Goal: Feedback & Contribution: Leave review/rating

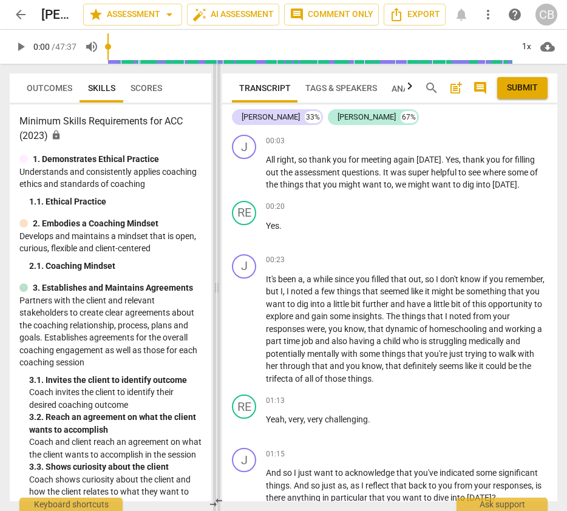
drag, startPoint x: 285, startPoint y: 288, endPoint x: 209, endPoint y: 287, distance: 76.5
click at [213, 287] on span at bounding box center [216, 288] width 7 height 448
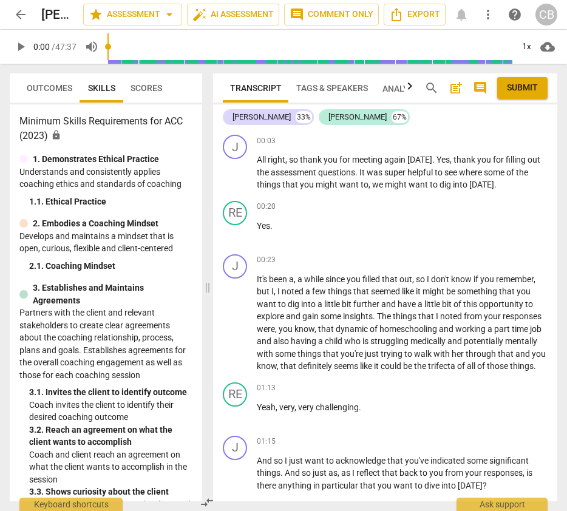
click at [142, 86] on span "Scores" at bounding box center [147, 88] width 32 height 10
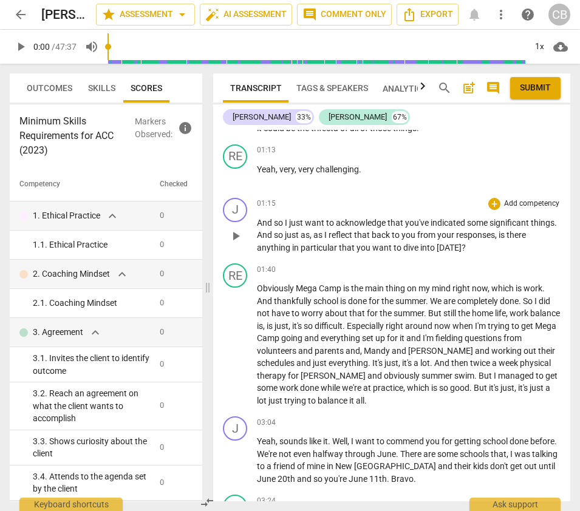
scroll to position [243, 0]
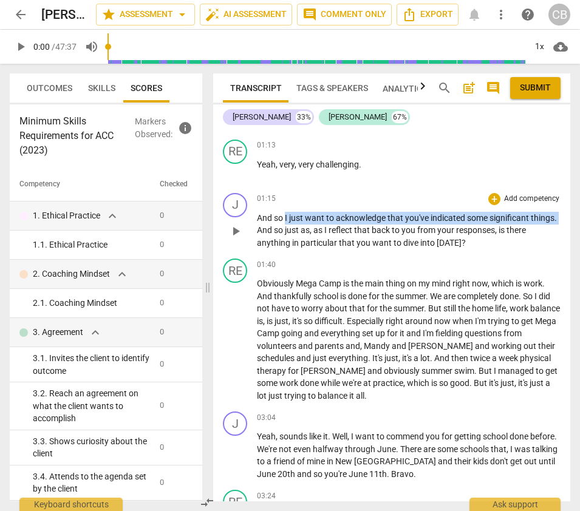
drag, startPoint x: 285, startPoint y: 217, endPoint x: 284, endPoint y: 229, distance: 12.3
click at [284, 229] on p "And so I just want to acknowledge that you've indicated some significant things…" at bounding box center [409, 231] width 304 height 38
click at [493, 197] on div "+" at bounding box center [494, 199] width 12 height 12
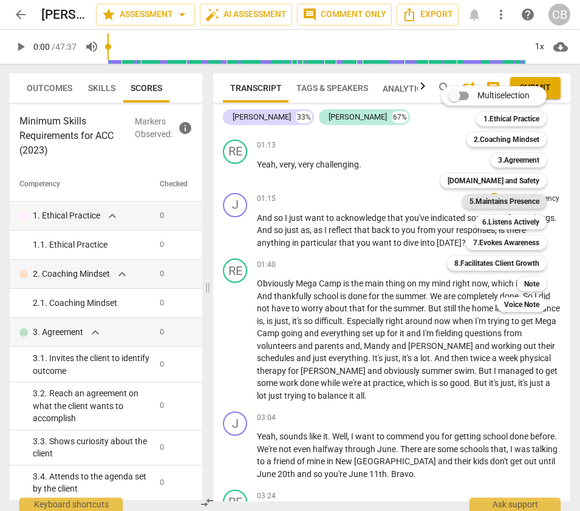
click at [503, 198] on b "5.Maintains Presence" at bounding box center [504, 201] width 70 height 15
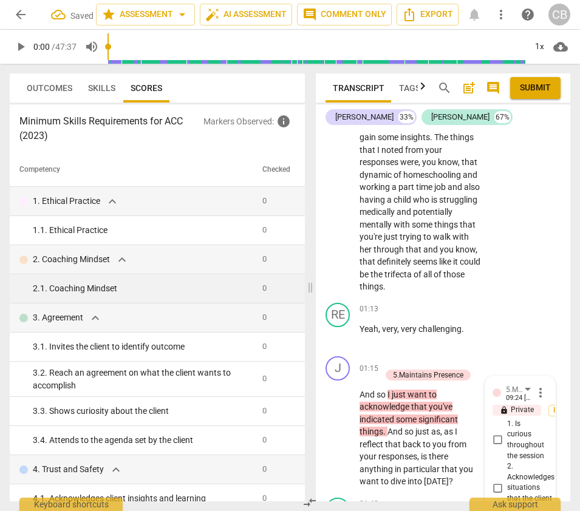
scroll to position [611, 0]
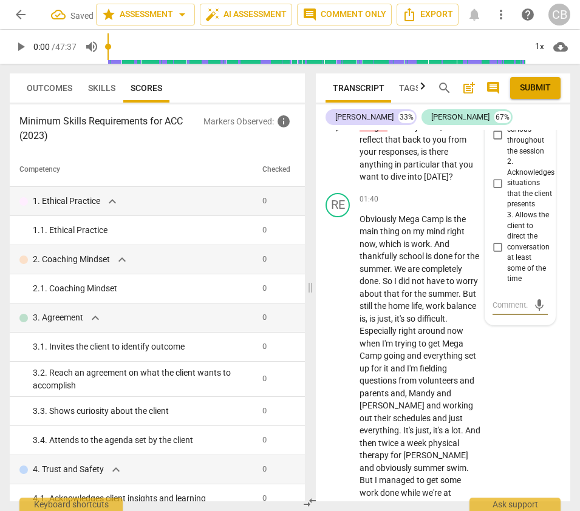
click at [497, 191] on input "2. Acknowledges situations that the client presents" at bounding box center [497, 183] width 19 height 15
checkbox input "true"
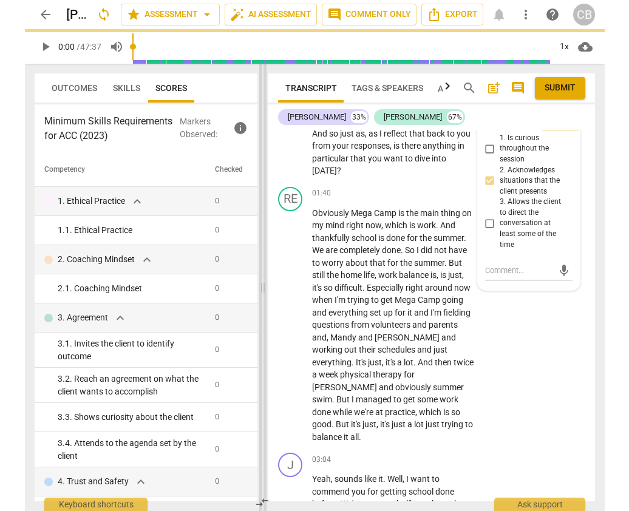
scroll to position [499, 0]
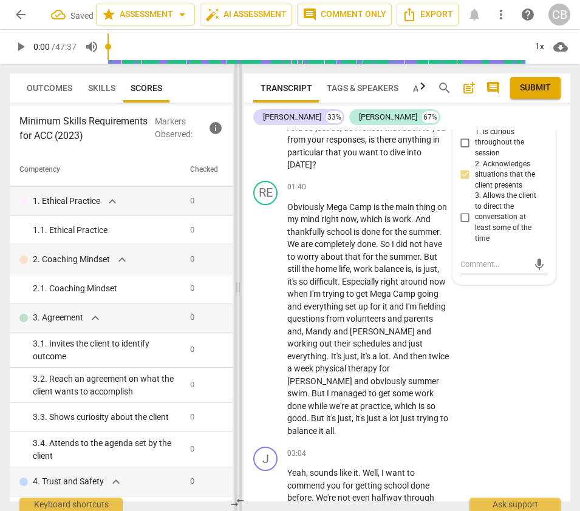
drag, startPoint x: 311, startPoint y: 289, endPoint x: 239, endPoint y: 280, distance: 72.8
click at [239, 280] on span at bounding box center [237, 288] width 7 height 448
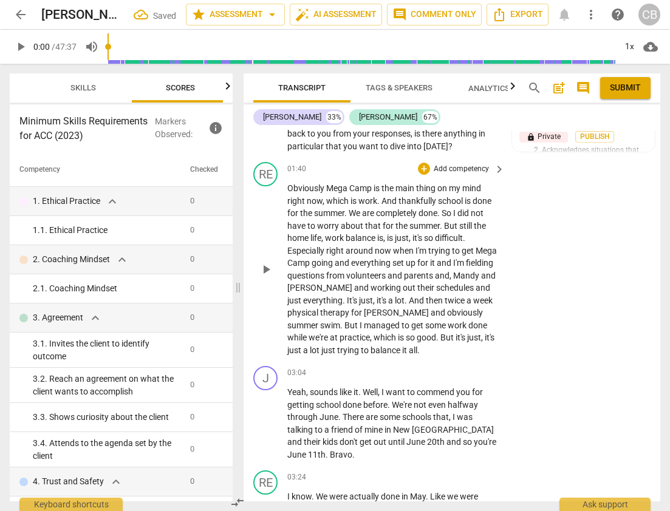
scroll to position [0, 88]
click at [440, 227] on span "." at bounding box center [442, 226] width 4 height 10
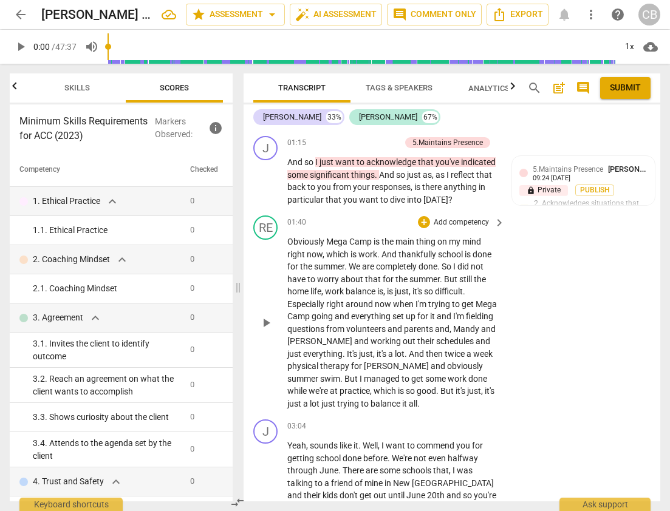
scroll to position [365, 0]
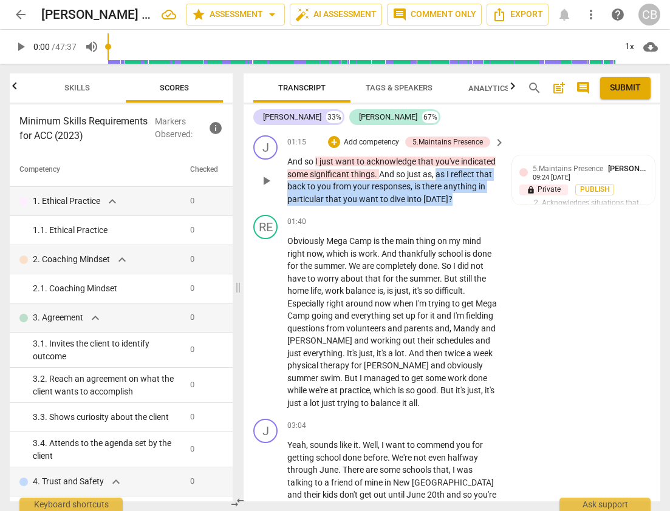
drag, startPoint x: 438, startPoint y: 174, endPoint x: 452, endPoint y: 202, distance: 31.0
click at [452, 202] on p "And so I just want to acknowledge that you've indicated some significant things…" at bounding box center [392, 180] width 211 height 50
click at [331, 142] on div "+" at bounding box center [334, 142] width 12 height 12
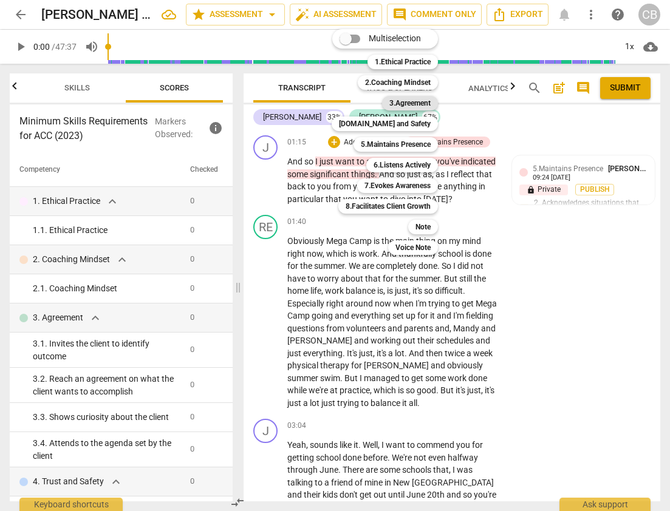
click at [404, 101] on b "3.Agreement" at bounding box center [409, 103] width 41 height 15
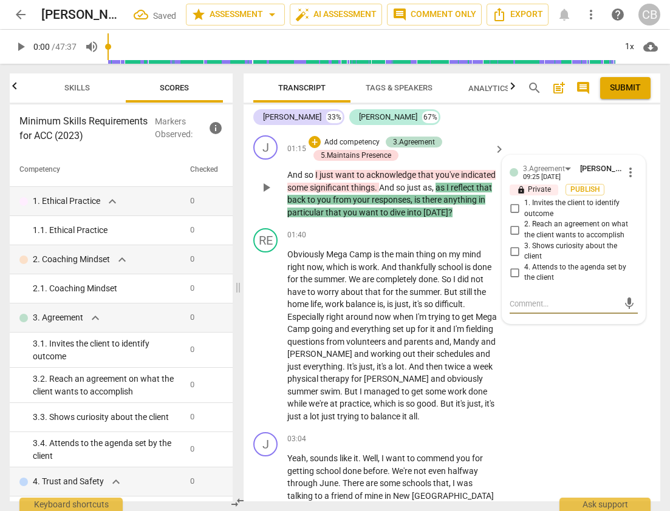
click at [514, 210] on input "1. Invites the client to identify outcome" at bounding box center [514, 209] width 19 height 15
checkbox input "true"
click at [569, 375] on div "RE play_arrow pause 01:40 + Add competency keyboard_arrow_right Obviously Mega …" at bounding box center [452, 326] width 417 height 204
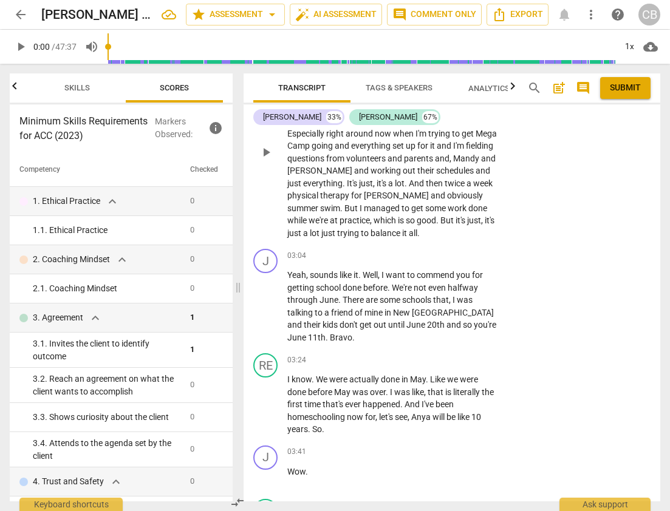
scroll to position [549, 0]
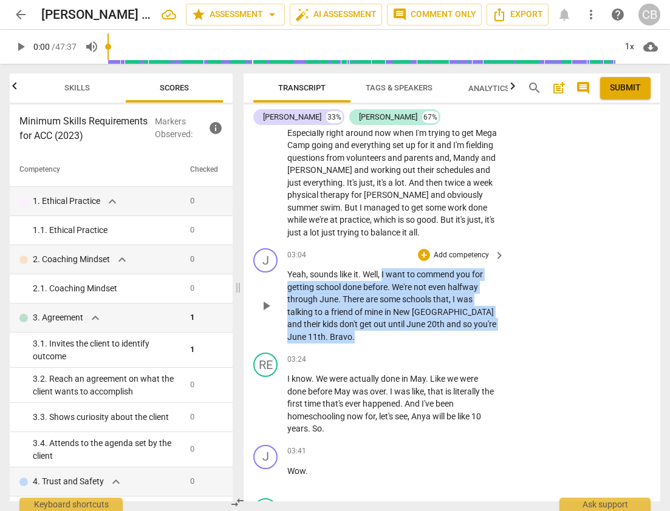
drag, startPoint x: 383, startPoint y: 275, endPoint x: 321, endPoint y: 329, distance: 82.2
click at [321, 329] on p "Yeah , sounds like it . Well , I want to commend you for getting school done be…" at bounding box center [392, 305] width 211 height 75
click at [378, 284] on span "before" at bounding box center [375, 287] width 24 height 10
drag, startPoint x: 383, startPoint y: 274, endPoint x: 335, endPoint y: 337, distance: 79.3
click at [335, 338] on p "Yeah , sounds like it . Well , I want to commend you for getting school done be…" at bounding box center [392, 305] width 211 height 75
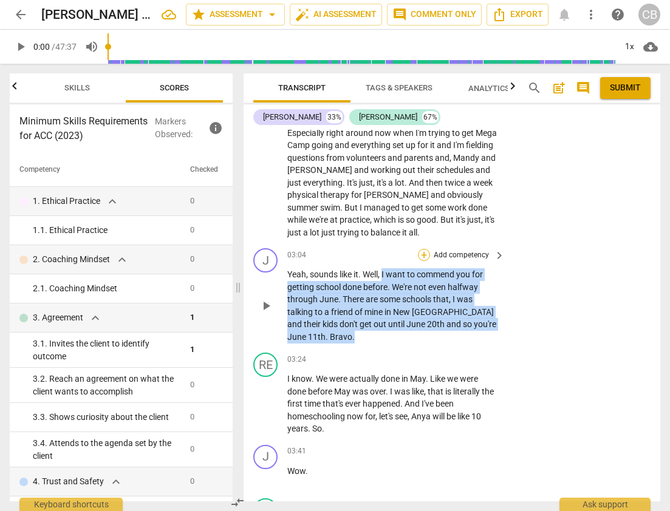
click at [424, 256] on div "+" at bounding box center [424, 255] width 12 height 12
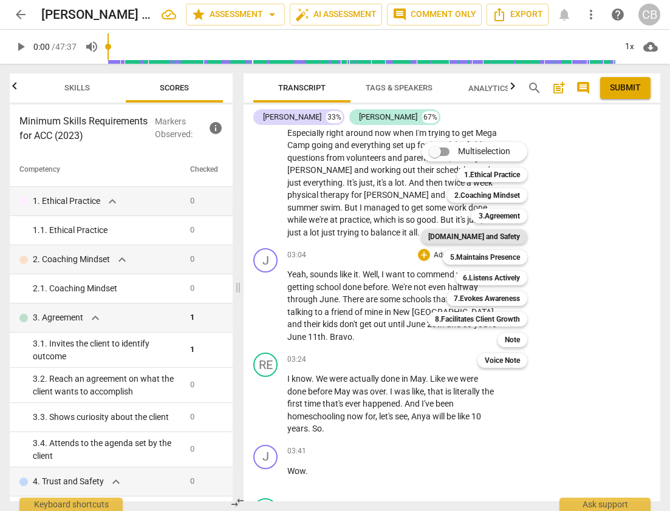
click at [489, 241] on b "[DOMAIN_NAME] and Safety" at bounding box center [474, 237] width 92 height 15
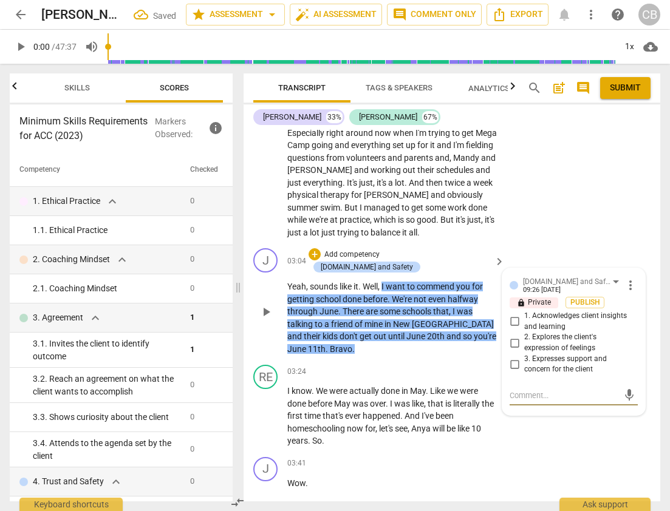
click at [511, 319] on input "1. Acknowledges client insights and learning" at bounding box center [514, 322] width 19 height 15
checkbox input "true"
click at [533, 392] on textarea at bounding box center [564, 396] width 109 height 12
type textarea "T"
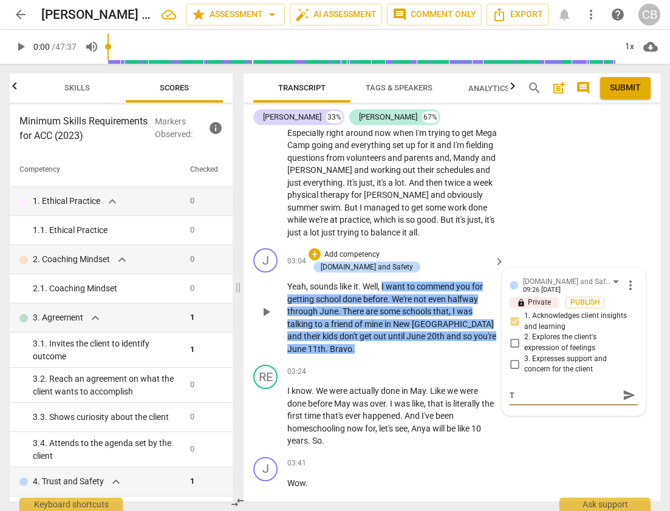
type textarea "Th"
type textarea "The"
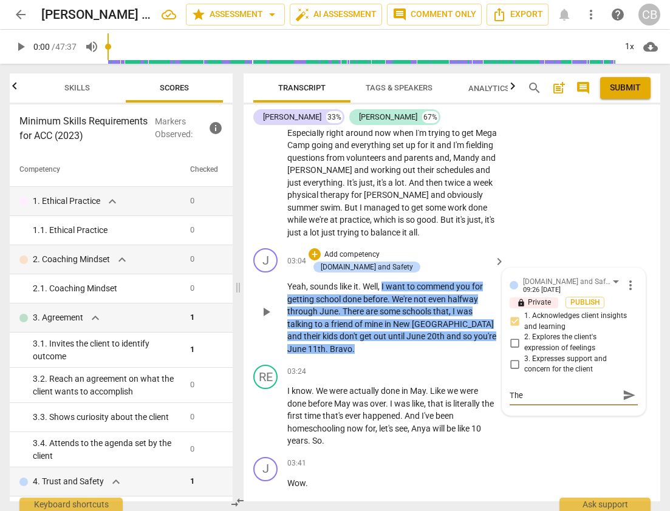
type textarea "The"
type textarea "The c"
type textarea "The co"
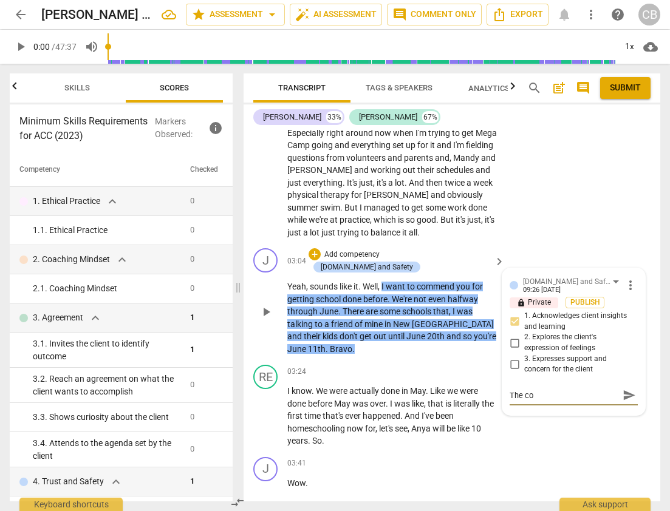
type textarea "The coa"
type textarea "The coac"
type textarea "The coach"
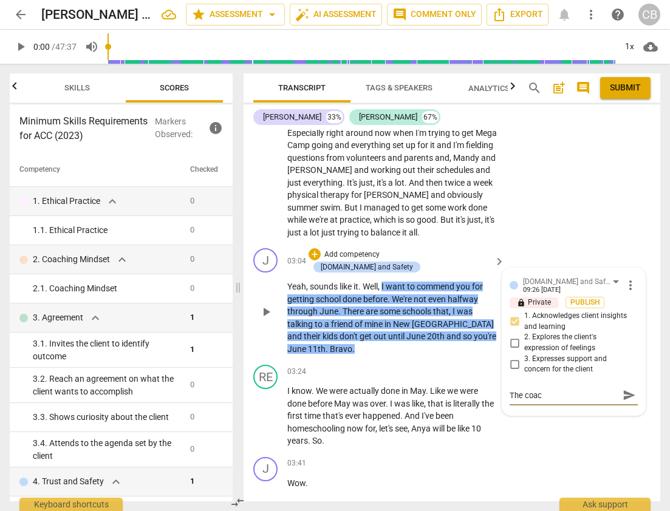
type textarea "The coach"
type textarea "The coach a"
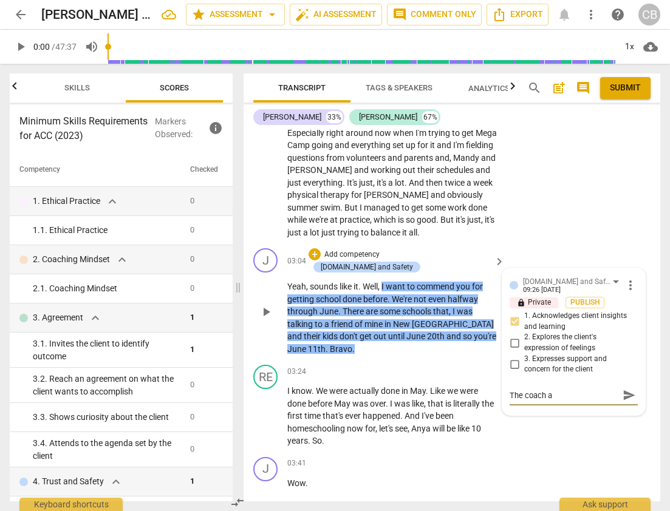
type textarea "The coach ac"
type textarea "The coach ack"
type textarea "The coach ackn"
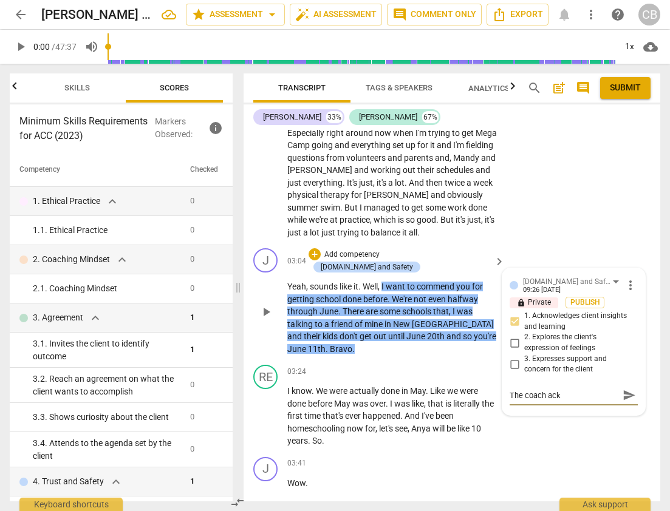
type textarea "The coach ackn"
type textarea "The coach ackno"
type textarea "The coach [PERSON_NAME]"
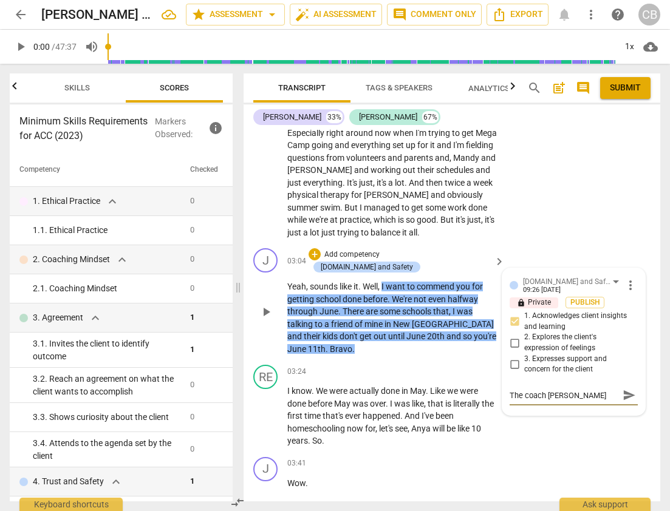
type textarea "The coach acknowl"
type textarea "The coach acknowle"
type textarea "The coach acknowled"
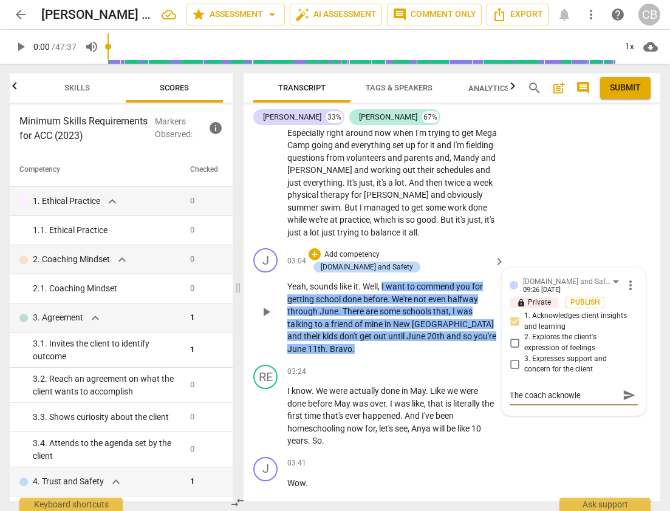
type textarea "The coach acknowled"
type textarea "The coach acknowledg"
type textarea "The coach acknowledge"
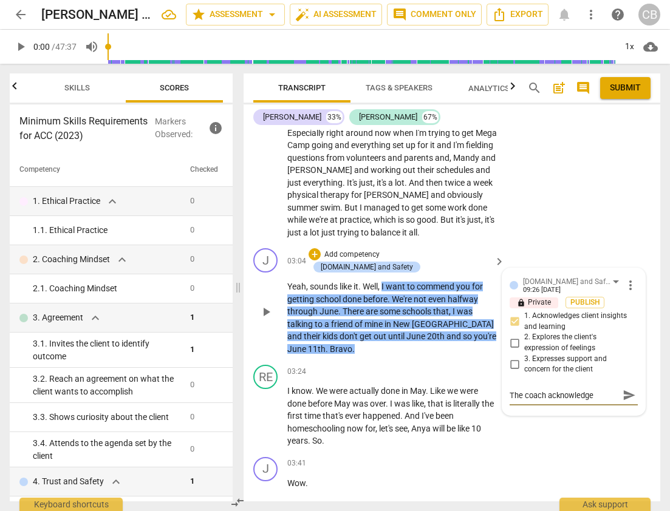
type textarea "The coach acknowledged"
type textarea "The coach acknowledged t"
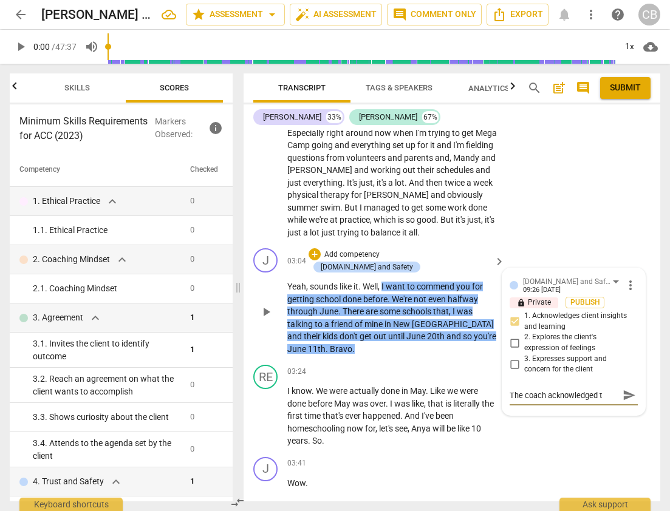
type textarea "The coach acknowledged th"
type textarea "The coach acknowledged the"
type textarea "The coach acknowledged the c"
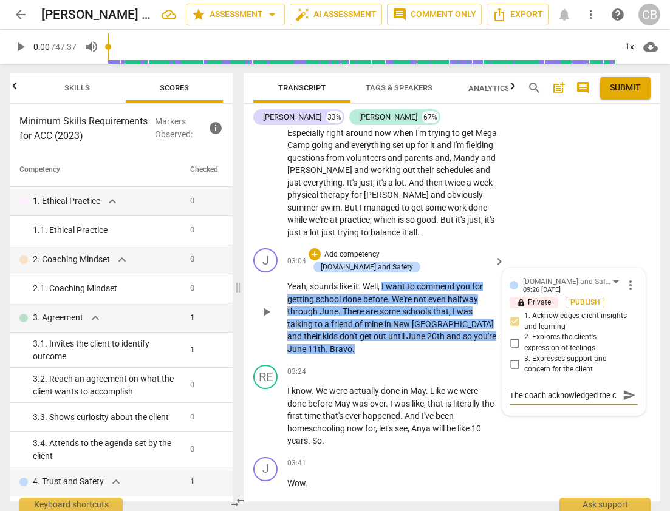
type textarea "The coach acknowledged the cl"
type textarea "The coach acknowledged the cli"
type textarea "The coach acknowledged the clie"
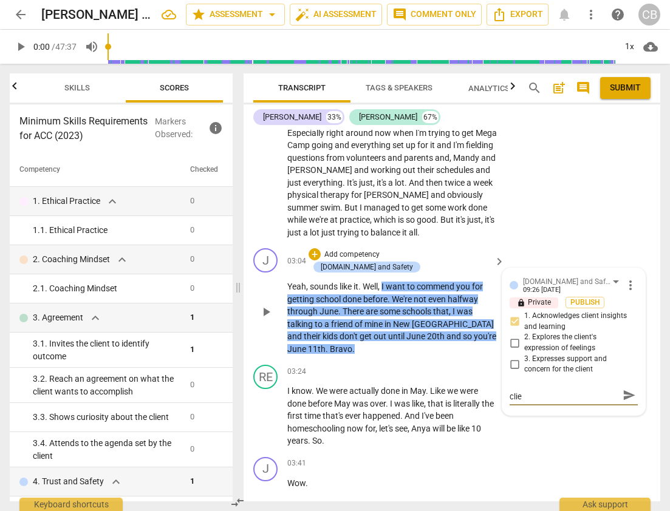
type textarea "The coach acknowledged the clien"
type textarea "The coach acknowledged the client"
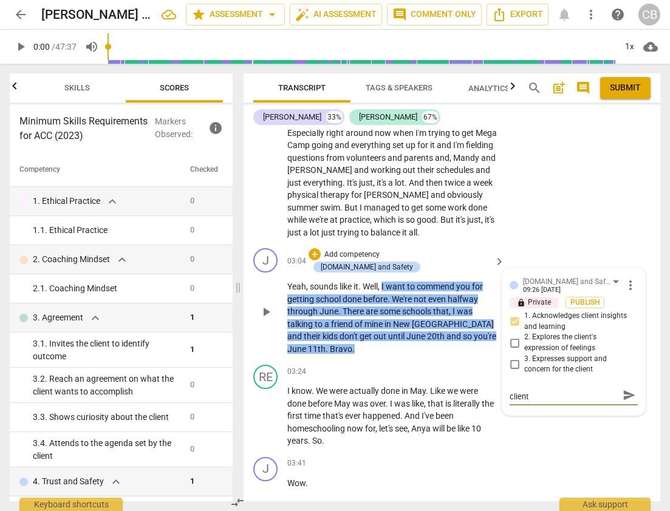
type textarea "The coach acknowledged the client"
type textarea "The coach acknowledged the client f"
type textarea "The coach acknowledged the client fo"
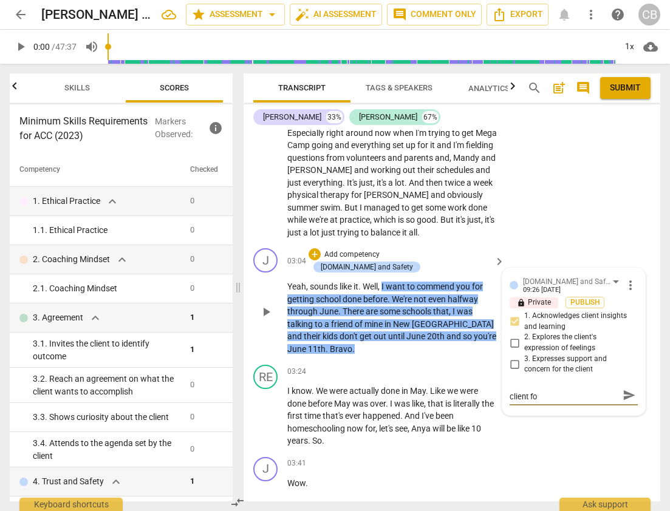
scroll to position [0, 0]
type textarea "The coach acknowledged the client for"
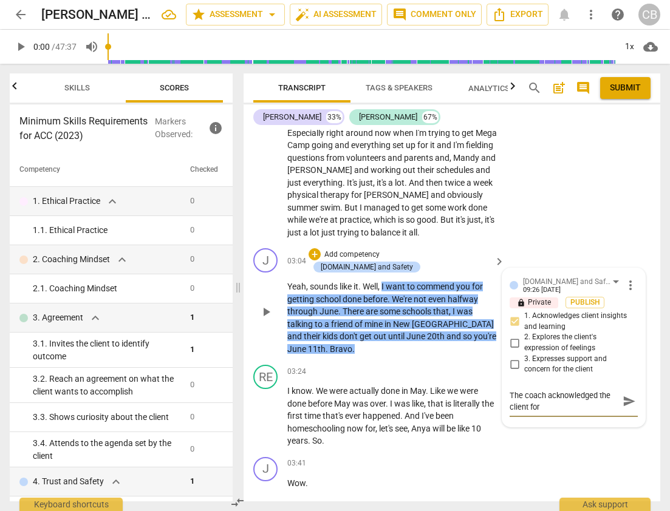
type textarea "The coach acknowledged the client for e"
type textarea "The coach acknowledged the client for ef"
type textarea "The coach acknowledged the client for eff"
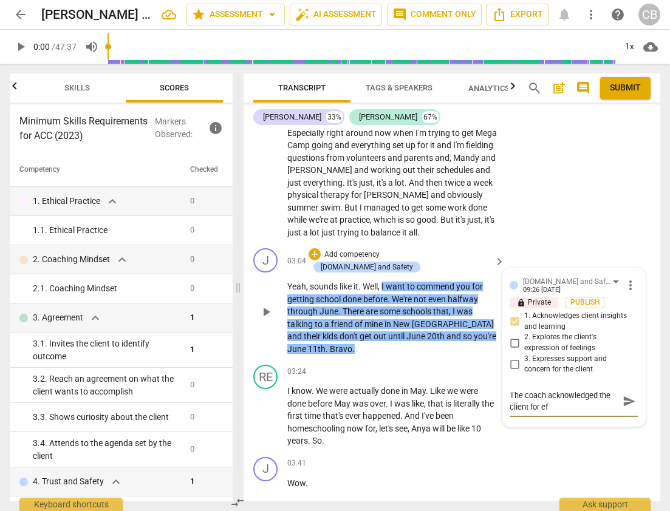
type textarea "The coach acknowledged the client for eff"
type textarea "The coach acknowledged the client for effo"
type textarea "The coach acknowledged the client for effor"
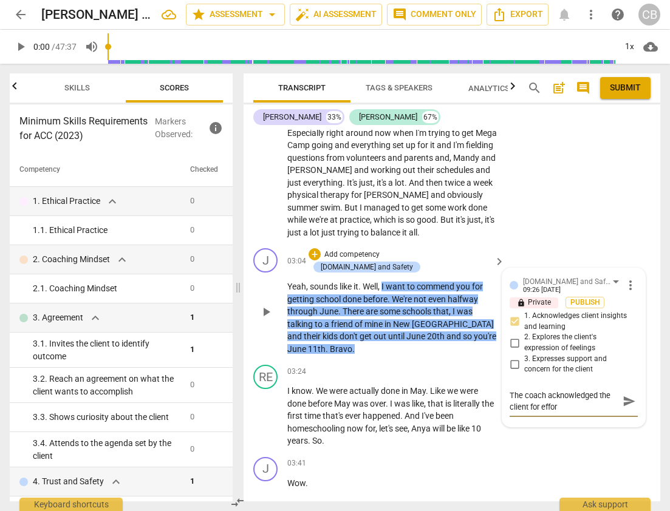
type textarea "The coach acknowledged the client for effort"
type textarea "The coach acknowledged the client for effort t"
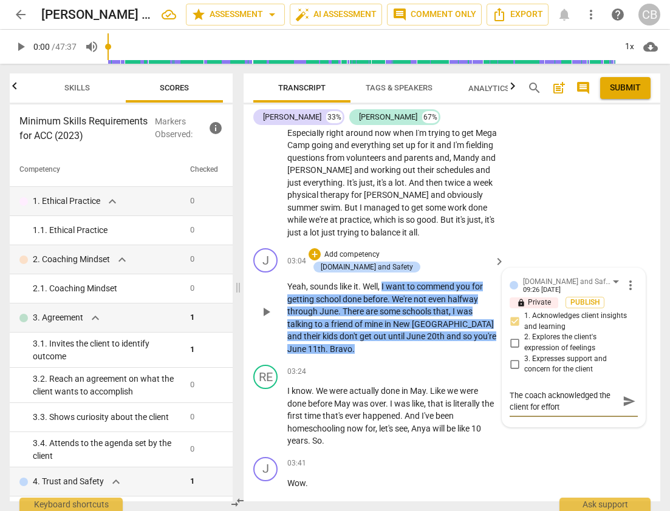
type textarea "The coach acknowledged the client for effort t"
type textarea "The coach acknowledged the client for effort th"
type textarea "The coach acknowledged the client for effort the"
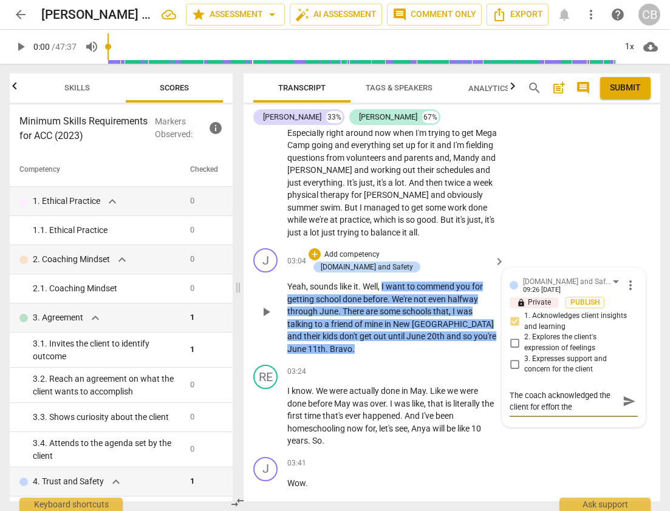
type textarea "The coach acknowledged the client for effort they"
type textarea "The coach acknowledged the client for effort they h"
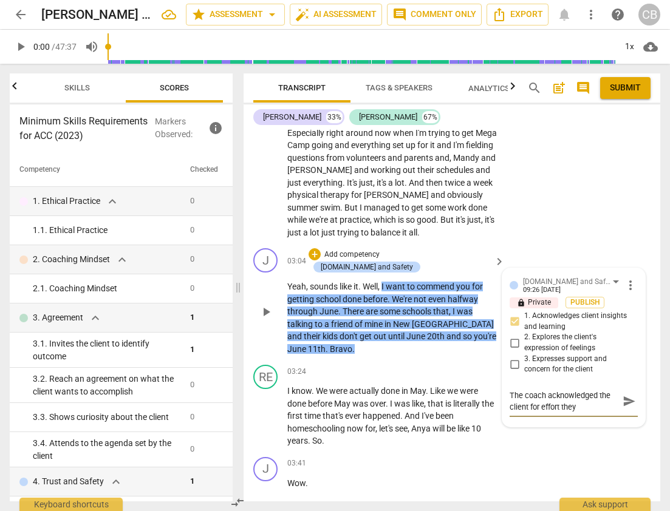
type textarea "The coach acknowledged the client for effort they h"
type textarea "The coach acknowledged the client for effort they ha"
type textarea "The coach acknowledged the client for effort they hav"
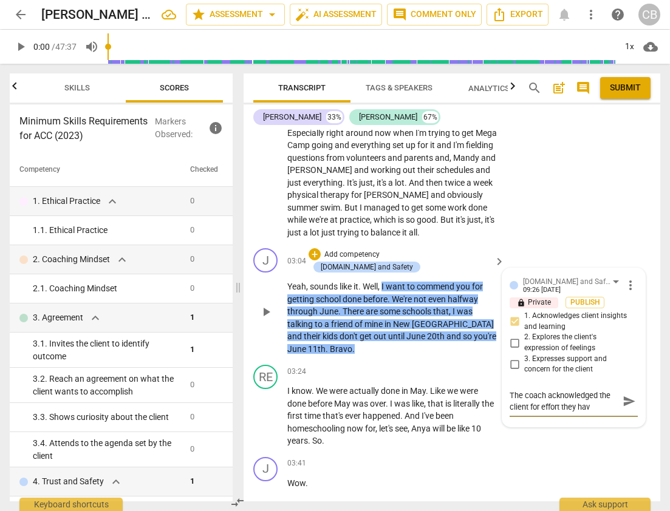
type textarea "The coach acknowledged the client for effort they have"
type textarea "The coach acknowledged the client for effort they have p"
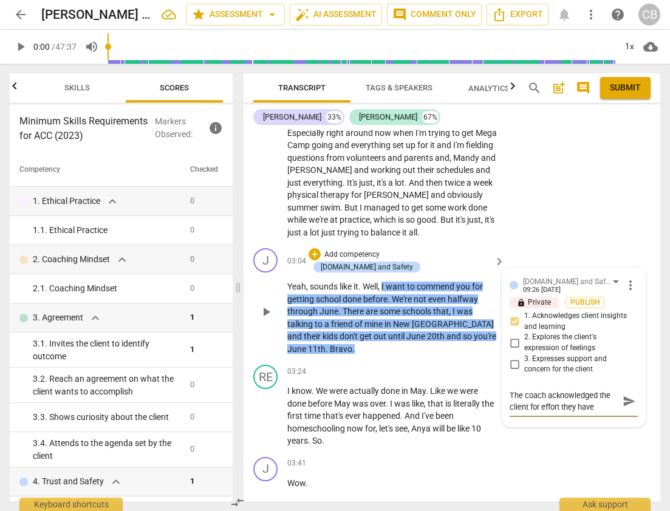
type textarea "The coach acknowledged the client for effort they have p"
type textarea "The coach acknowledged the client for effort they have pu"
type textarea "The coach acknowledged the client for effort they have put"
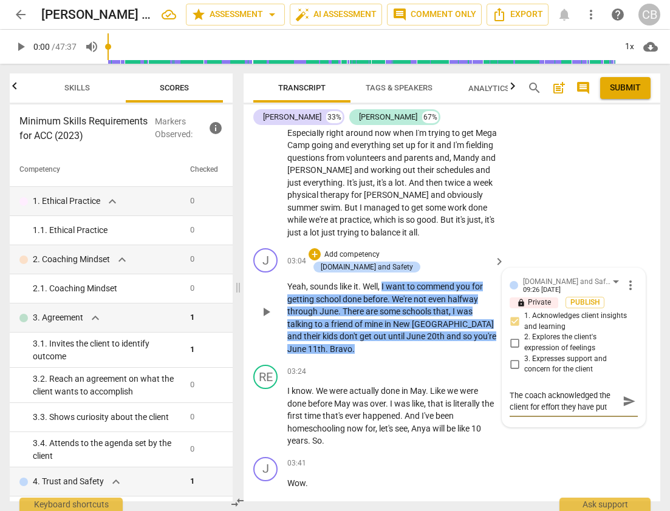
type textarea "The coach acknowledged the client for effort they have put"
type textarea "The coach acknowledged the client for effort they have put i"
type textarea "The coach acknowledged the client for effort they have put in"
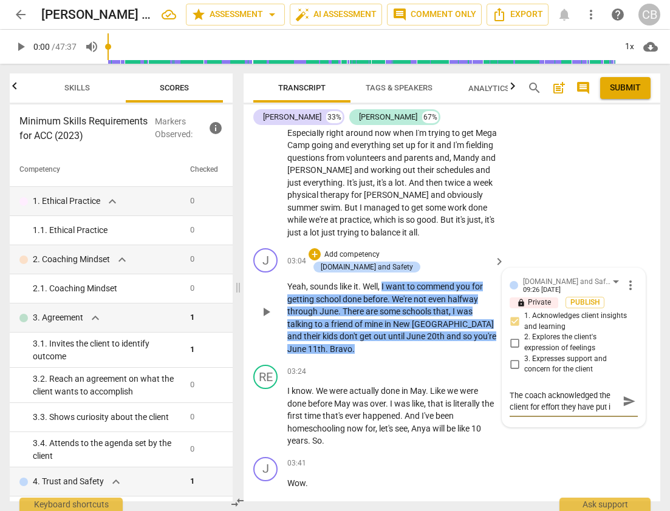
type textarea "The coach acknowledged the client for effort they have put in"
type textarea "The coach acknowledged the client for effort they have put i"
type textarea "The coach acknowledged the client for effort they have put in"
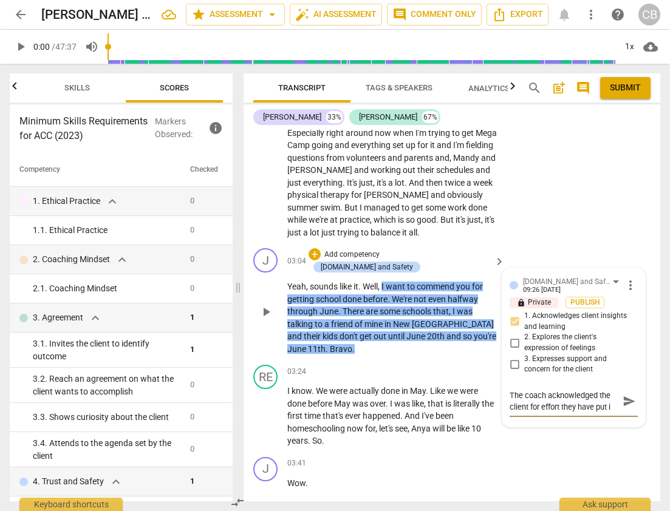
type textarea "The coach acknowledged the client for effort they have put in"
type textarea "The coach acknowledged the client for effort they have put in,"
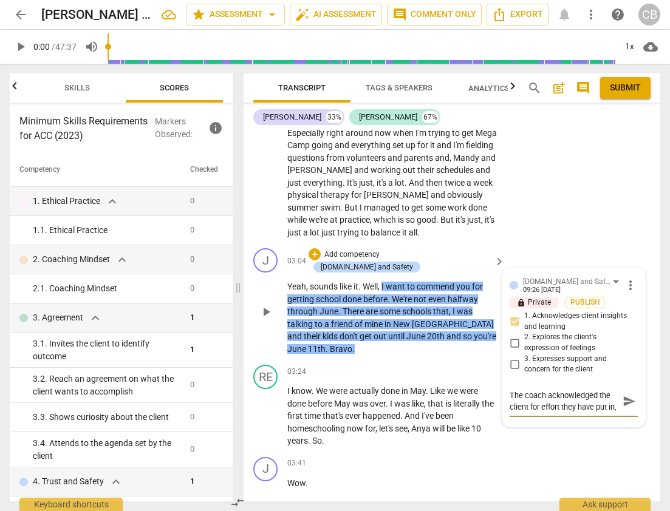
type textarea "The coach acknowledged the client for effort they have put in, m"
type textarea "The coach acknowledged the client for effort they have put in, [GEOGRAPHIC_DATA]"
type textarea "The coach acknowledged the client for effort they have put in, mak"
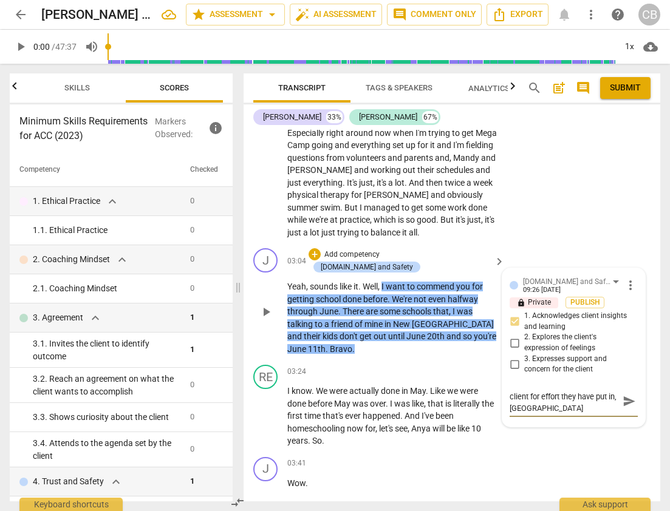
type textarea "The coach acknowledged the client for effort they have put in, mak"
type textarea "The coach acknowledged the client for effort they have put in, [PERSON_NAME]"
type textarea "The coach acknowledged the client for effort they have put in, makin"
type textarea "The coach acknowledged the client for effort they have put in, making"
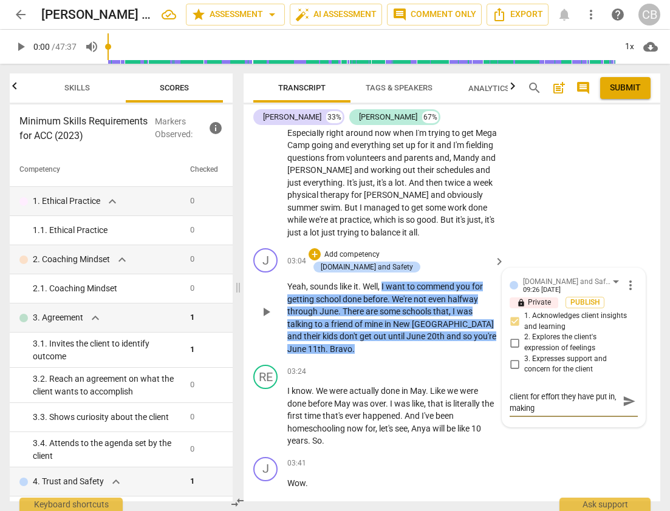
type textarea "The coach acknowledged the client for effort they have put in, making"
type textarea "The coach acknowledged the client for effort they have put in, making t"
type textarea "The coach acknowledged the client for effort they have put in, making th"
type textarea "The coach acknowledged the client for effort they have put in, making the"
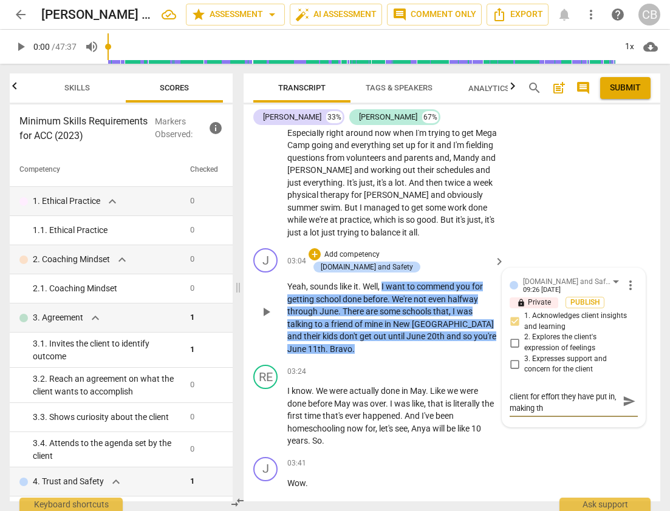
type textarea "The coach acknowledged the client for effort they have put in, making the"
type textarea "The coach acknowledged the client for effort they have put in, making them"
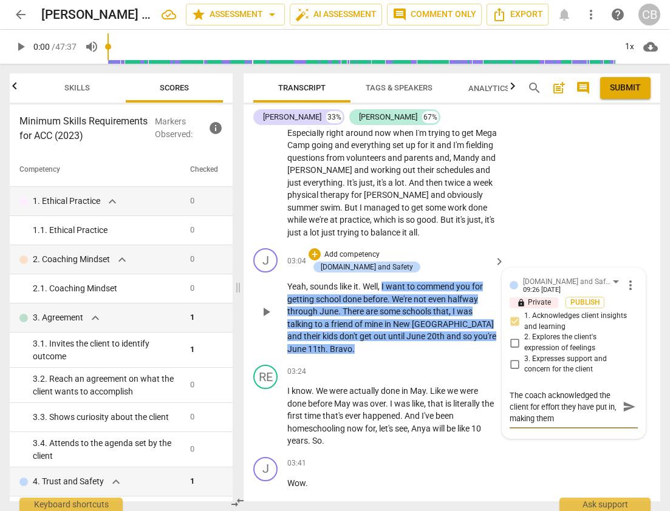
type textarea "The coach acknowledged the client for effort they have put in, making them"
type textarea "The coach acknowledged the client for effort they have put in, making them f"
type textarea "The coach acknowledged the client for effort they have put in, making them fe"
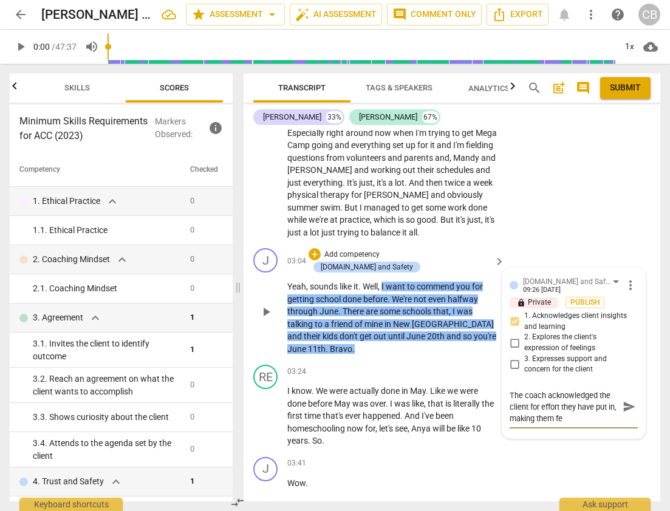
type textarea "The coach acknowledged the client for effort they have put in, making them fee"
type textarea "The coach acknowledged the client for effort they have put in, making them feel"
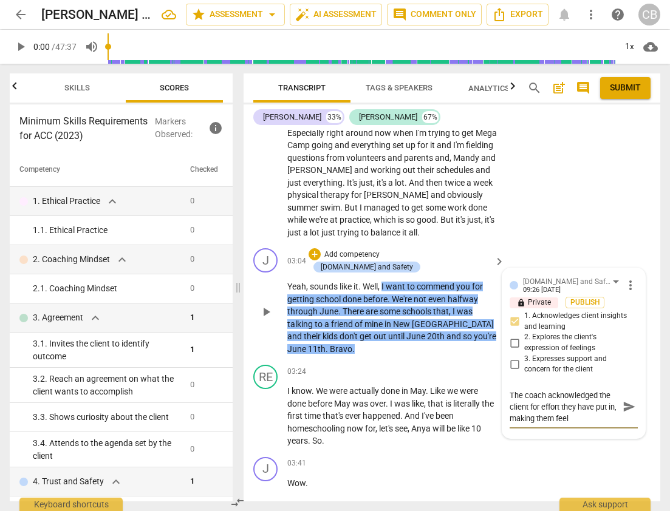
type textarea "The coach acknowledged the client for effort they have put in, making them feel"
type textarea "The coach acknowledged the client for effort they have put in, making them feel…"
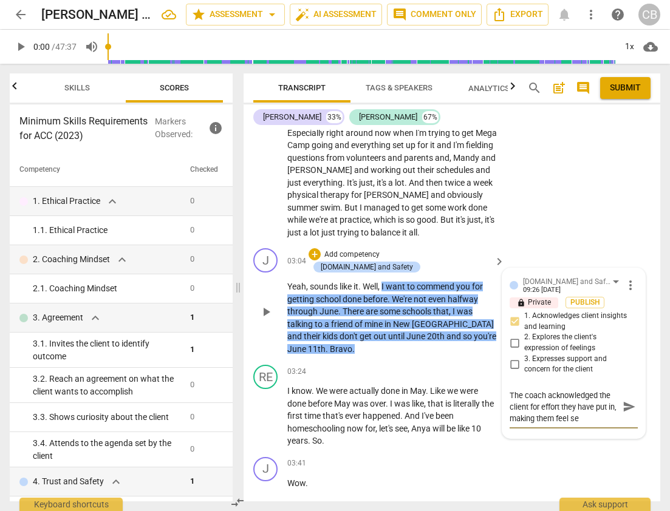
type textarea "The coach acknowledged the client for effort they have put in, making them feel…"
click at [542, 418] on textarea "The coach acknowledged the client for effort they have put in, making them feel…" at bounding box center [564, 407] width 109 height 35
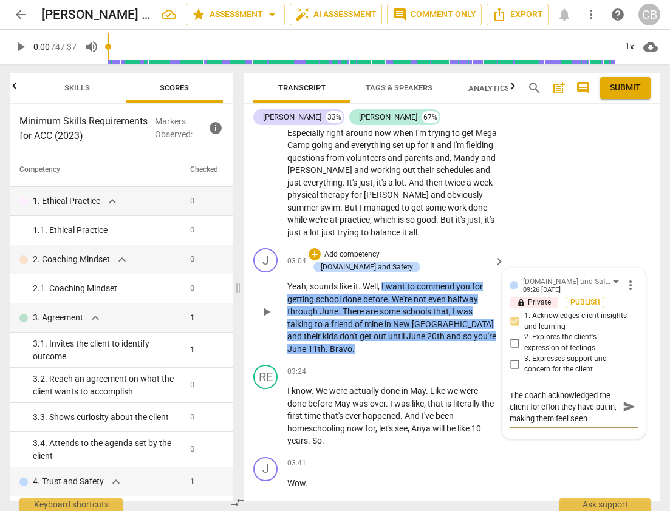
click at [597, 417] on textarea "The coach acknowledged the client for effort they have put in, making them feel…" at bounding box center [564, 407] width 109 height 35
type textarea "The coach acknowledged the client for effort they have put in, making them feel…"
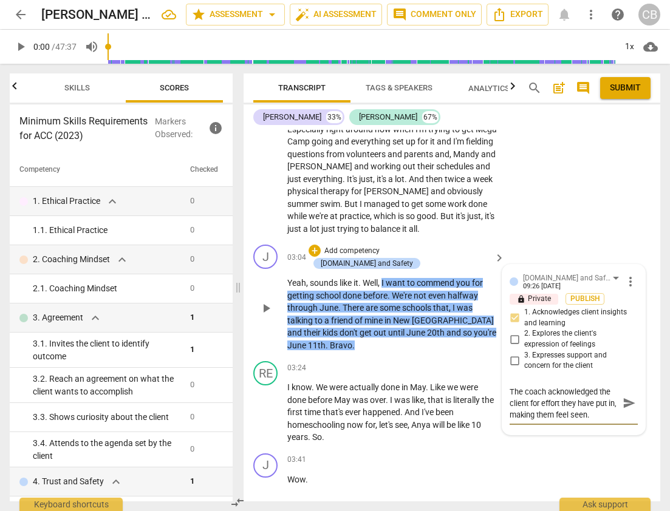
click at [513, 414] on textarea "The coach acknowledged the client for effort they have put in, making them feel…" at bounding box center [564, 403] width 109 height 35
type textarea "The coach acknowledged the client for effort they have put in"
type textarea "The coach acknowledged the client for effort they have put in,"
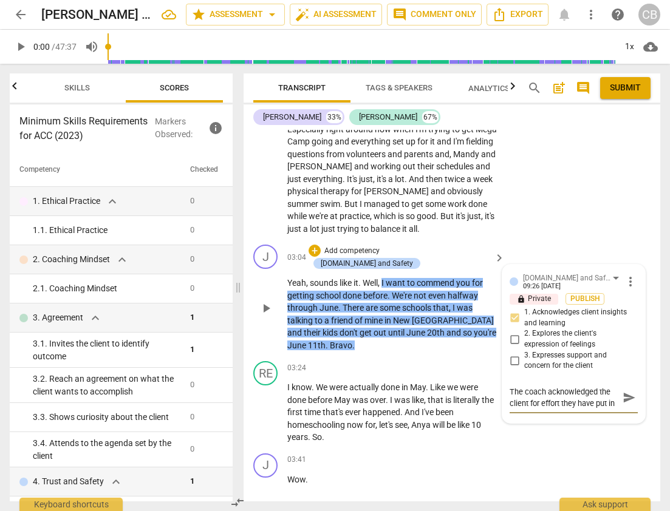
type textarea "The coach acknowledged the client for effort they have put in,"
type textarea "The coach acknowledged the client for effort they have put in, m"
type textarea "The coach acknowledged the client for effort they have put in, [GEOGRAPHIC_DATA]"
type textarea "The coach acknowledged the client for effort they have put in, mak"
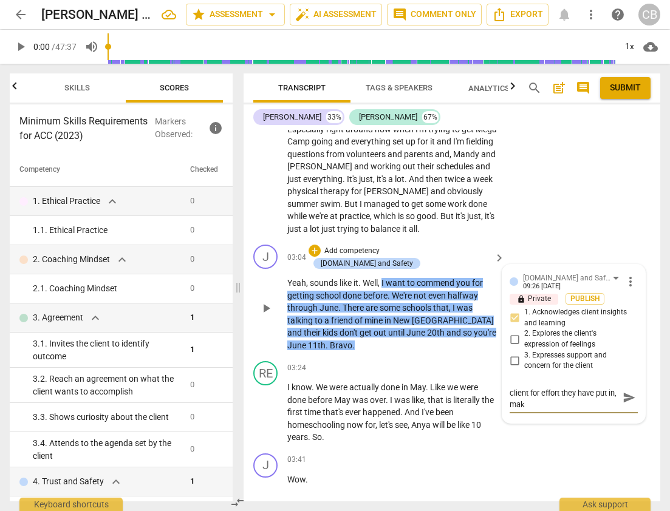
type textarea "The coach acknowledged the client for effort they have put in, [PERSON_NAME]"
type textarea "The coach acknowledged the client for effort they have put in, makin"
type textarea "The coach acknowledged the client for effort they have put in, making"
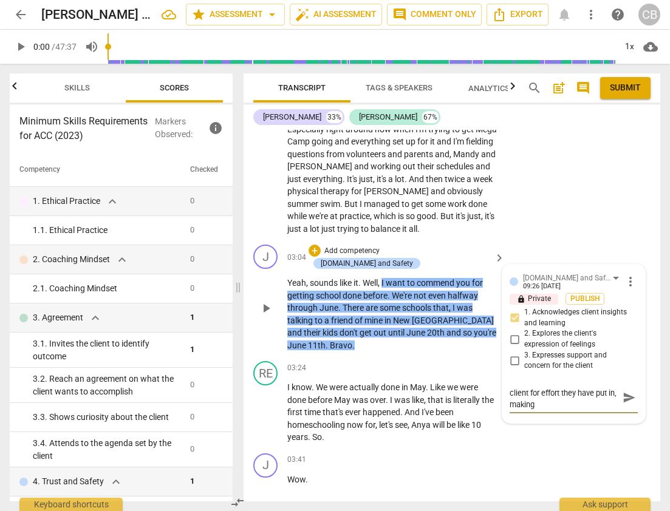
type textarea "The coach acknowledged the client for effort they have put in, making"
type textarea "The coach acknowledged the client for effort they have put in, making t"
type textarea "The coach acknowledged the client for effort they have put in, making th"
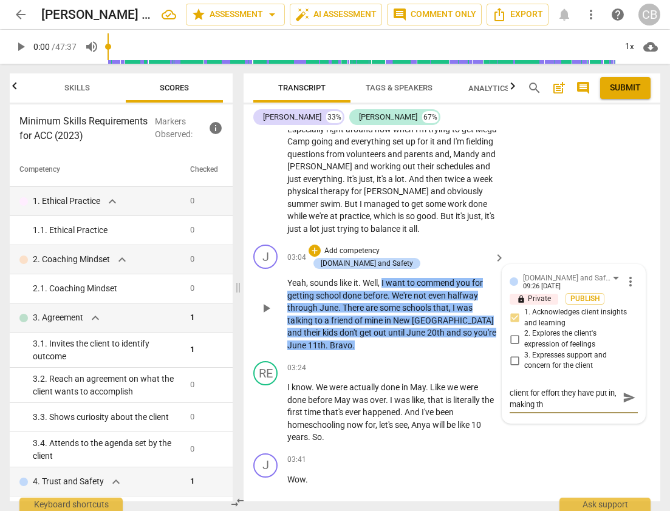
type textarea "The coach acknowledged the client for effort they have put in, making the"
type textarea "The coach acknowledged the client for effort they have put in, making them"
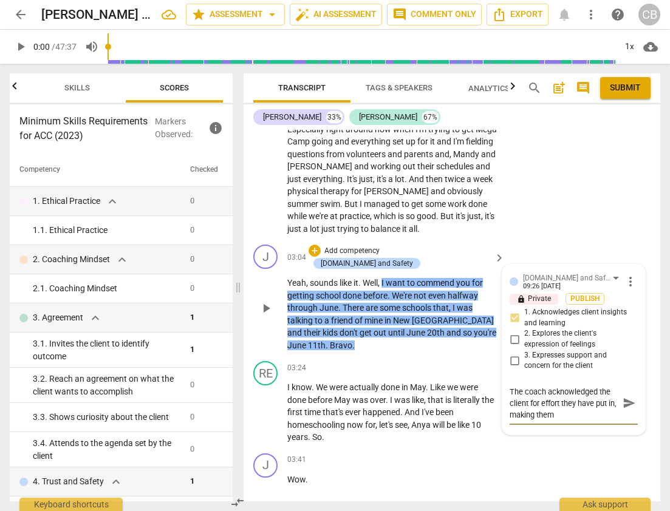
type textarea "The coach acknowledged the client for effort they have put in, making them"
type textarea "The coach acknowledged the client for effort they have put in, making them f"
type textarea "The coach acknowledged the client for effort they have put in, making them fe"
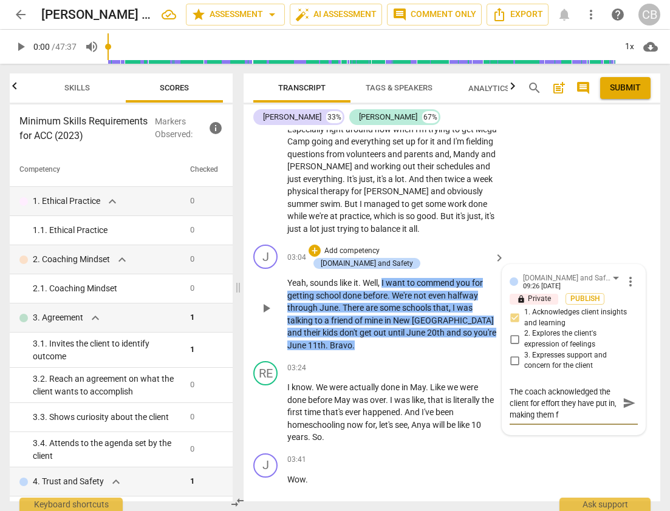
type textarea "The coach acknowledged the client for effort they have put in, making them fe"
type textarea "The coach acknowledged the client for effort they have put in, making them fee"
type textarea "The coach acknowledged the client for effort they have put in, making them feel"
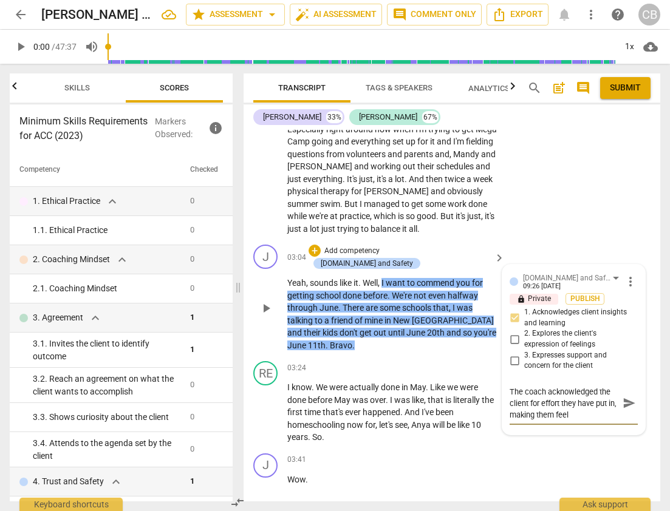
type textarea "The coach acknowledged the client for effort they have put in, making them feel"
click at [518, 414] on textarea "The coach acknowledged the client for effort they have put in, making them feel…" at bounding box center [564, 403] width 109 height 35
click at [558, 466] on div "J play_arrow pause 03:41 + Add competency keyboard_arrow_right Wow ." at bounding box center [452, 475] width 417 height 53
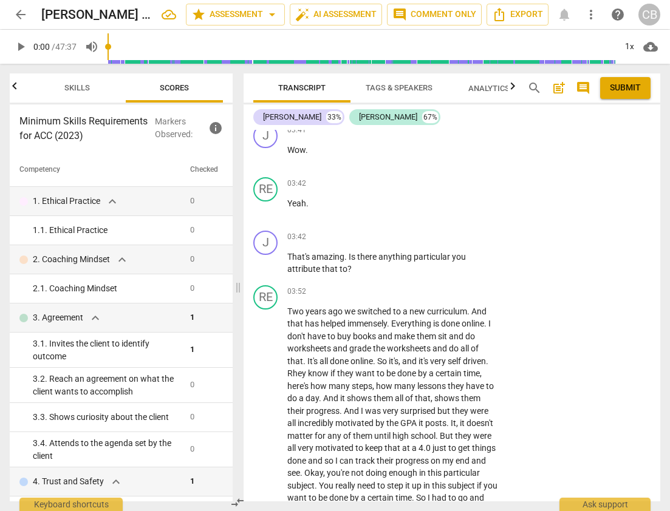
scroll to position [899, 0]
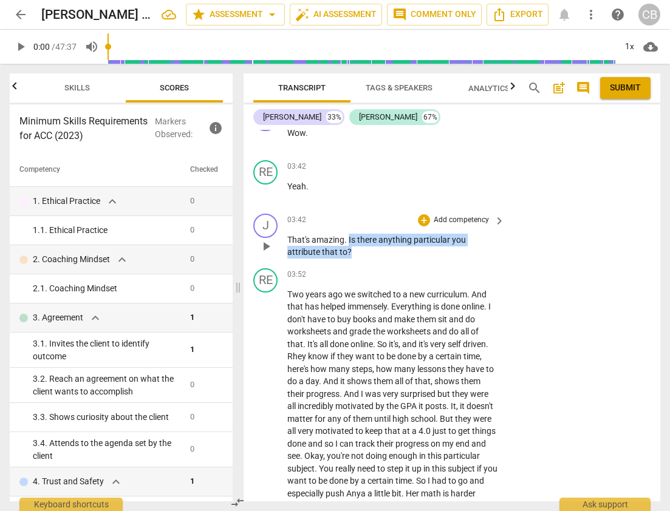
drag, startPoint x: 348, startPoint y: 225, endPoint x: 352, endPoint y: 243, distance: 18.0
click at [352, 243] on p "That's amazing . Is there anything particular you attribute that to ?" at bounding box center [392, 246] width 211 height 25
click at [421, 214] on div "+" at bounding box center [424, 220] width 12 height 12
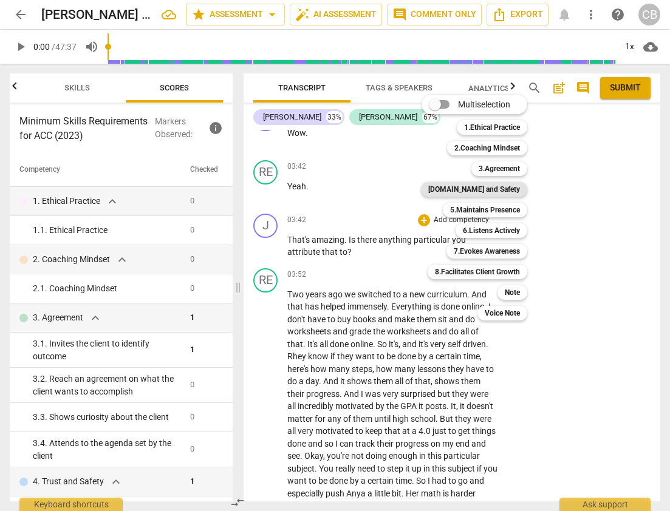
click at [501, 186] on b "[DOMAIN_NAME] and Safety" at bounding box center [474, 189] width 92 height 15
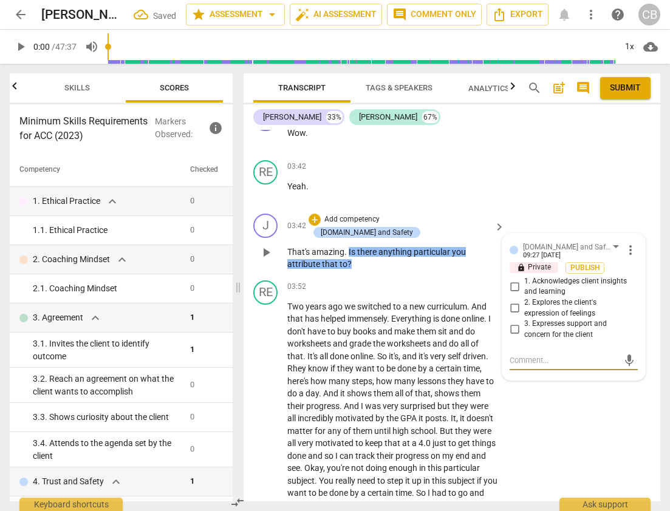
click at [510, 301] on input "2. Explores the client's expression of feelings" at bounding box center [514, 308] width 19 height 15
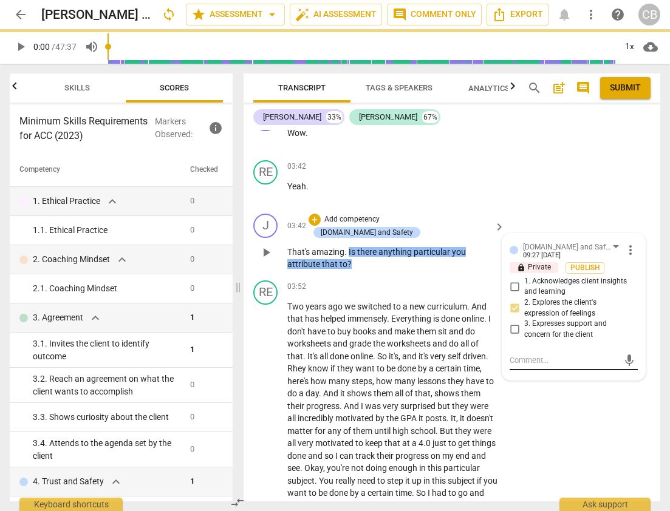
click at [536, 355] on textarea at bounding box center [564, 361] width 109 height 12
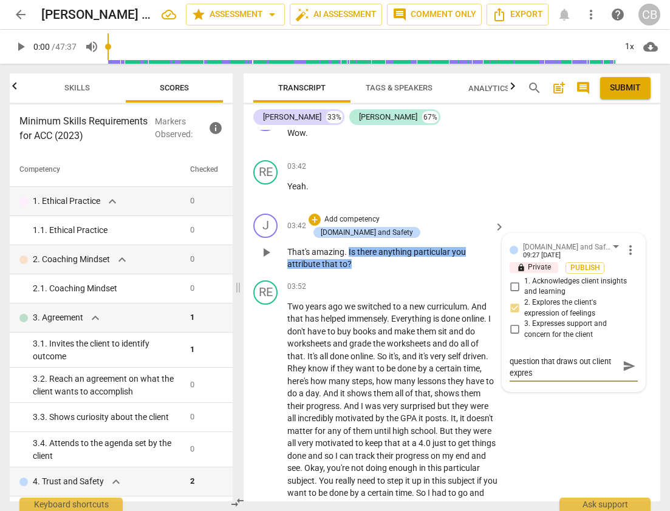
scroll to position [0, 0]
click at [511, 279] on input "1. Acknowledges client insights and learning" at bounding box center [514, 286] width 19 height 15
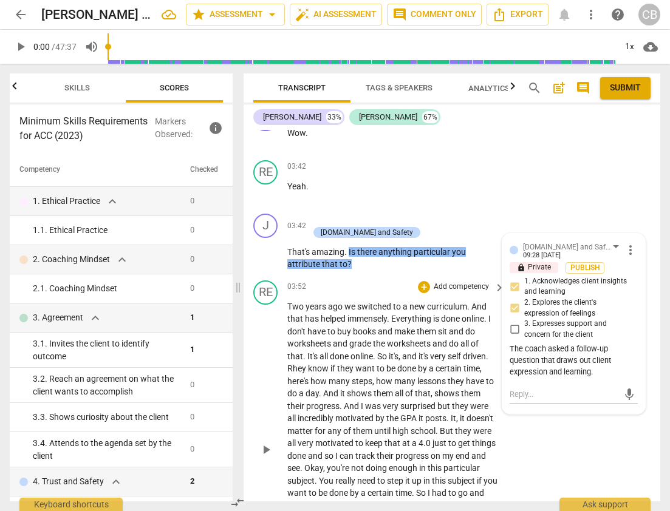
click at [568, 427] on div "RE play_arrow pause 03:52 + Add competency keyboard_arrow_right [DATE] we switc…" at bounding box center [452, 440] width 417 height 329
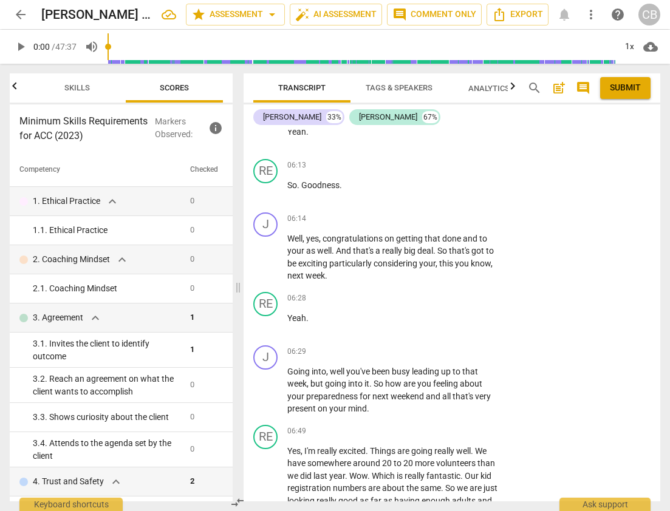
scroll to position [1727, 0]
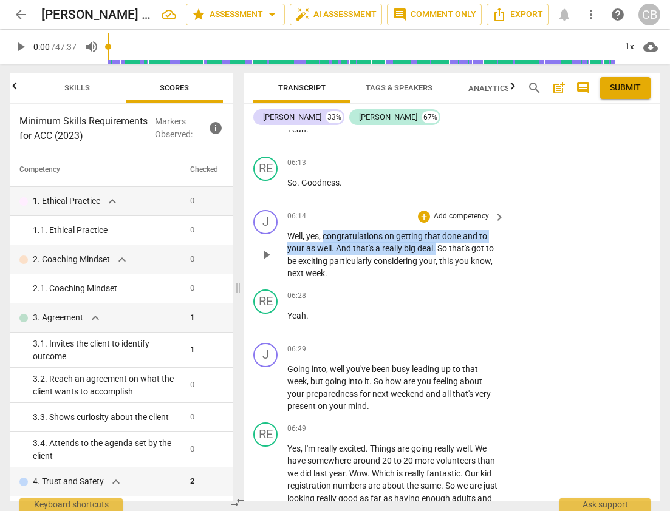
drag, startPoint x: 324, startPoint y: 210, endPoint x: 436, endPoint y: 219, distance: 112.7
click at [436, 230] on p "Well , yes , congratulations on getting that done and to your as well . And tha…" at bounding box center [392, 255] width 211 height 50
click at [423, 211] on div "+" at bounding box center [424, 217] width 12 height 12
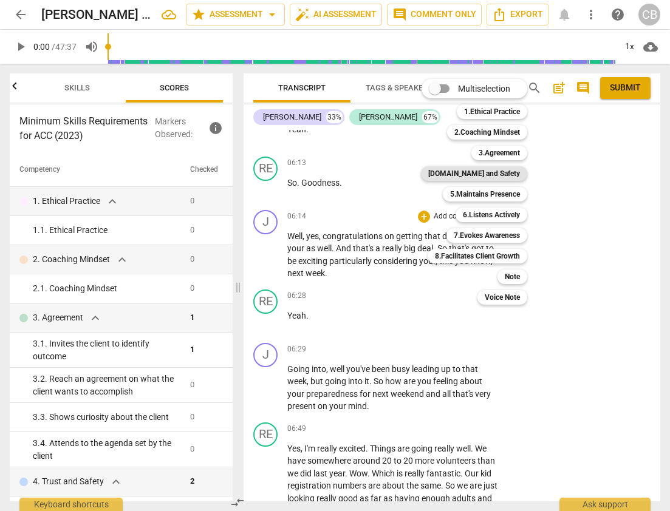
click at [492, 172] on b "[DOMAIN_NAME] and Safety" at bounding box center [474, 173] width 92 height 15
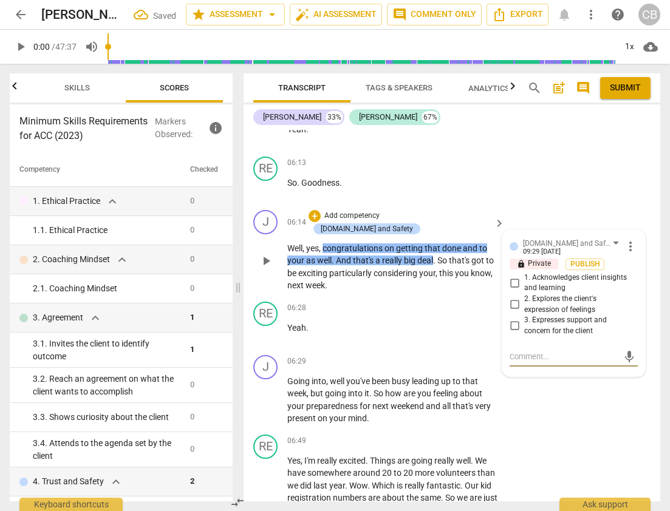
click at [514, 319] on input "3. Expresses support and concern for the client" at bounding box center [514, 326] width 19 height 15
click at [546, 430] on div "RE play_arrow pause 06:49 + Add competency keyboard_arrow_right Yes , I'm reall…" at bounding box center [452, 488] width 417 height 117
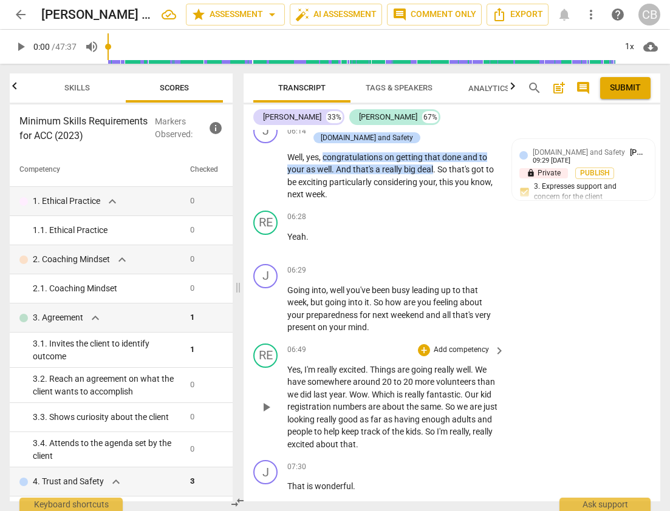
scroll to position [1826, 0]
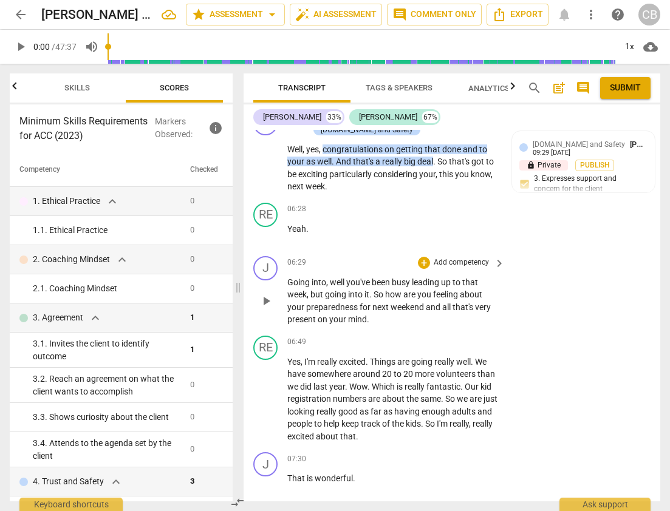
click at [370, 290] on span "." at bounding box center [371, 295] width 4 height 10
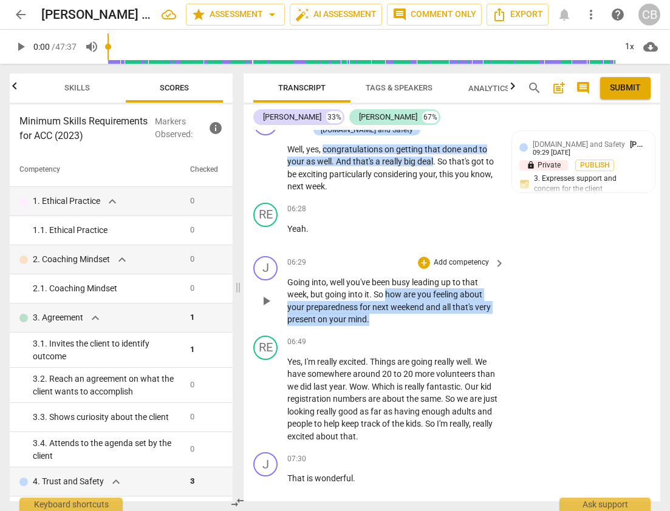
drag, startPoint x: 386, startPoint y: 257, endPoint x: 391, endPoint y: 281, distance: 24.2
click at [391, 281] on p "Going into , well you've been busy leading up to that week , but going into it …" at bounding box center [392, 301] width 211 height 50
click at [425, 257] on div "+" at bounding box center [424, 263] width 12 height 12
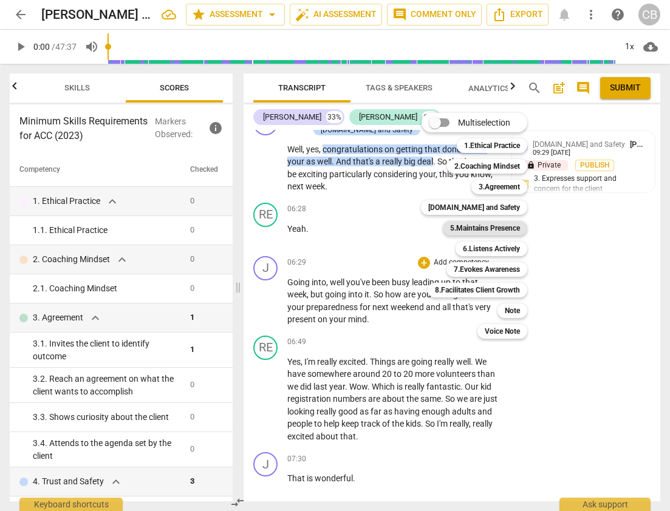
click at [495, 231] on b "5.Maintains Presence" at bounding box center [485, 228] width 70 height 15
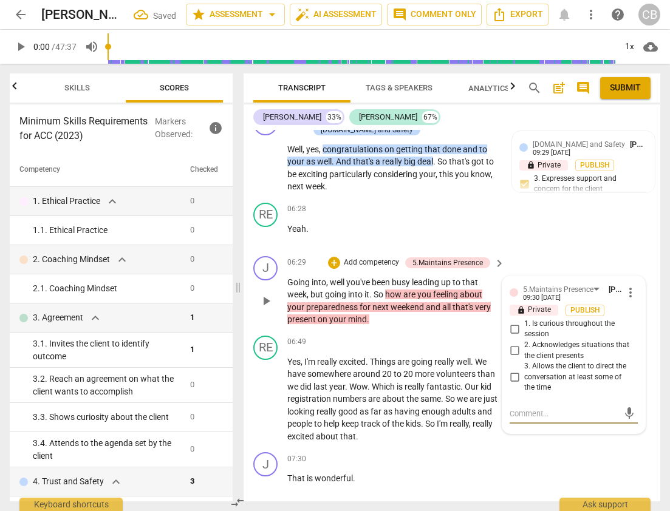
click at [514, 322] on input "1. Is curious throughout the session" at bounding box center [514, 329] width 19 height 15
click at [538, 407] on div "RE play_arrow pause 06:49 + Add competency keyboard_arrow_right Yes , I'm reall…" at bounding box center [452, 389] width 417 height 117
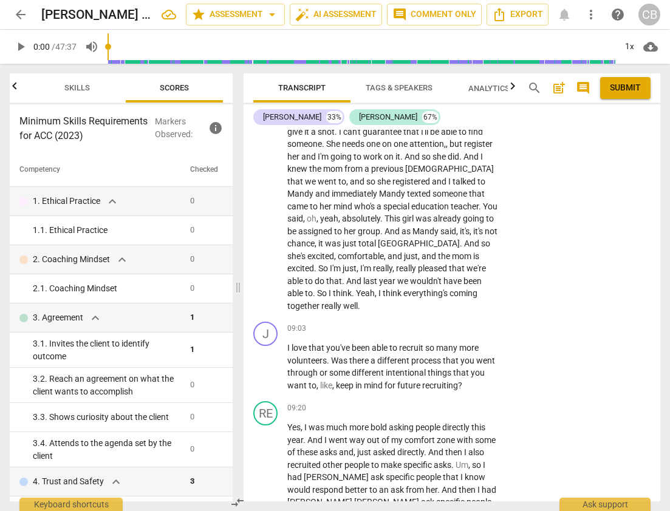
scroll to position [2293, 0]
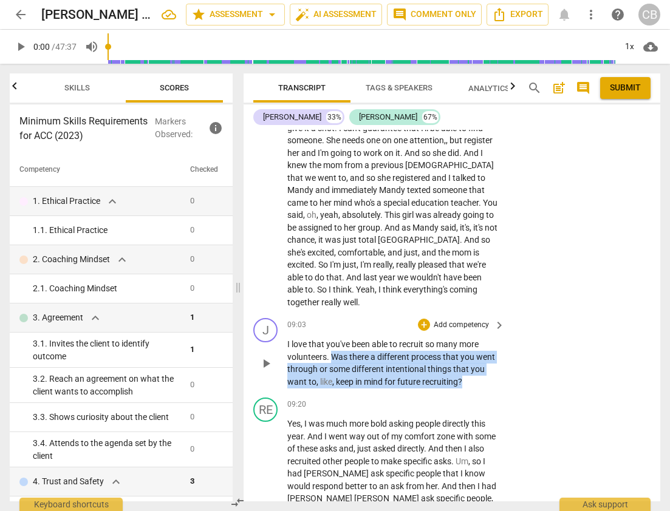
drag, startPoint x: 332, startPoint y: 307, endPoint x: 474, endPoint y: 343, distance: 147.2
click at [474, 343] on div "J play_arrow pause 09:03 + Add competency keyboard_arrow_right I love that you'…" at bounding box center [452, 353] width 417 height 80
click at [421, 319] on div "+" at bounding box center [424, 325] width 12 height 12
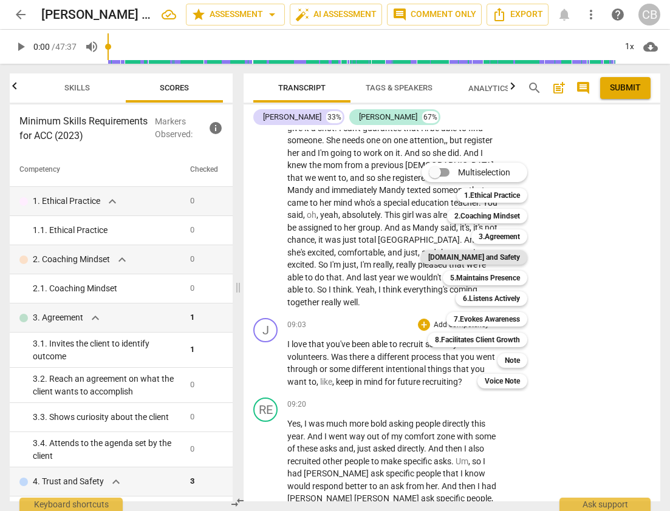
click at [497, 256] on b "[DOMAIN_NAME] and Safety" at bounding box center [474, 257] width 92 height 15
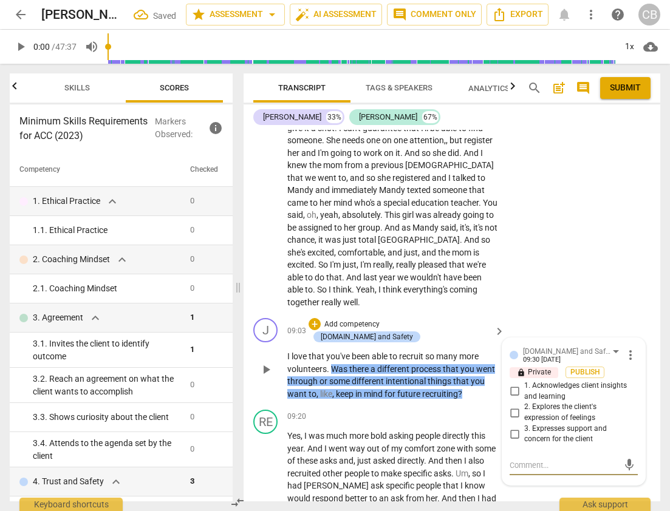
click at [511, 384] on input "1. Acknowledges client insights and learning" at bounding box center [514, 391] width 19 height 15
click at [531, 460] on textarea at bounding box center [564, 466] width 109 height 12
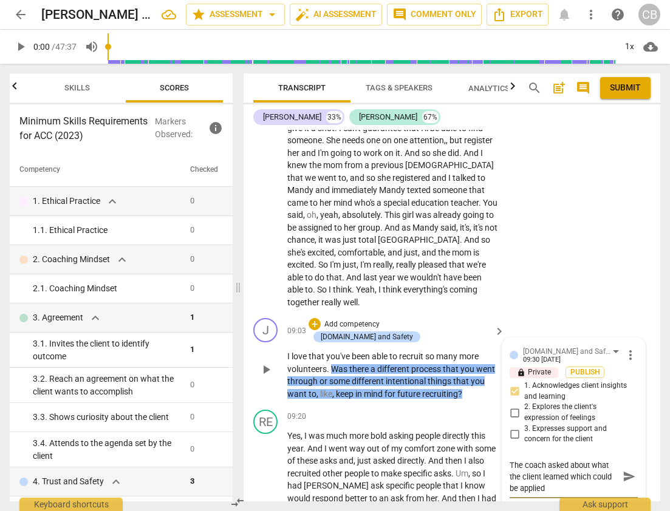
scroll to position [0, 0]
click at [510, 460] on textarea "The coach asked about what the client learned which could be applied to the fut…" at bounding box center [564, 477] width 109 height 35
click at [557, 253] on div "RE play_arrow pause 07:32 + Add competency keyboard_arrow_right We even have en…" at bounding box center [452, 174] width 417 height 279
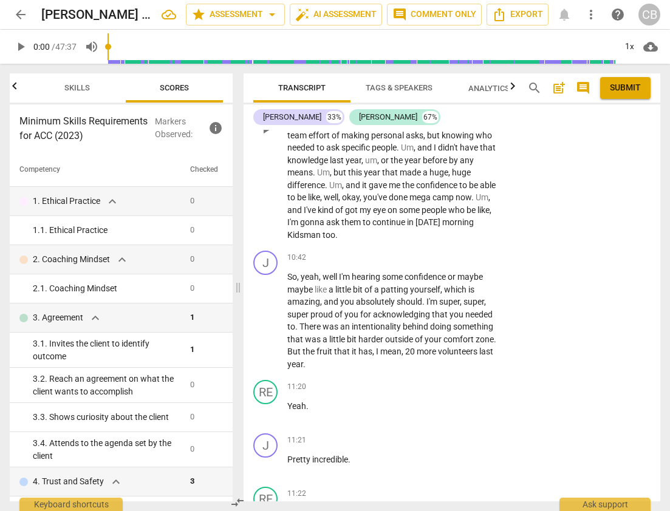
scroll to position [2709, 0]
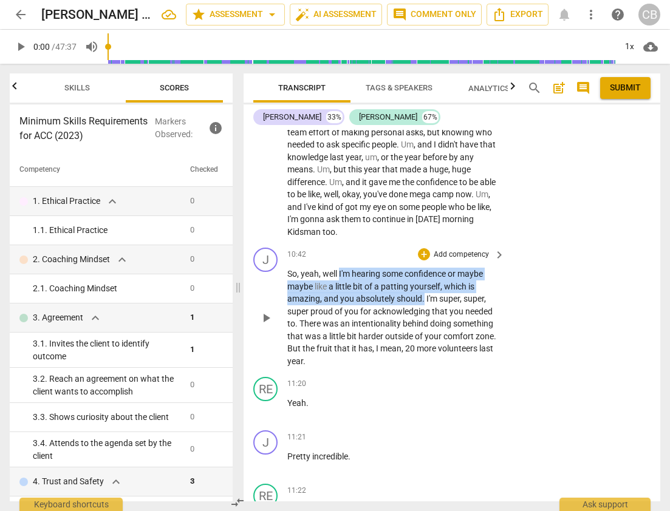
drag, startPoint x: 340, startPoint y: 199, endPoint x: 425, endPoint y: 227, distance: 89.3
click at [425, 268] on p "So , yeah , well I'm hearing some confidence or maybe maybe like a little bit o…" at bounding box center [392, 318] width 211 height 100
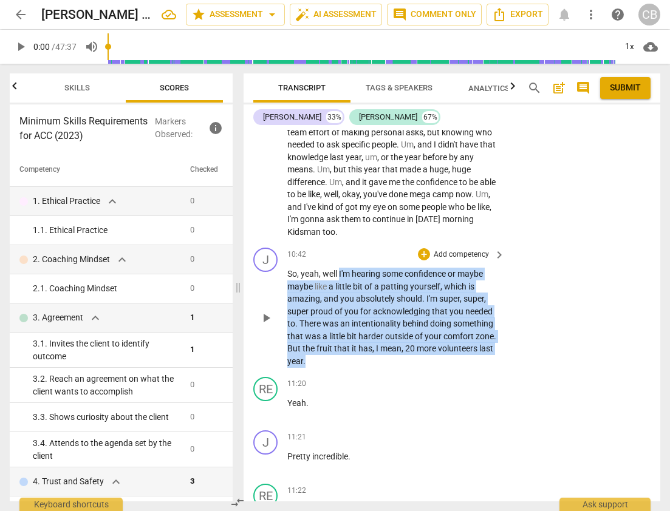
click at [363, 288] on p "So , yeah , well I'm hearing some confidence or maybe maybe like a little bit o…" at bounding box center [392, 318] width 211 height 100
click at [421, 248] on div "+" at bounding box center [424, 254] width 12 height 12
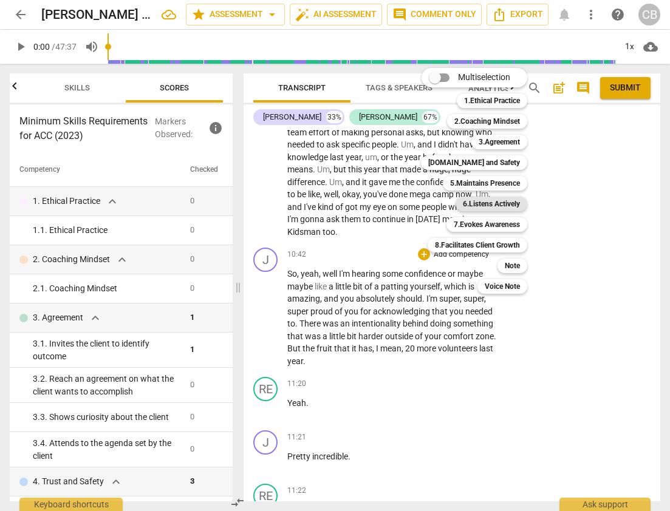
click at [495, 206] on b "6.Listens Actively" at bounding box center [491, 204] width 57 height 15
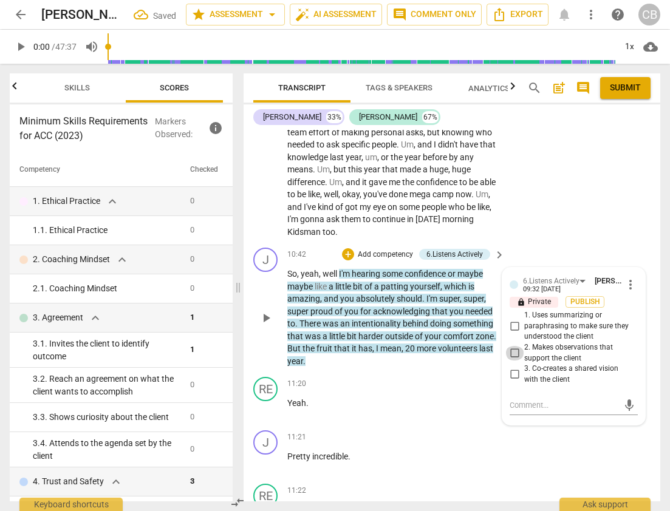
click at [514, 346] on input "2. Makes observations that support the client" at bounding box center [514, 353] width 19 height 15
click at [628, 278] on span "more_vert" at bounding box center [630, 285] width 15 height 15
click at [634, 230] on li "Delete" at bounding box center [639, 233] width 42 height 23
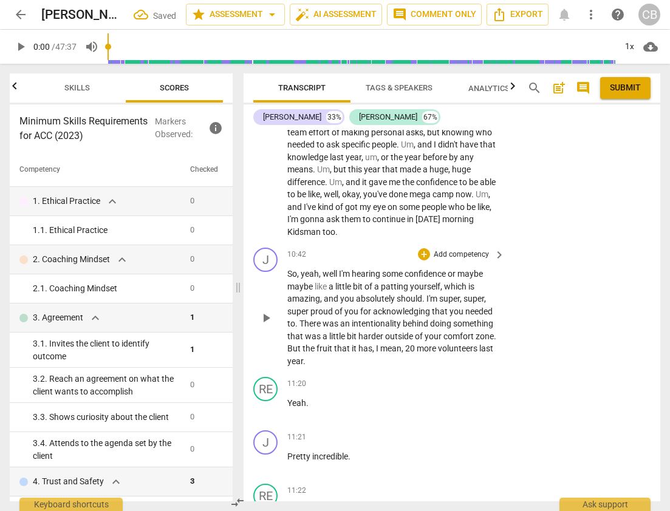
click at [431, 332] on span "your" at bounding box center [434, 337] width 19 height 10
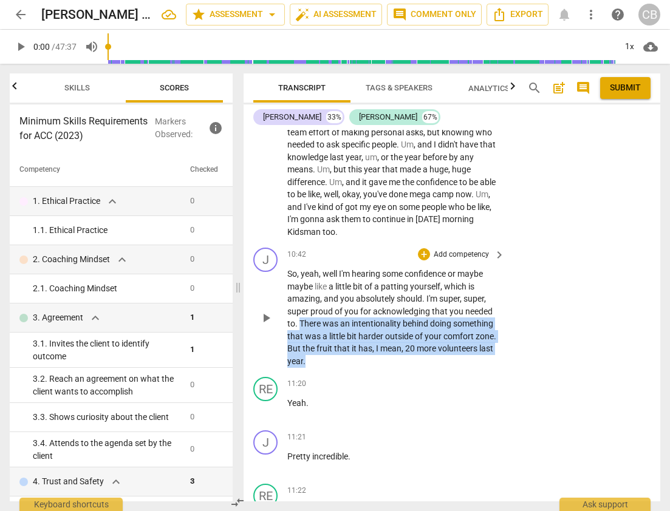
drag, startPoint x: 300, startPoint y: 250, endPoint x: 366, endPoint y: 287, distance: 75.6
click at [366, 287] on p "So , yeah , well I'm hearing some confidence or maybe maybe like a little bit o…" at bounding box center [392, 318] width 211 height 100
click at [425, 248] on div "+" at bounding box center [424, 254] width 12 height 12
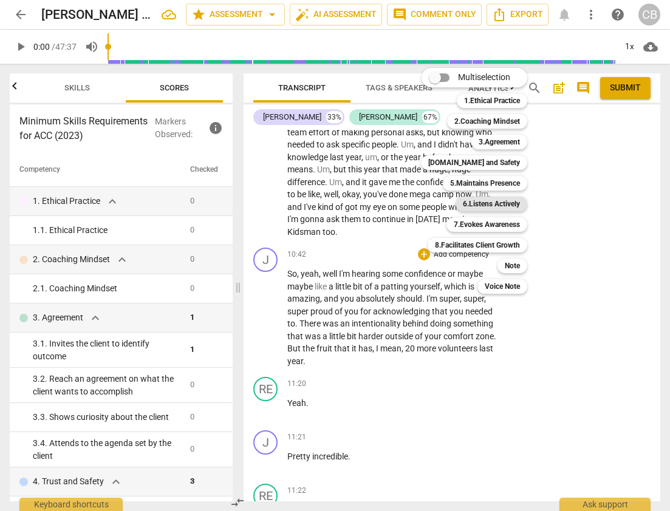
click at [496, 203] on b "6.Listens Actively" at bounding box center [491, 204] width 57 height 15
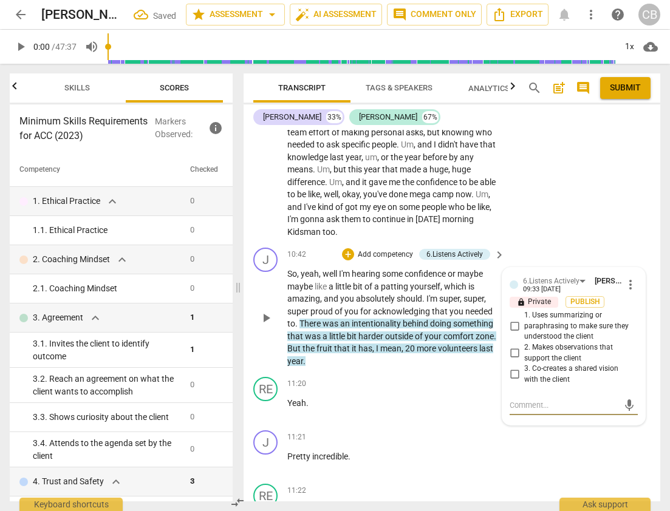
click at [513, 346] on input "2. Makes observations that support the client" at bounding box center [514, 353] width 19 height 15
click at [510, 426] on div "J play_arrow pause 11:21 + Add competency keyboard_arrow_right Pretty incredibl…" at bounding box center [452, 452] width 417 height 53
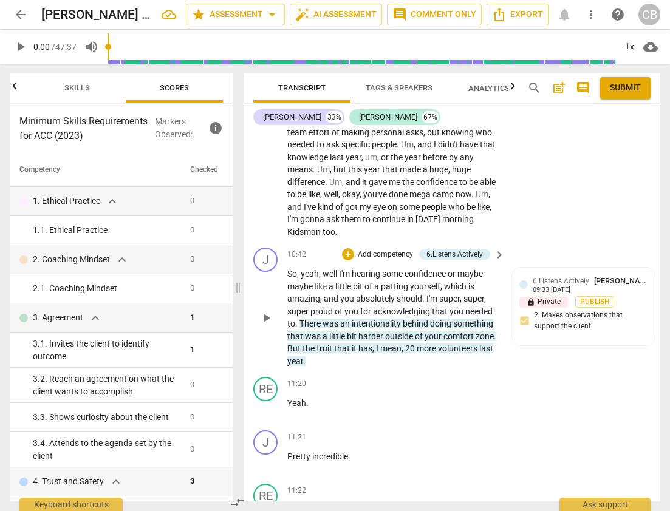
click at [343, 268] on p "So , yeah , well I'm hearing some confidence or maybe maybe like a little bit o…" at bounding box center [392, 318] width 211 height 100
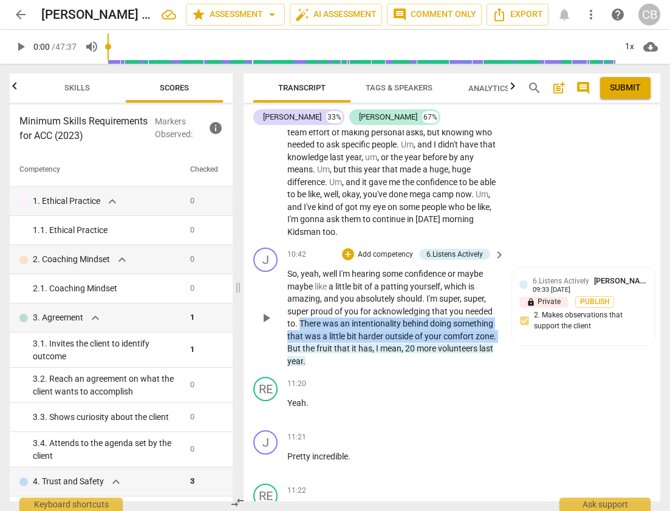
drag, startPoint x: 300, startPoint y: 249, endPoint x: 312, endPoint y: 274, distance: 27.7
click at [312, 274] on p "So , yeah , well I'm hearing some confidence or maybe maybe like a little bit o…" at bounding box center [392, 318] width 211 height 100
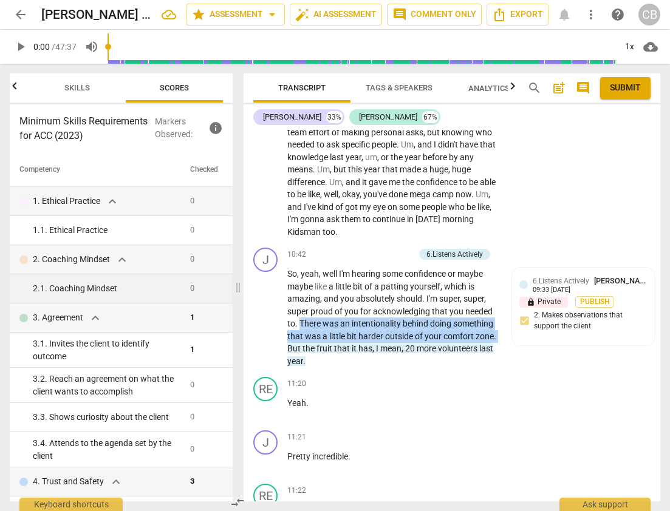
copy p "There was an intentionality behind doing something that was a little bit harder…"
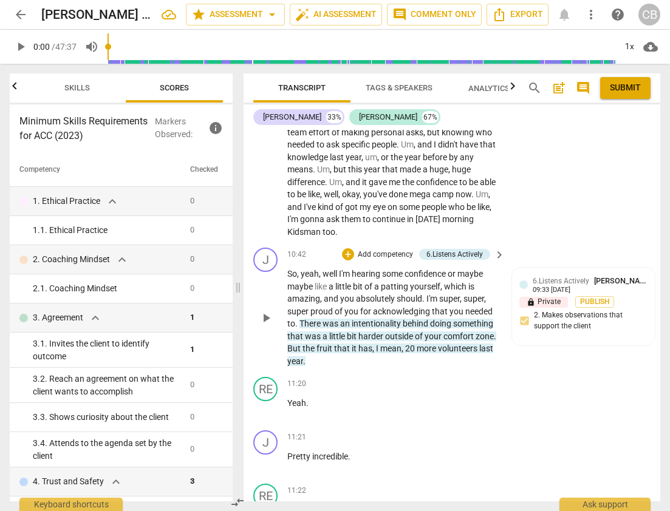
click at [370, 294] on span "absolutely" at bounding box center [376, 299] width 41 height 10
click at [355, 268] on p "So , yeah , well I'm hearing some confidence or maybe maybe like a little bit o…" at bounding box center [392, 318] width 211 height 100
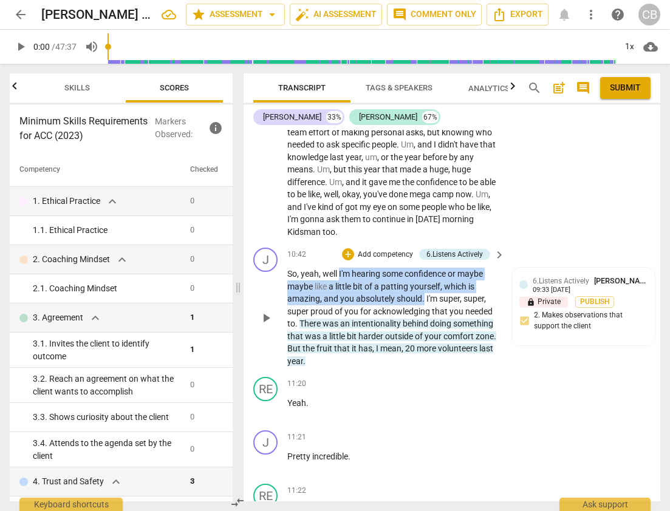
drag, startPoint x: 340, startPoint y: 200, endPoint x: 423, endPoint y: 227, distance: 88.0
click at [423, 268] on p "So , yeah , well I'm hearing some confidence or maybe maybe like a little bit o…" at bounding box center [392, 318] width 211 height 100
click at [346, 248] on div "+" at bounding box center [348, 254] width 12 height 12
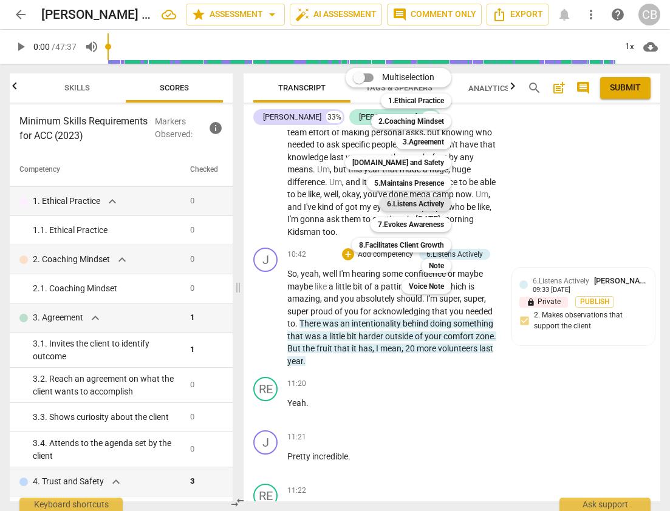
click at [416, 201] on b "6.Listens Actively" at bounding box center [415, 204] width 57 height 15
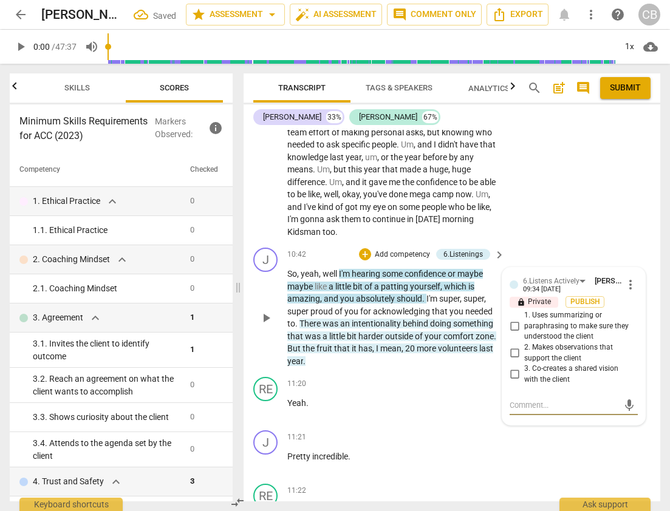
click at [512, 346] on input "2. Makes observations that support the client" at bounding box center [514, 353] width 19 height 15
click at [579, 426] on div "J play_arrow pause 11:21 + Add competency keyboard_arrow_right Pretty incredibl…" at bounding box center [452, 452] width 417 height 53
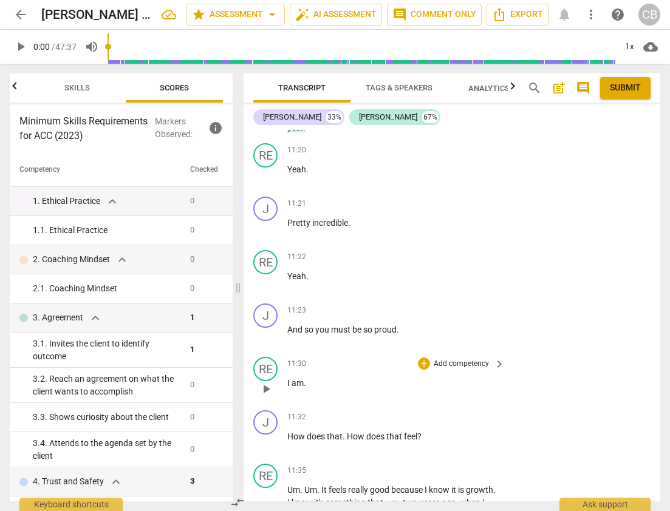
scroll to position [3039, 0]
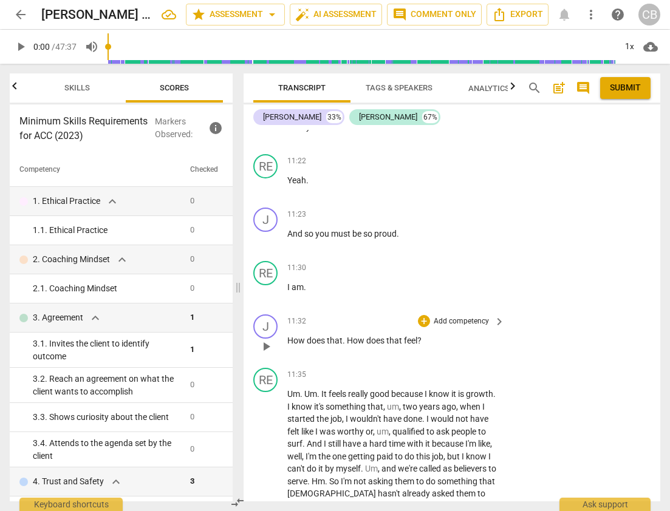
click at [360, 336] on span "How" at bounding box center [356, 341] width 19 height 10
drag, startPoint x: 287, startPoint y: 267, endPoint x: 422, endPoint y: 273, distance: 134.9
click at [422, 335] on p "How does that . How does that feel ?" at bounding box center [392, 341] width 211 height 13
click at [421, 315] on div "+" at bounding box center [424, 321] width 12 height 12
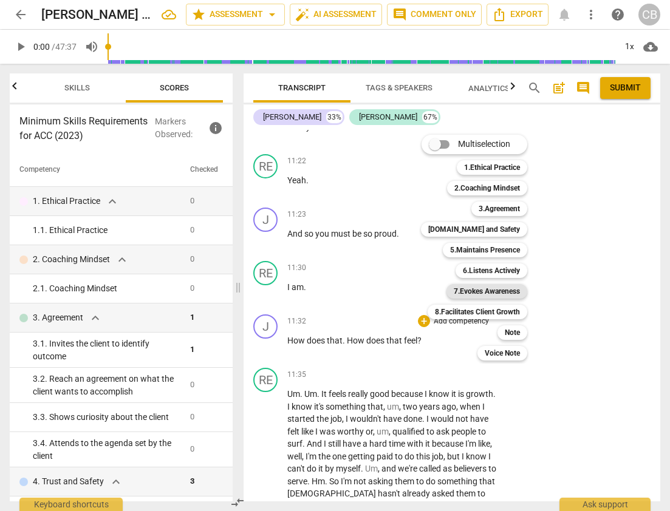
click at [492, 288] on b "7.Evokes Awareness" at bounding box center [487, 291] width 66 height 15
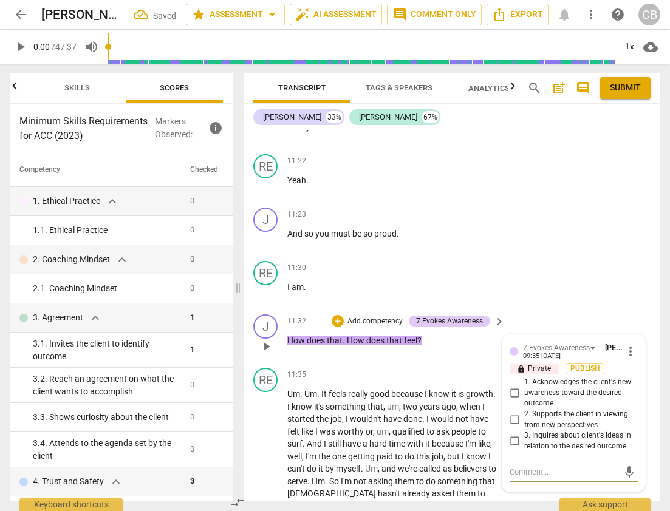
click at [516, 413] on input "2. Supports the client in viewing from new perspectives" at bounding box center [514, 420] width 19 height 15
click at [521, 463] on div "mic" at bounding box center [574, 472] width 128 height 19
click at [522, 463] on div "mic" at bounding box center [574, 472] width 128 height 19
click at [522, 466] on textarea at bounding box center [564, 472] width 109 height 12
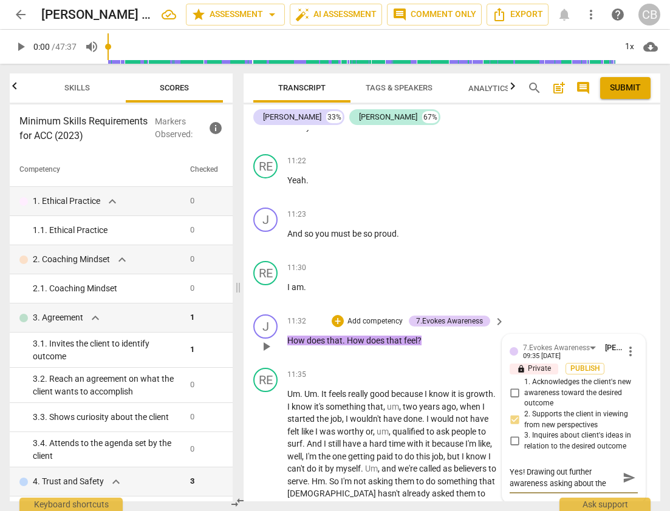
click at [623, 472] on span "send" at bounding box center [629, 478] width 13 height 13
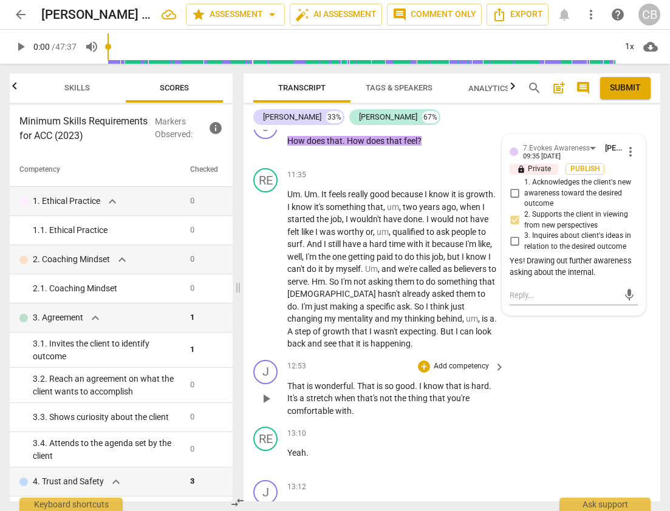
scroll to position [3256, 0]
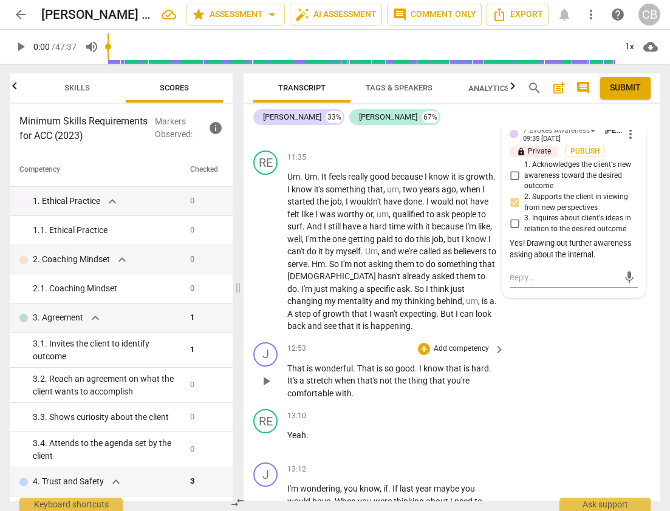
click at [418, 364] on span "." at bounding box center [417, 369] width 4 height 10
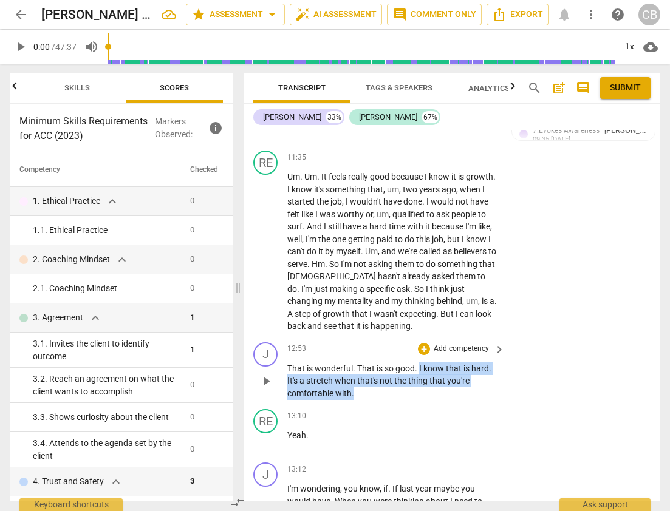
drag, startPoint x: 420, startPoint y: 295, endPoint x: 415, endPoint y: 318, distance: 24.2
click at [415, 363] on p "That is wonderful . That is so good . I know that is hard . It's a stretch when…" at bounding box center [392, 382] width 211 height 38
click at [424, 343] on div "+" at bounding box center [424, 349] width 12 height 12
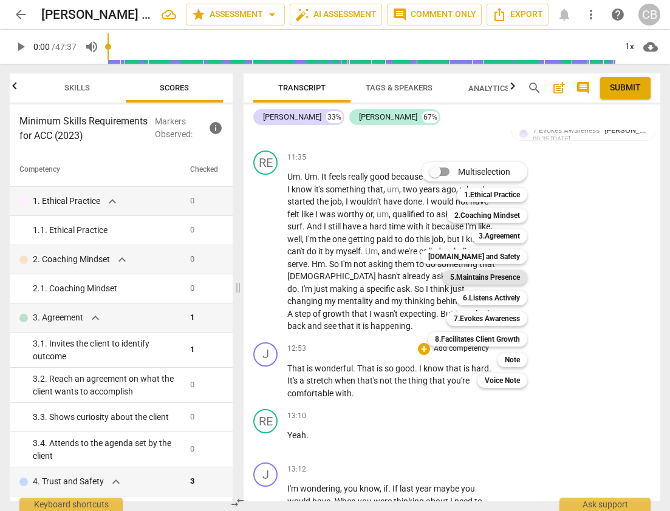
click at [496, 276] on b "5.Maintains Presence" at bounding box center [485, 277] width 70 height 15
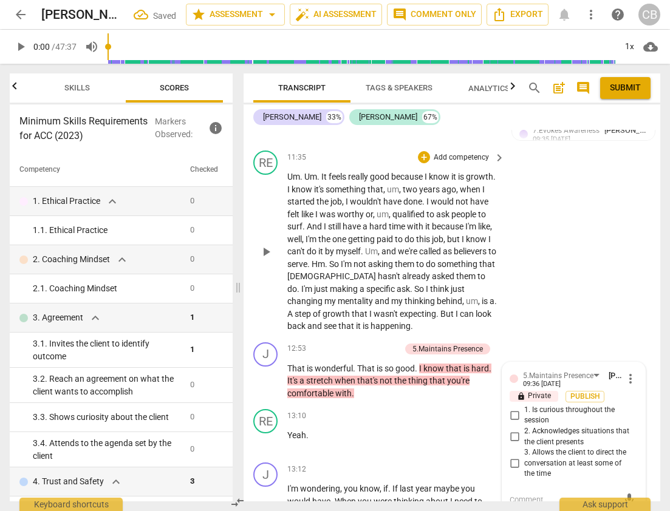
click at [573, 227] on div "RE play_arrow pause 11:35 + Add competency keyboard_arrow_right Um . Um . It fe…" at bounding box center [452, 242] width 417 height 192
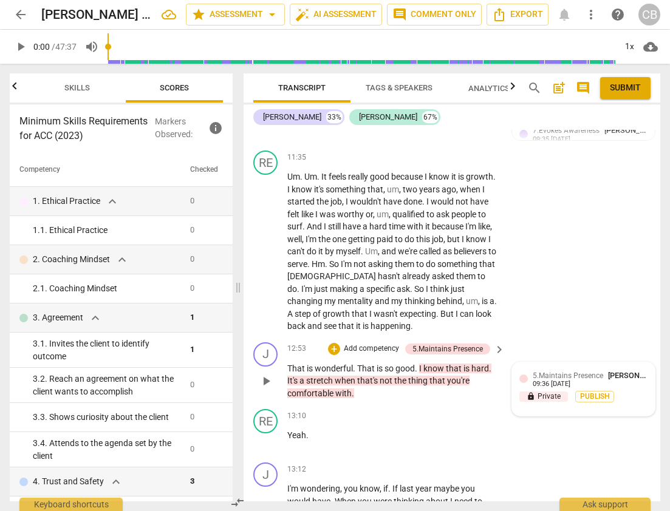
click at [629, 371] on span "[PERSON_NAME]" at bounding box center [637, 375] width 58 height 9
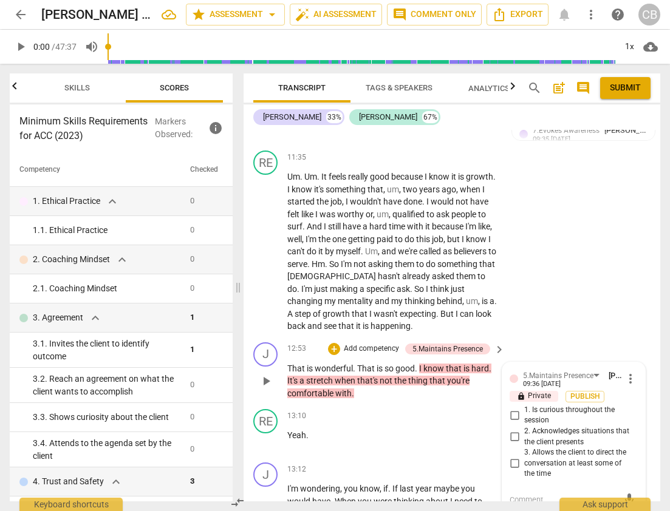
click at [623, 372] on span "more_vert" at bounding box center [630, 379] width 15 height 15
click at [633, 326] on li "Delete" at bounding box center [639, 327] width 42 height 23
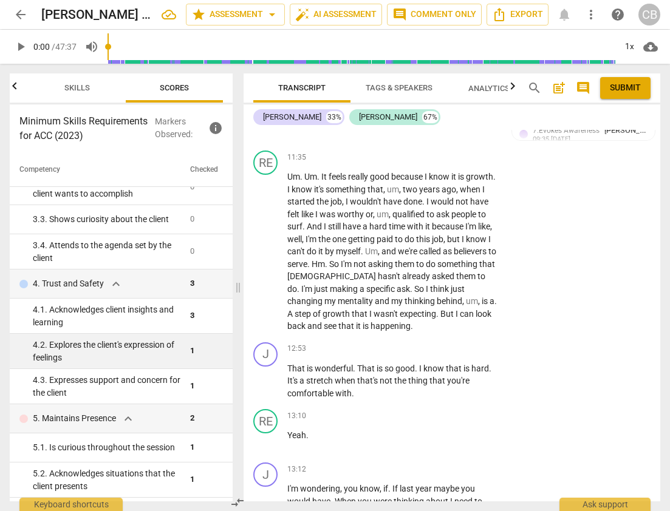
scroll to position [205, 0]
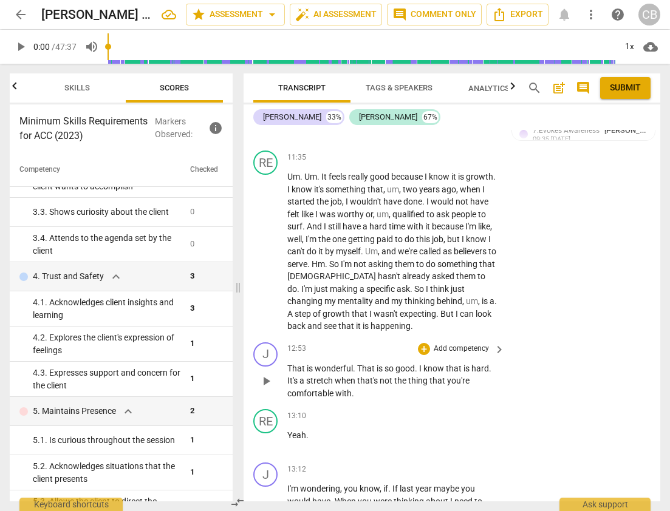
click at [434, 364] on span "know" at bounding box center [434, 369] width 22 height 10
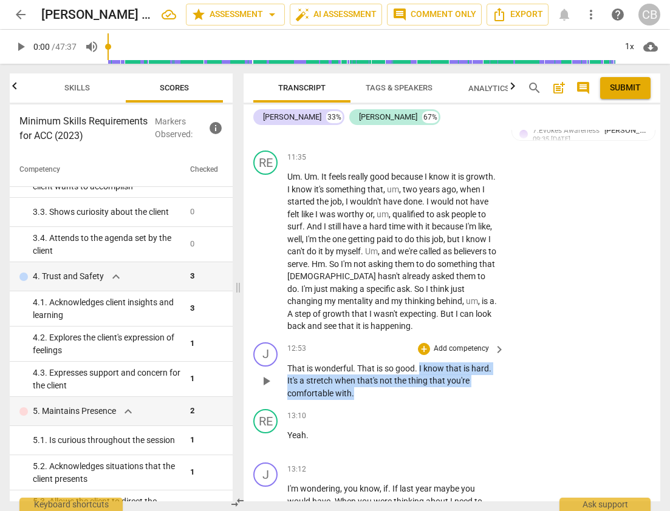
drag, startPoint x: 420, startPoint y: 294, endPoint x: 421, endPoint y: 317, distance: 23.1
click at [421, 363] on p "That is wonderful . That is so good . I know that is hard . It's a stretch when…" at bounding box center [392, 382] width 211 height 38
click at [424, 343] on div "+" at bounding box center [424, 349] width 12 height 12
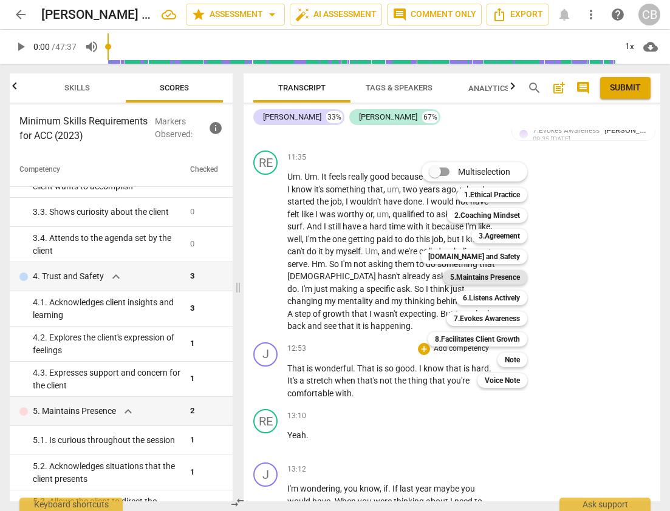
click at [507, 276] on b "5.Maintains Presence" at bounding box center [485, 277] width 70 height 15
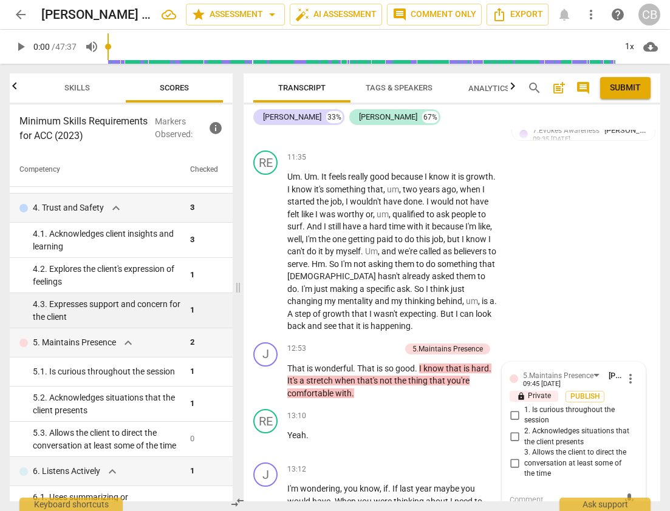
scroll to position [272, 0]
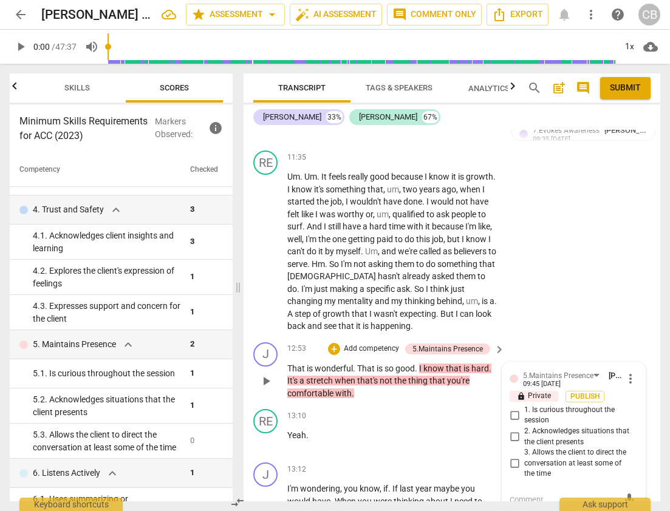
click at [513, 456] on input "3. Allows the client to direct the conversation at least some of the time" at bounding box center [514, 463] width 19 height 15
click at [508, 456] on input "3. Allows the client to direct the conversation at least some of the time" at bounding box center [514, 463] width 19 height 15
click at [627, 372] on span "more_vert" at bounding box center [630, 379] width 15 height 15
click at [629, 327] on li "Delete" at bounding box center [639, 327] width 42 height 23
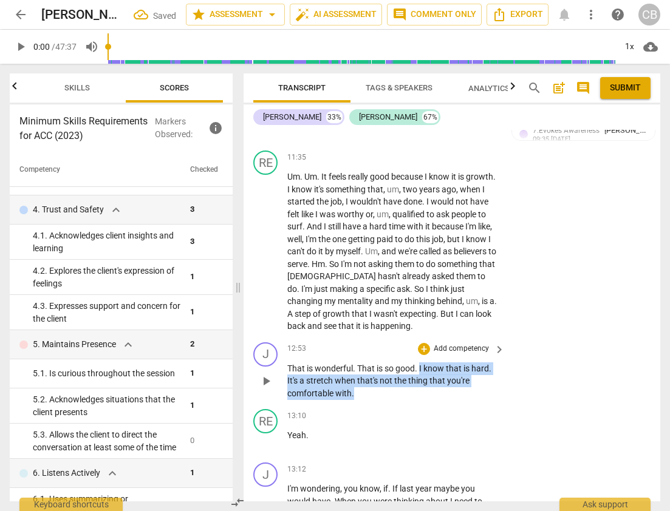
drag, startPoint x: 421, startPoint y: 295, endPoint x: 417, endPoint y: 317, distance: 22.8
click at [417, 363] on p "That is wonderful . That is so good . I know that is hard . It's a stretch when…" at bounding box center [392, 382] width 211 height 38
click at [421, 343] on div "+" at bounding box center [424, 349] width 12 height 12
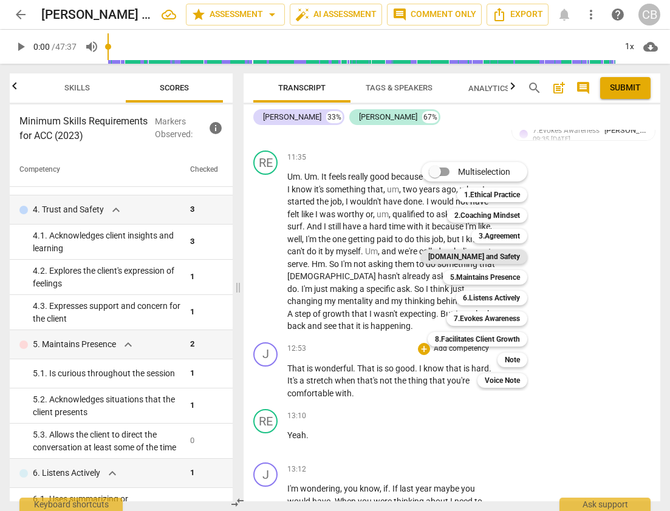
click at [502, 256] on b "[DOMAIN_NAME] and Safety" at bounding box center [474, 257] width 92 height 15
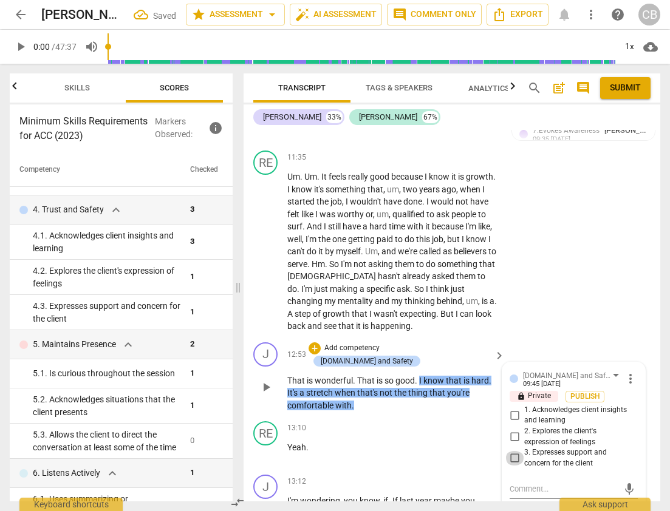
click at [510, 451] on input "3. Expresses support and concern for the client" at bounding box center [514, 458] width 19 height 15
click at [544, 261] on div "RE play_arrow pause 11:35 + Add competency keyboard_arrow_right Um . Um . It fe…" at bounding box center [452, 242] width 417 height 192
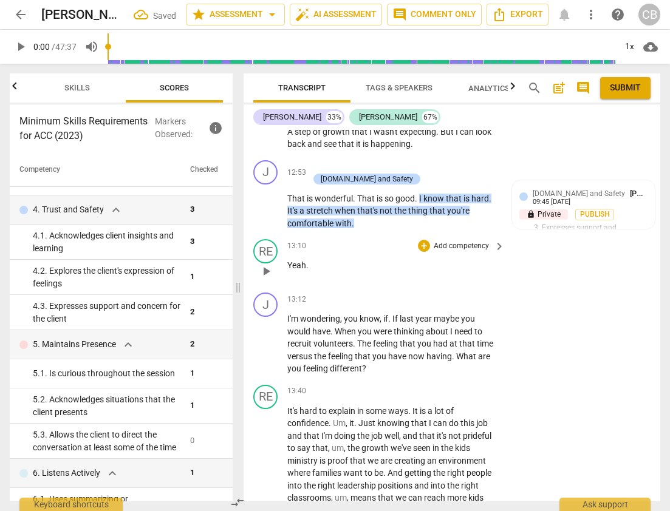
scroll to position [3439, 0]
click at [392, 313] on span "." at bounding box center [390, 318] width 4 height 10
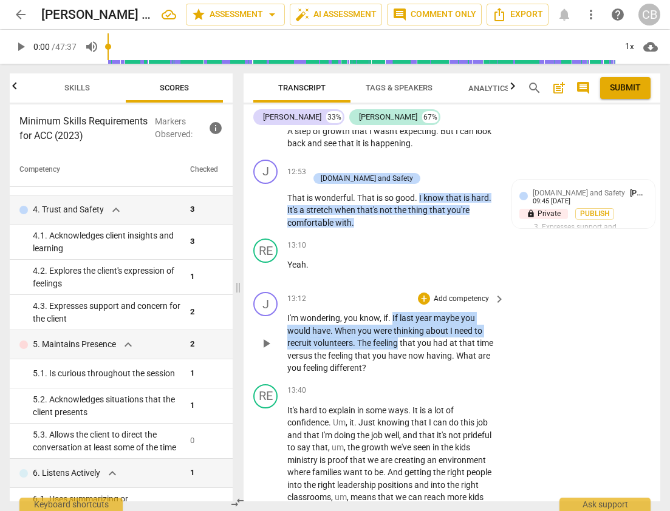
drag, startPoint x: 393, startPoint y: 230, endPoint x: 398, endPoint y: 259, distance: 29.1
click at [398, 312] on p "I'm wondering , you know , if . If last year maybe you would have . When you we…" at bounding box center [392, 343] width 211 height 63
click at [398, 338] on span "feeling" at bounding box center [386, 343] width 27 height 10
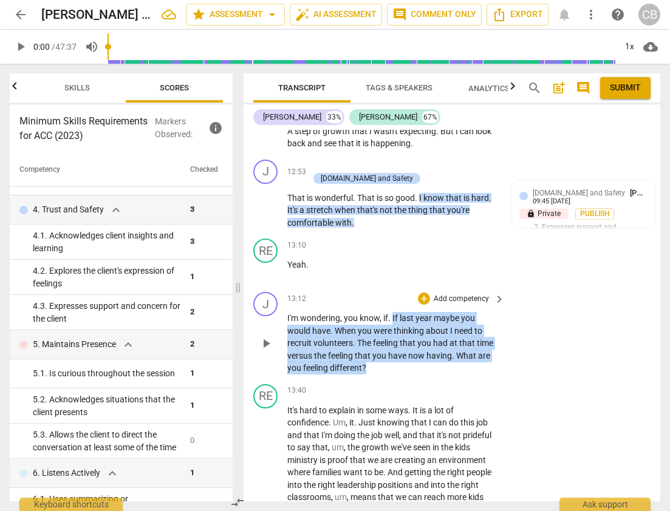
drag, startPoint x: 392, startPoint y: 231, endPoint x: 400, endPoint y: 280, distance: 49.2
click at [400, 312] on p "I'm wondering , you know , if . If last year maybe you would have . When you we…" at bounding box center [392, 343] width 211 height 63
click at [423, 293] on div "+" at bounding box center [424, 299] width 12 height 12
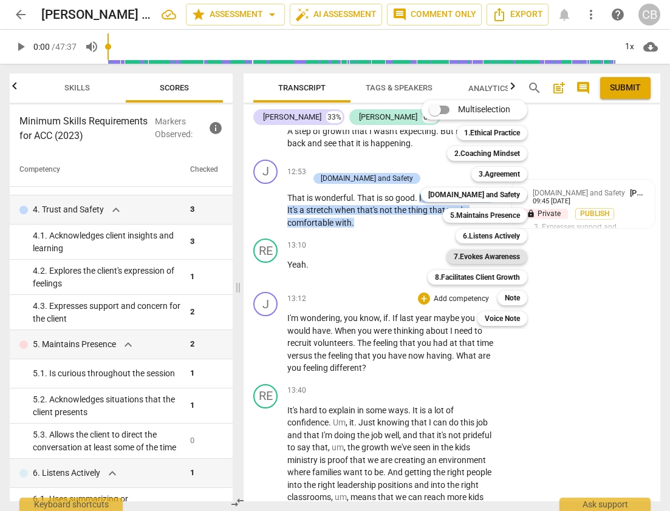
click at [492, 253] on b "7.Evokes Awareness" at bounding box center [487, 257] width 66 height 15
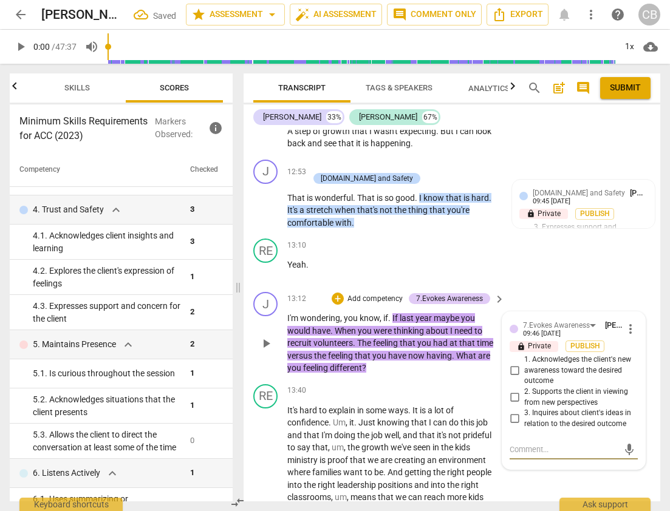
click at [508, 391] on input "2. Supports the client in viewing from new perspectives" at bounding box center [514, 398] width 19 height 15
click at [585, 421] on div "RE play_arrow pause 13:40 + Add competency keyboard_arrow_right It's hard to ex…" at bounding box center [452, 476] width 417 height 192
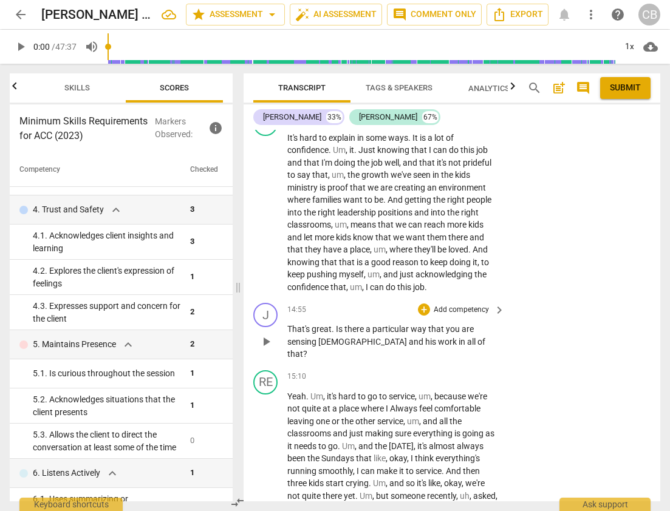
scroll to position [3713, 0]
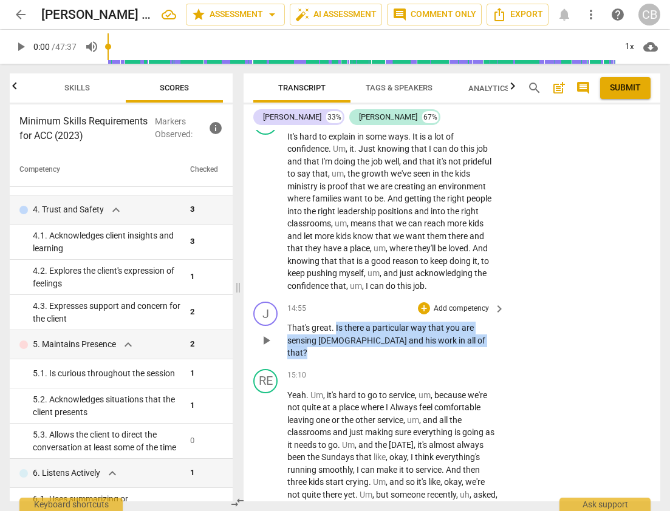
drag, startPoint x: 335, startPoint y: 241, endPoint x: 437, endPoint y: 255, distance: 103.6
click at [437, 322] on p "That's great . Is there a particular way that you are sensing [DEMOGRAPHIC_DATA…" at bounding box center [392, 341] width 211 height 38
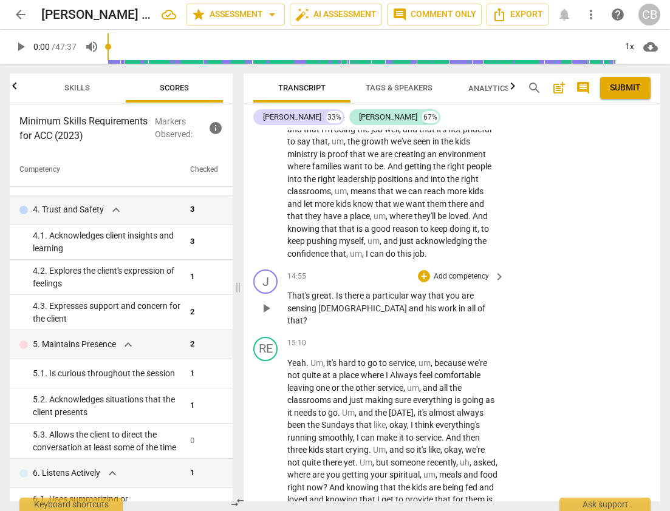
scroll to position [3727, 0]
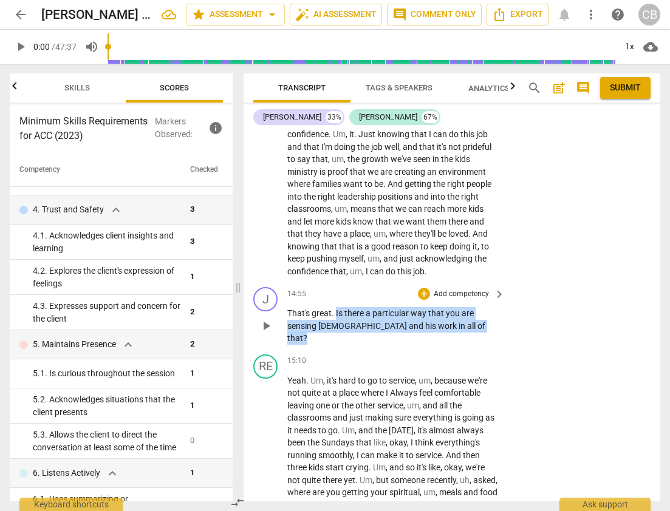
drag, startPoint x: 335, startPoint y: 228, endPoint x: 440, endPoint y: 246, distance: 106.6
click at [440, 307] on p "That's great . Is there a particular way that you are sensing [DEMOGRAPHIC_DATA…" at bounding box center [392, 326] width 211 height 38
copy p "Is there a particular way that you are sensing [DEMOGRAPHIC_DATA] and his work …"
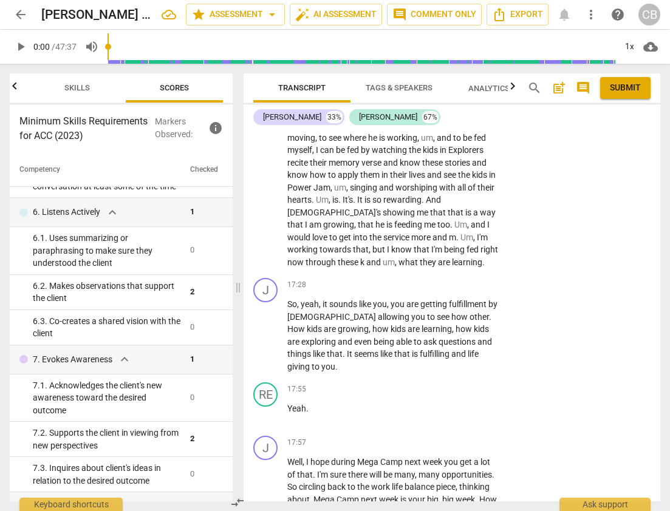
scroll to position [4145, 0]
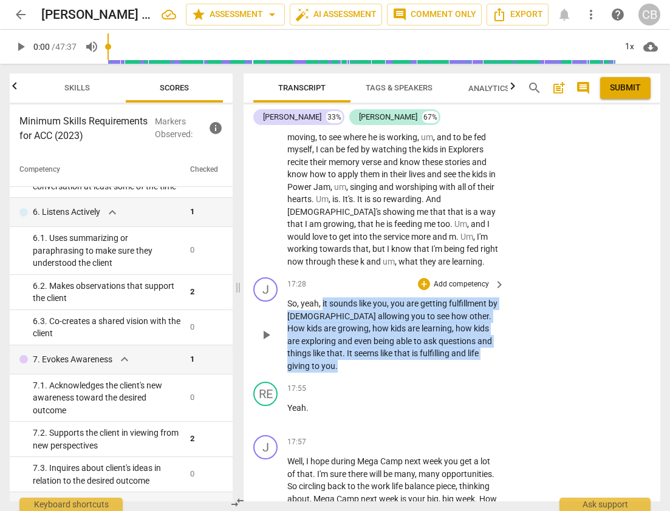
drag, startPoint x: 323, startPoint y: 217, endPoint x: 499, endPoint y: 266, distance: 183.5
click at [499, 298] on div "So , yeah , it sounds like you , you are getting fulfillment by [DEMOGRAPHIC_DA…" at bounding box center [396, 335] width 219 height 75
click at [425, 278] on div "+" at bounding box center [424, 284] width 12 height 12
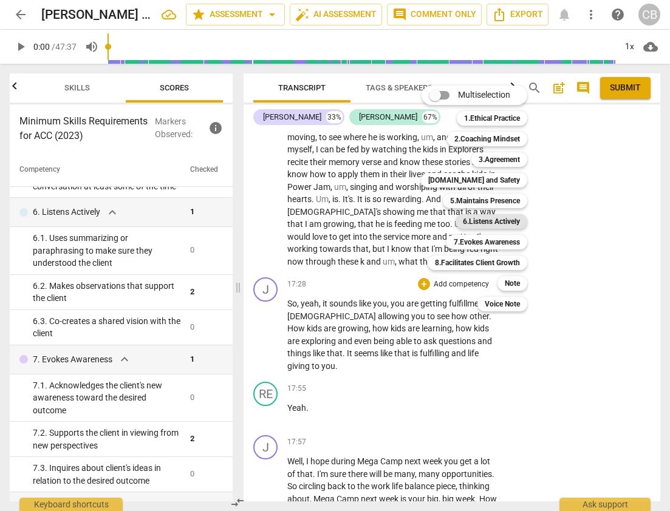
click at [490, 220] on b "6.Listens Actively" at bounding box center [491, 221] width 57 height 15
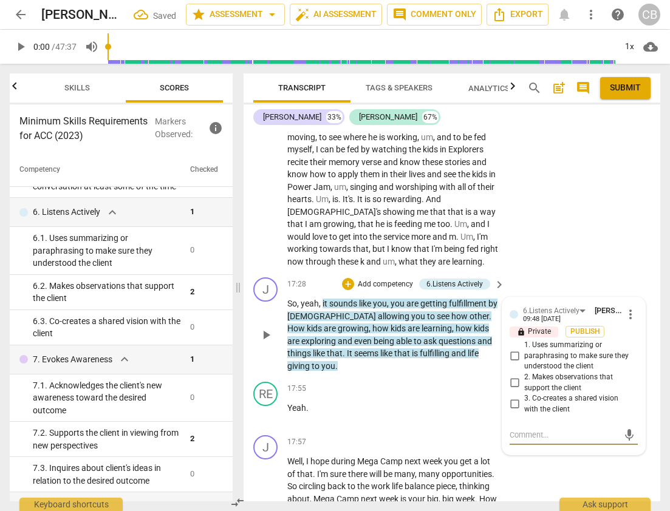
click at [513, 349] on input "1. Uses summarizing or paraphrasing to make sure they understood the client" at bounding box center [514, 356] width 19 height 15
click at [541, 431] on div "J play_arrow pause 17:57 + Add competency keyboard_arrow_right Well , I hope du…" at bounding box center [452, 489] width 417 height 117
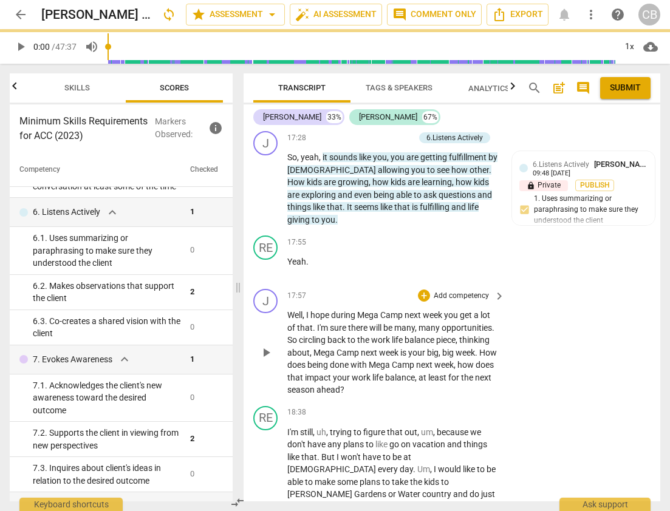
scroll to position [4306, 0]
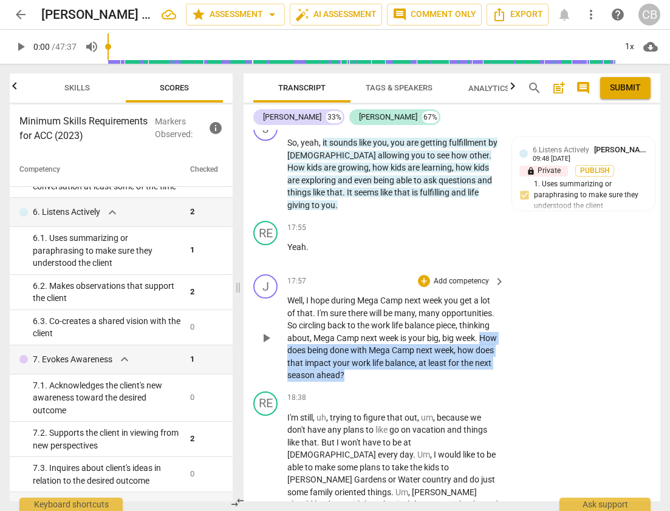
drag, startPoint x: 288, startPoint y: 253, endPoint x: 364, endPoint y: 272, distance: 78.8
click at [364, 295] on p "Well , I hope during Mega Camp next week you get a lot of that . I'm sure there…" at bounding box center [392, 338] width 211 height 87
click at [426, 275] on div "+" at bounding box center [424, 281] width 12 height 12
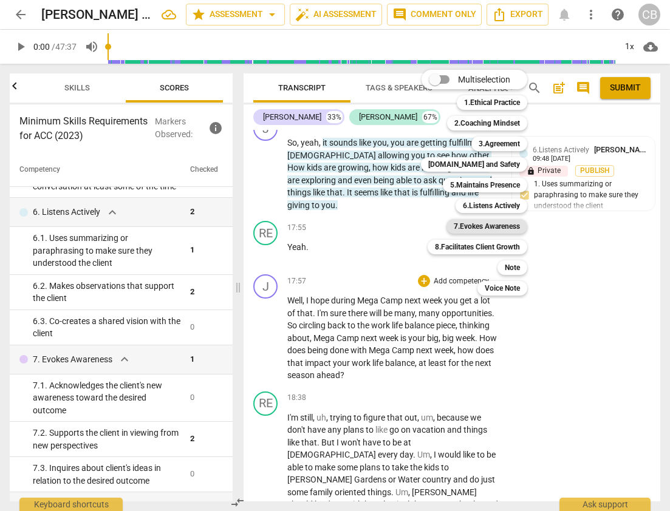
click at [506, 227] on b "7.Evokes Awareness" at bounding box center [487, 226] width 66 height 15
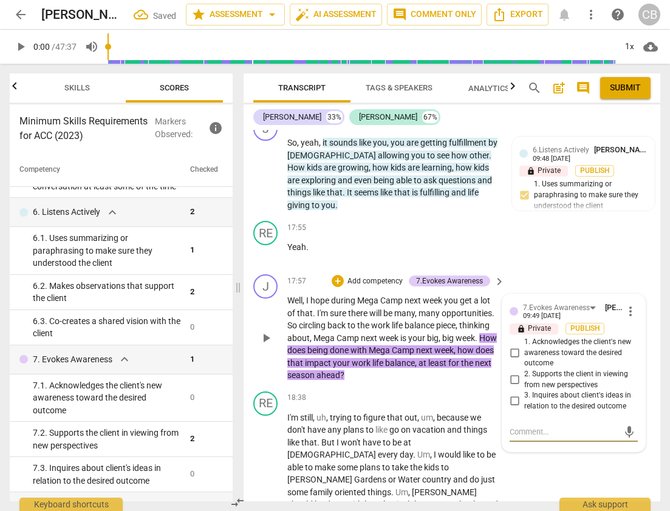
click at [510, 394] on input "3. Inquires about client's ideas in relation to the desired outcome" at bounding box center [514, 401] width 19 height 15
click at [579, 415] on div "RE play_arrow pause 18:38 + Add competency keyboard_arrow_right I'm still , uh …" at bounding box center [452, 495] width 417 height 217
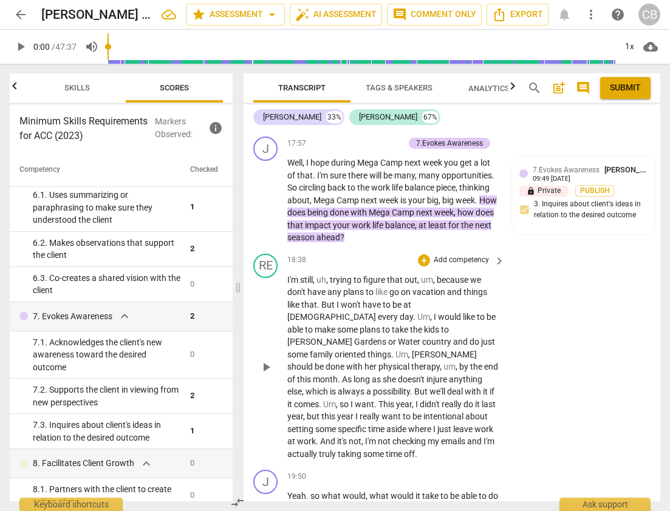
scroll to position [4446, 0]
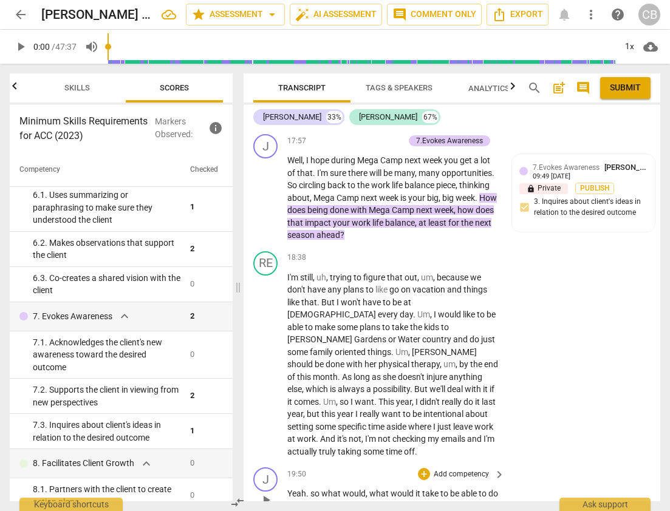
drag, startPoint x: 312, startPoint y: 383, endPoint x: 324, endPoint y: 404, distance: 24.0
click at [324, 463] on div "J play_arrow pause 19:50 + Add competency keyboard_arrow_right Yeah . so what w…" at bounding box center [452, 490] width 417 height 55
drag, startPoint x: 312, startPoint y: 383, endPoint x: 323, endPoint y: 398, distance: 18.7
click at [323, 488] on p "Yeah . so what would , what would it take to be able to do that ?" at bounding box center [392, 500] width 211 height 25
click at [421, 468] on div "+" at bounding box center [424, 474] width 12 height 12
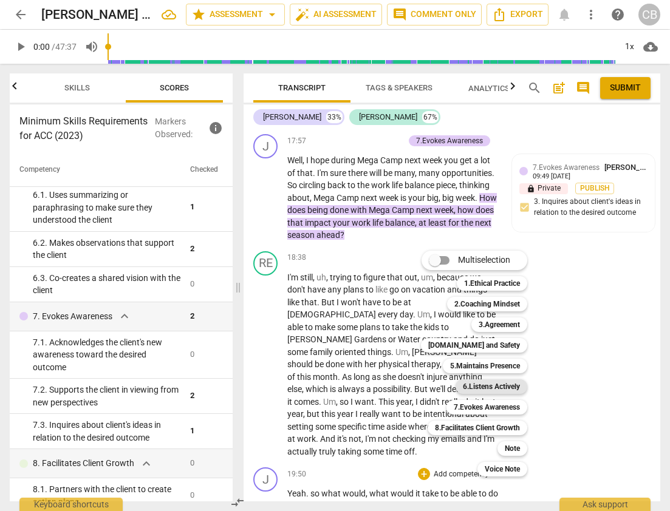
click at [499, 389] on b "6.Listens Actively" at bounding box center [491, 387] width 57 height 15
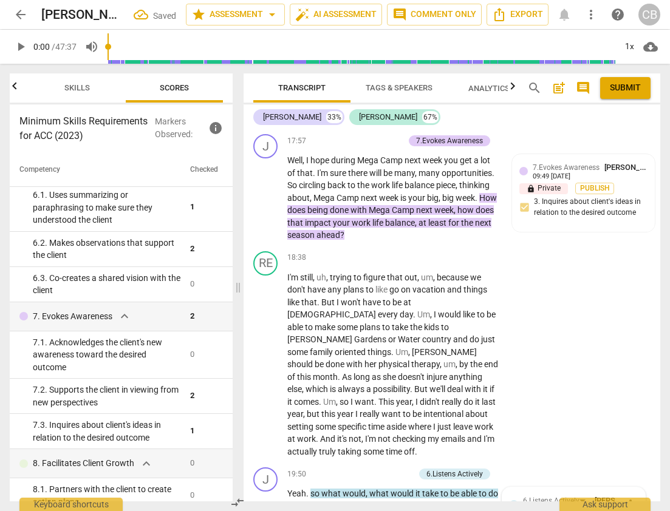
scroll to position [4646, 0]
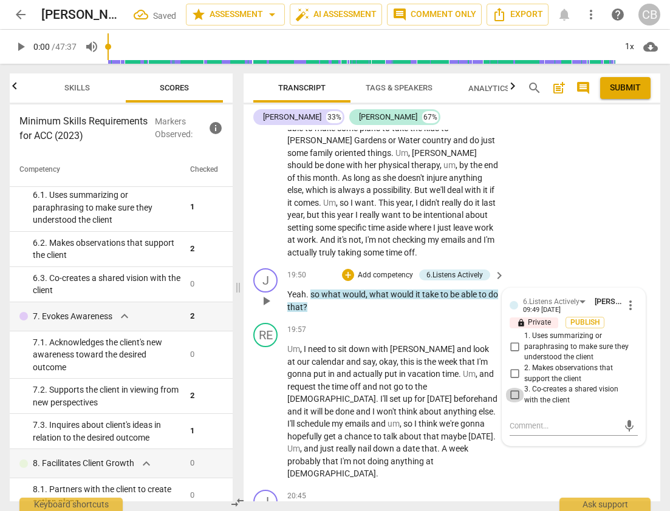
click at [513, 388] on input "3. Co-creates a shared vision with the client" at bounding box center [514, 395] width 19 height 15
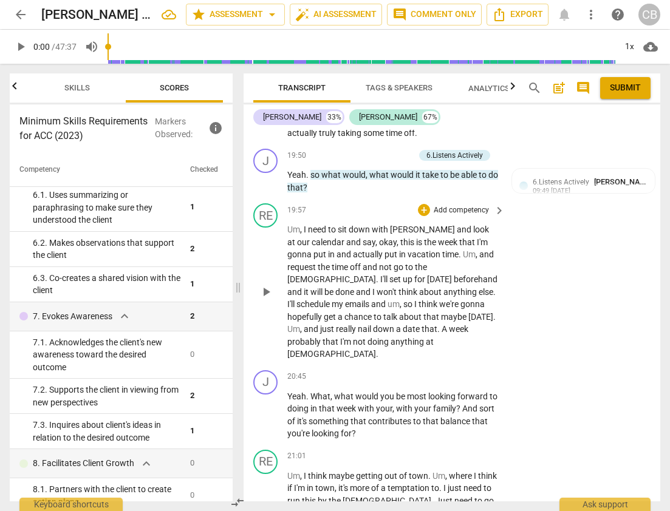
scroll to position [4769, 0]
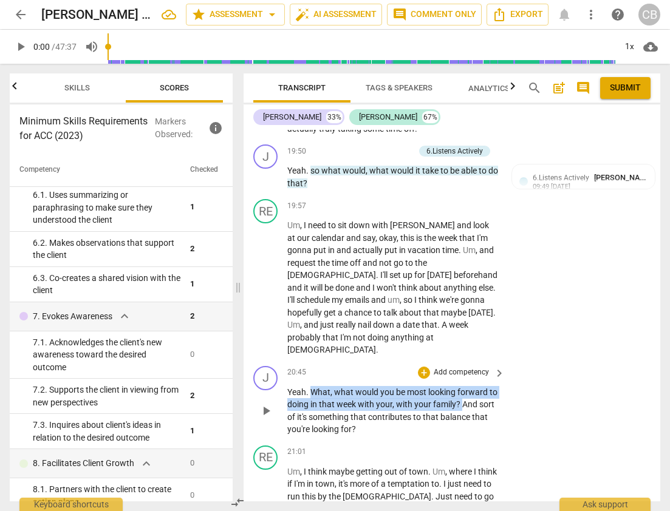
drag, startPoint x: 310, startPoint y: 268, endPoint x: 472, endPoint y: 285, distance: 162.4
click at [472, 386] on p "Yeah . What , what would you be most looking forward to doing in that week with…" at bounding box center [392, 411] width 211 height 50
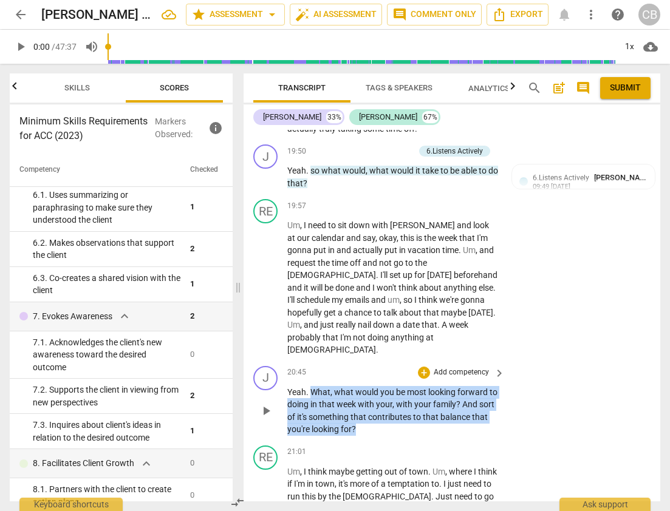
click at [377, 386] on p "Yeah . What , what would you be most looking forward to doing in that week with…" at bounding box center [392, 411] width 211 height 50
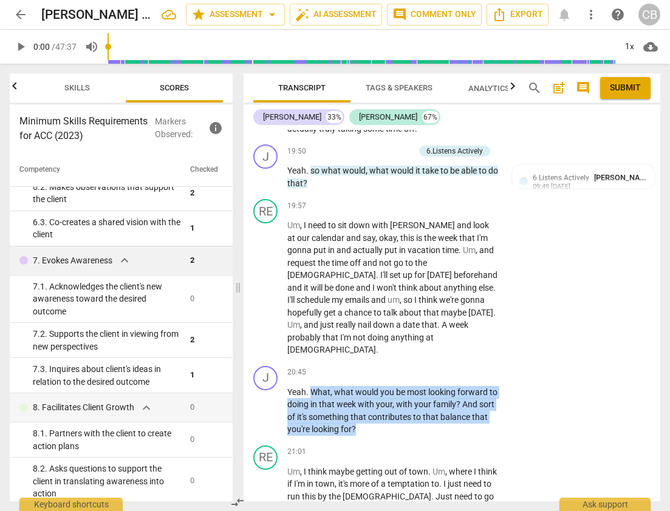
scroll to position [629, 0]
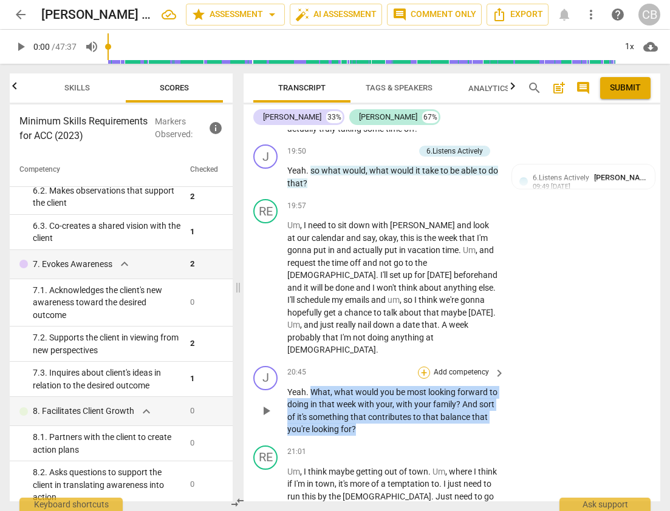
click at [420, 367] on div "+" at bounding box center [424, 373] width 12 height 12
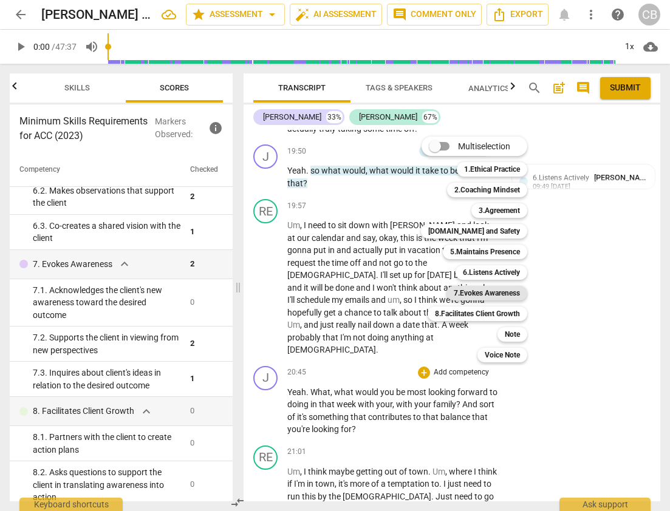
click at [496, 292] on b "7.Evokes Awareness" at bounding box center [487, 293] width 66 height 15
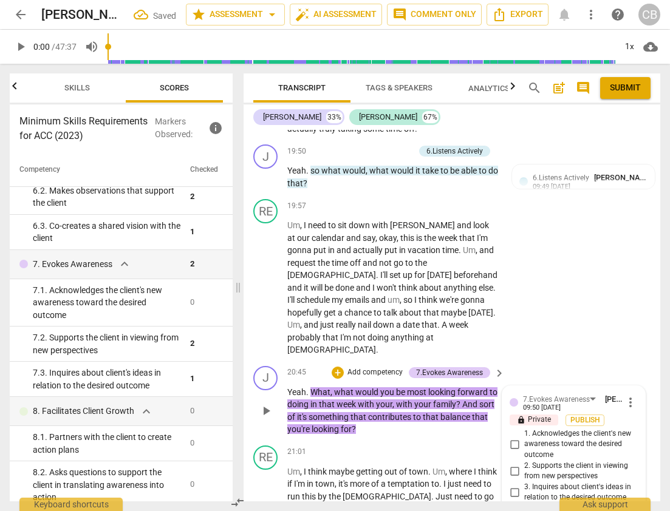
click at [513, 485] on input "3. Inquires about client's ideas in relation to the desired outcome" at bounding box center [514, 492] width 19 height 15
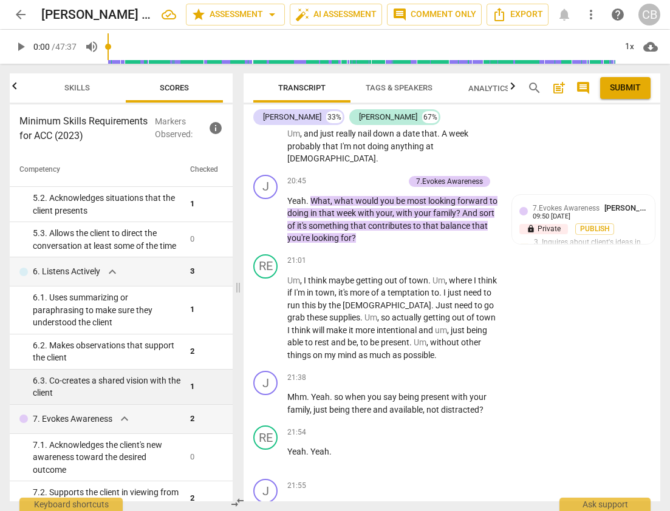
scroll to position [4970, 0]
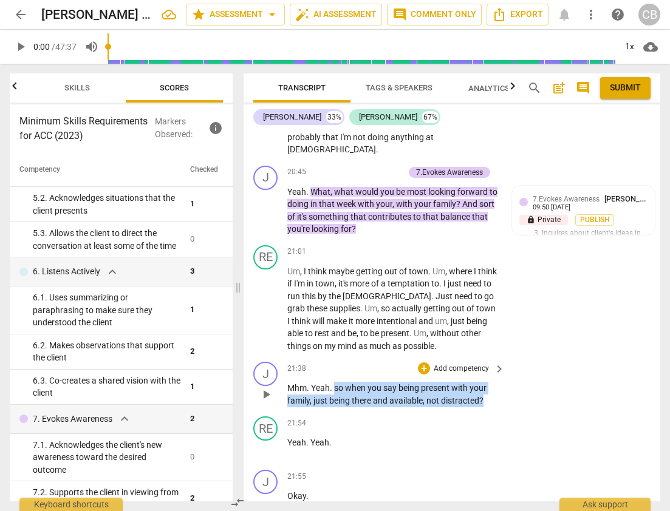
drag, startPoint x: 334, startPoint y: 267, endPoint x: 488, endPoint y: 279, distance: 154.1
click at [488, 382] on p "Mhm . Yeah . so when you say being present with your family , just being there …" at bounding box center [392, 394] width 211 height 25
click at [423, 363] on div "+" at bounding box center [424, 369] width 12 height 12
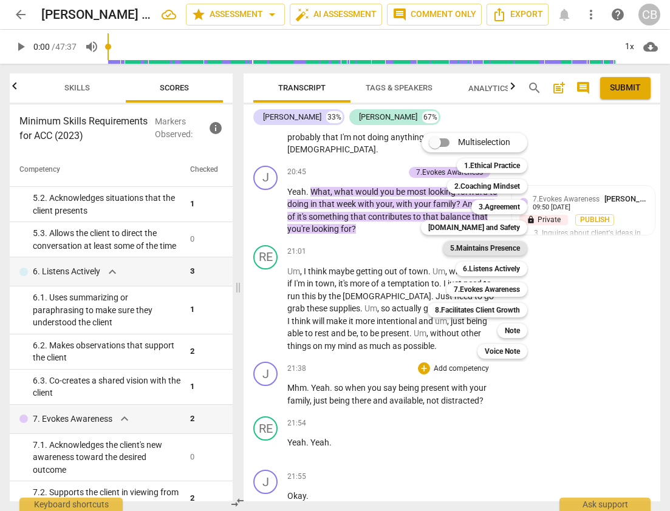
click at [505, 251] on b "5.Maintains Presence" at bounding box center [485, 248] width 70 height 15
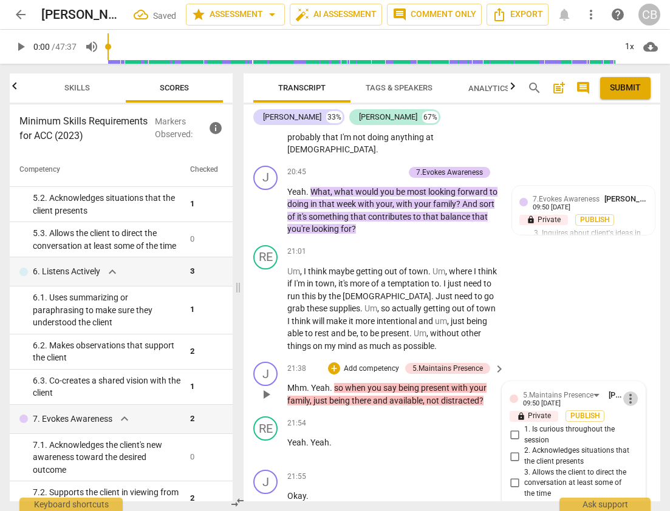
click at [629, 392] on span "more_vert" at bounding box center [630, 399] width 15 height 15
click at [633, 298] on li "Delete" at bounding box center [639, 298] width 42 height 23
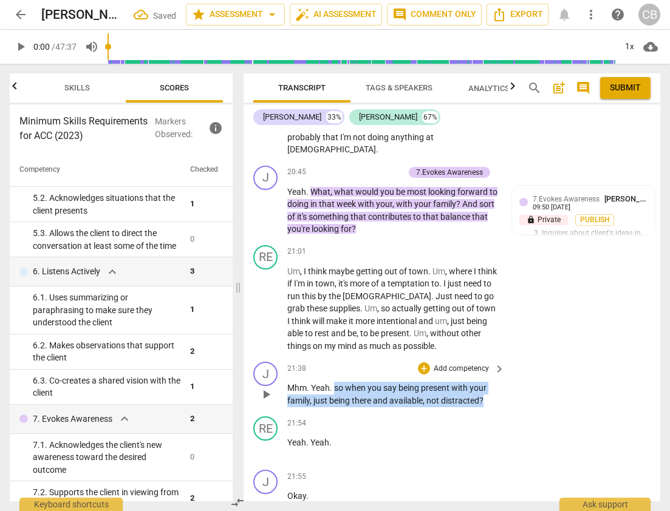
drag, startPoint x: 335, startPoint y: 266, endPoint x: 484, endPoint y: 273, distance: 148.9
click at [484, 382] on p "Mhm . Yeah . so when you say being present with your family , just being there …" at bounding box center [392, 394] width 211 height 25
click at [424, 363] on div "+" at bounding box center [424, 369] width 12 height 12
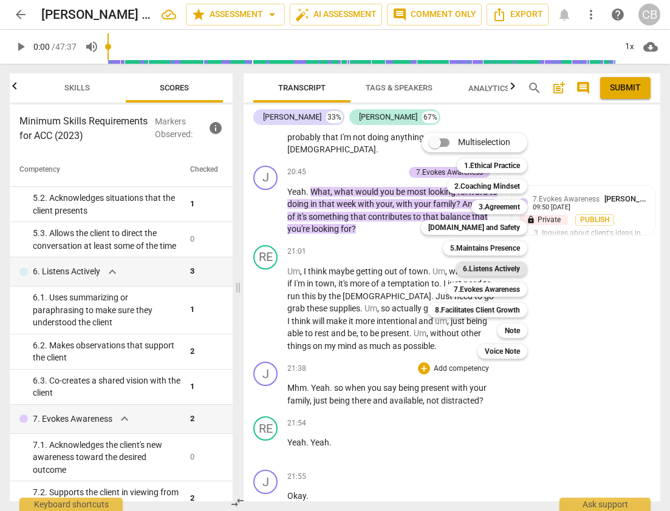
click at [483, 265] on b "6.Listens Actively" at bounding box center [491, 269] width 57 height 15
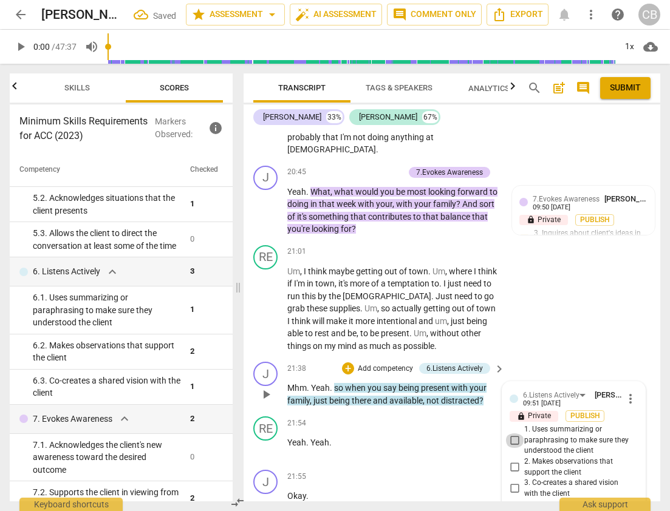
click at [513, 434] on input "1. Uses summarizing or paraphrasing to make sure they understood the client" at bounding box center [514, 441] width 19 height 15
click at [537, 511] on textarea at bounding box center [564, 520] width 109 height 12
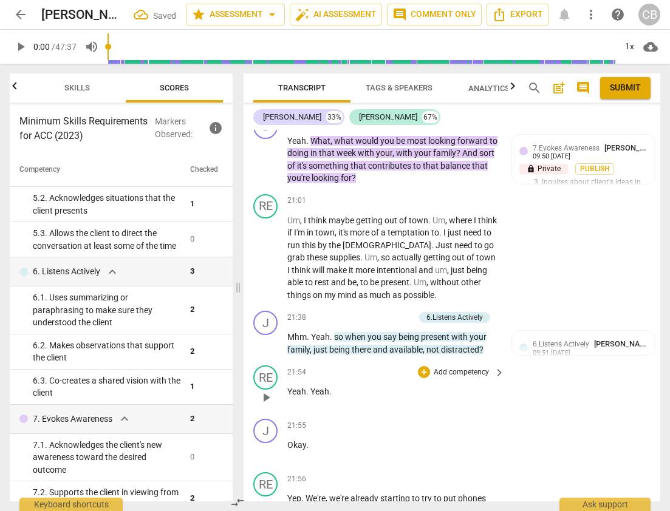
scroll to position [5028, 0]
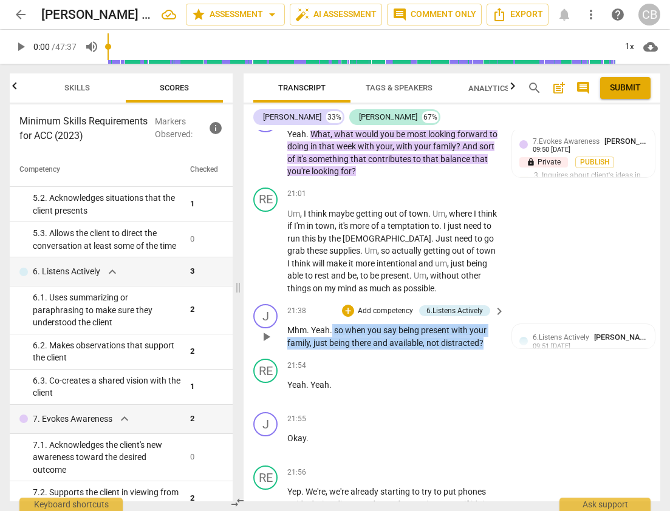
drag, startPoint x: 485, startPoint y: 217, endPoint x: 331, endPoint y: 208, distance: 154.0
click at [331, 324] on p "Mhm . Yeah . so when you say being present with your family , just being there …" at bounding box center [392, 336] width 211 height 25
copy p "so when you say being present with your family , just being there and available…"
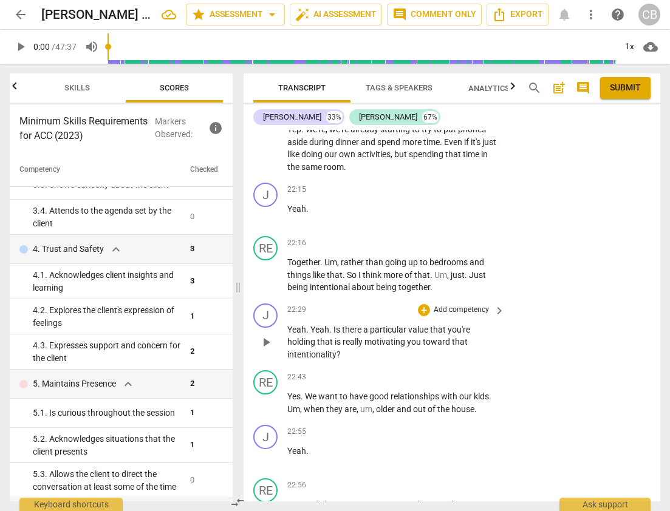
scroll to position [5392, 0]
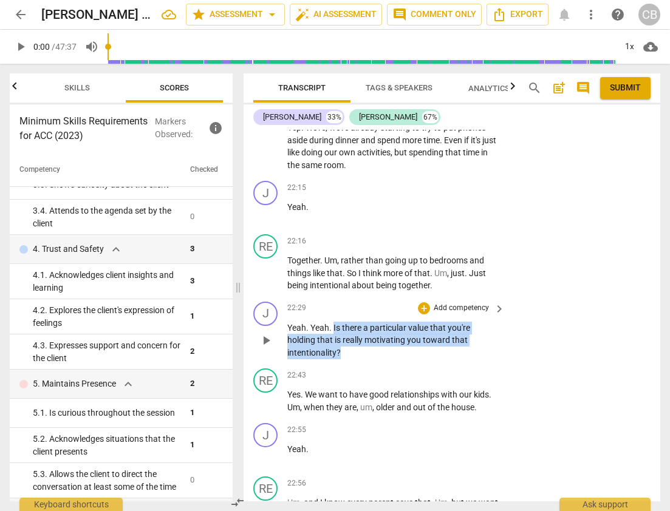
drag, startPoint x: 333, startPoint y: 203, endPoint x: 349, endPoint y: 230, distance: 30.5
click at [349, 322] on p "Yeah . Yeah . Is there a particular value that you're holding that is really mo…" at bounding box center [392, 341] width 211 height 38
click at [423, 302] on div "+" at bounding box center [424, 308] width 12 height 12
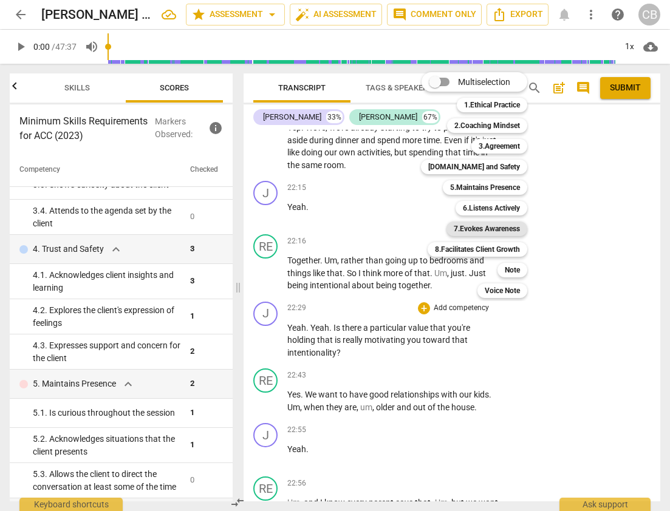
click at [500, 227] on b "7.Evokes Awareness" at bounding box center [487, 229] width 66 height 15
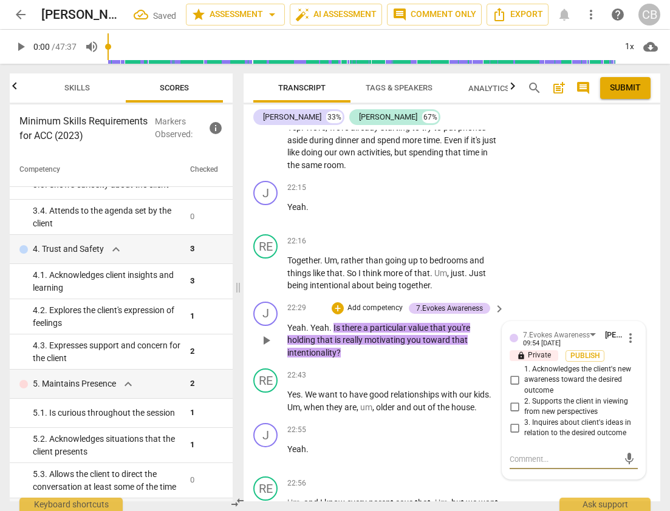
click at [514, 400] on input "2. Supports the client in viewing from new perspectives" at bounding box center [514, 407] width 19 height 15
click at [527, 454] on textarea at bounding box center [564, 460] width 109 height 12
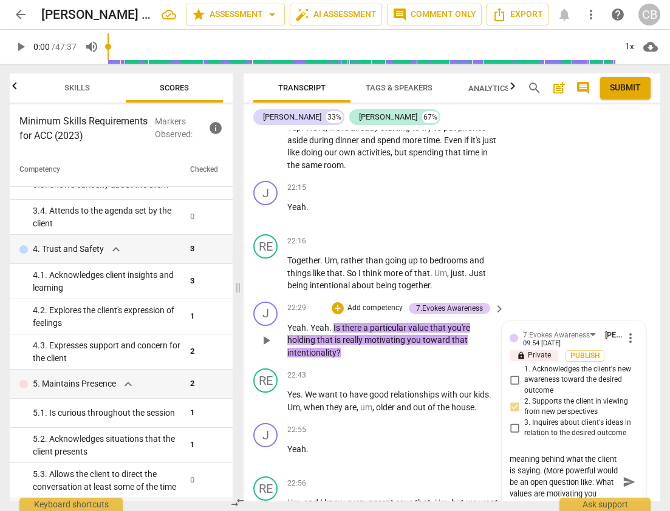
scroll to position [12, 0]
click at [588, 454] on textarea "The coach draws out deeper meaning behind what the client is saying. (More powe…" at bounding box center [564, 488] width 109 height 69
click at [567, 454] on textarea "The coach draws out deeper meaning behind what the client is saying. (More powe…" at bounding box center [564, 488] width 109 height 69
click at [550, 454] on textarea "The coach draws out deeper meaning behind what the client is saying. (A stronge…" at bounding box center [564, 494] width 109 height 81
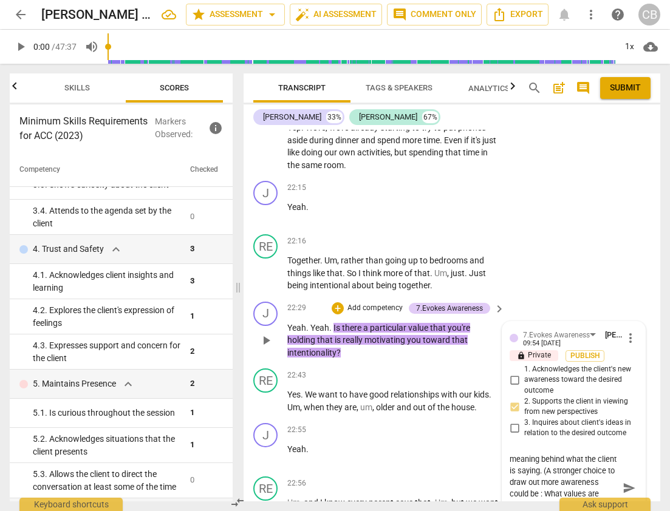
scroll to position [0, 0]
click at [547, 454] on textarea "The coach draws out deeper meaning behind what the client is saying. (A stronge…" at bounding box center [564, 488] width 109 height 69
click at [580, 454] on textarea "The coach draws out deeper meaning behind what the client is saying. (A stronge…" at bounding box center [564, 494] width 109 height 81
click at [628, 488] on span "send" at bounding box center [629, 494] width 13 height 13
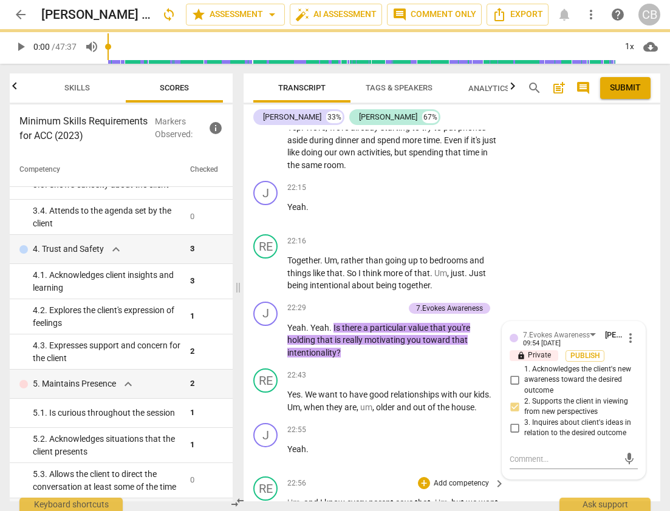
click at [560, 472] on div "RE play_arrow pause 22:56 + Add competency keyboard_arrow_right Um , and I know…" at bounding box center [452, 512] width 417 height 80
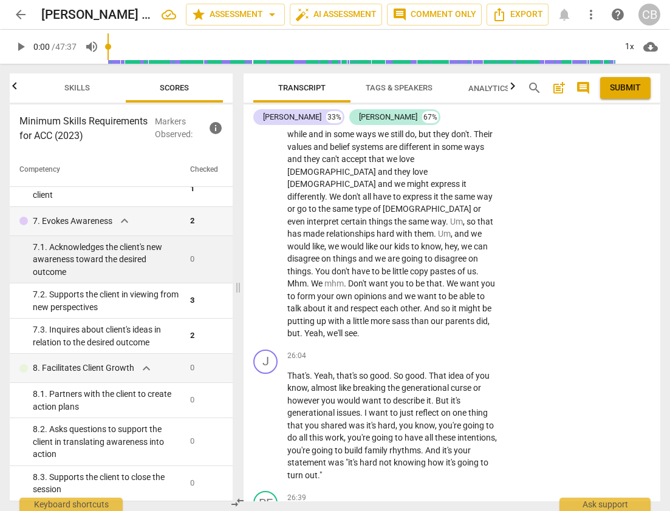
scroll to position [6422, 0]
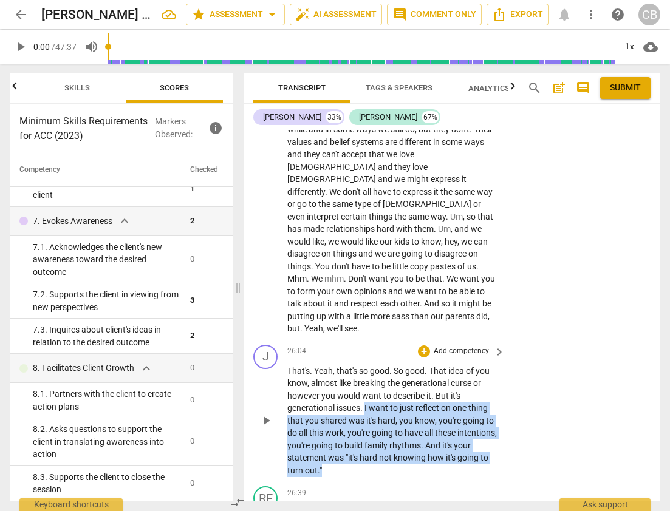
drag, startPoint x: 365, startPoint y: 247, endPoint x: 362, endPoint y: 305, distance: 58.4
click at [362, 365] on p "That's . Yeah , that's so good . So good . That idea of you know , almost like …" at bounding box center [392, 421] width 211 height 112
click at [423, 346] on div "+" at bounding box center [424, 352] width 12 height 12
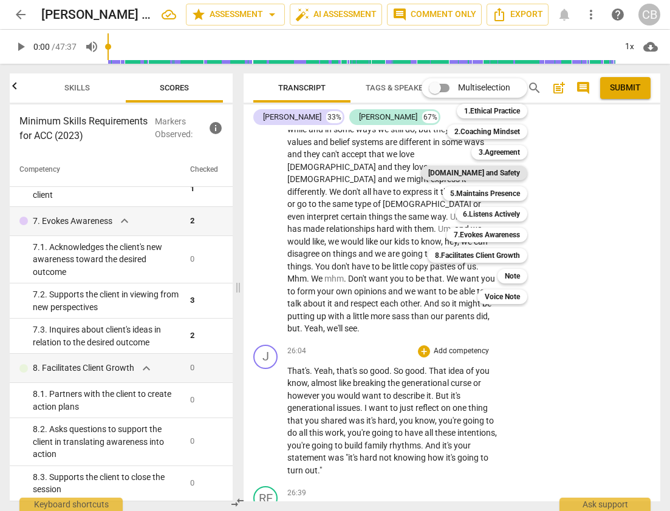
click at [492, 175] on b "[DOMAIN_NAME] and Safety" at bounding box center [474, 173] width 92 height 15
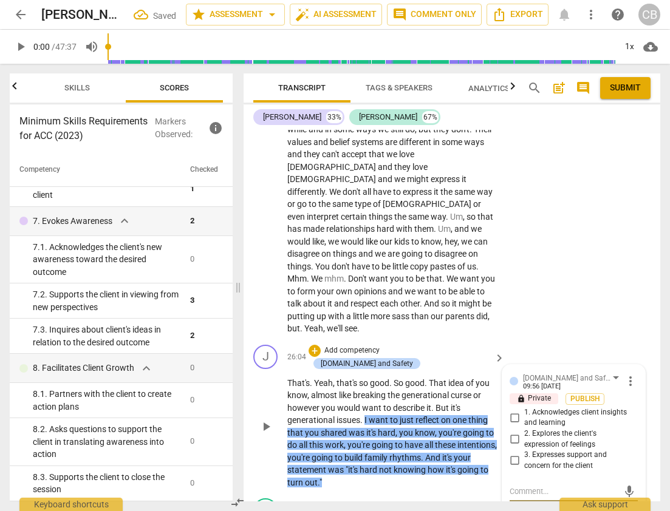
click at [514, 432] on input "2. Explores the client's expression of feelings" at bounding box center [514, 439] width 19 height 15
click at [525, 486] on textarea at bounding box center [564, 492] width 109 height 12
click at [541, 486] on textarea "The coach encouraged further client expression, using their words, demonstratin…" at bounding box center [564, 503] width 109 height 35
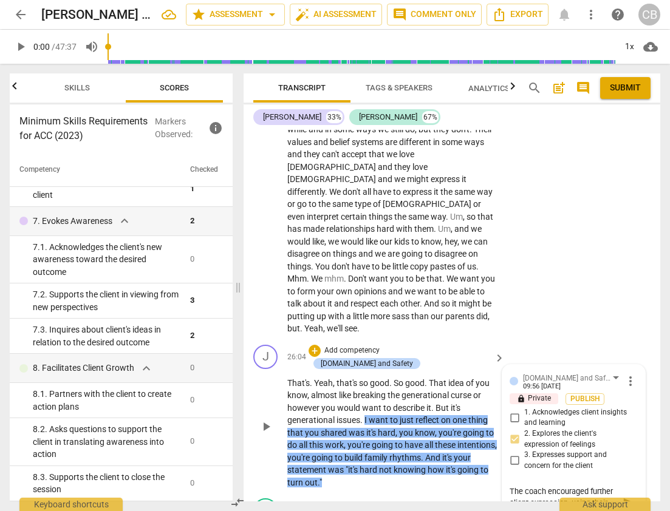
click at [510, 486] on textarea "The coach encouraged further client expression, using their words, demonstratin…" at bounding box center [564, 503] width 109 height 35
click at [562, 486] on textarea "Yes! The coach encouraged further client expression, using their words, demonst…" at bounding box center [564, 503] width 109 height 35
click at [510, 486] on textarea "Yes! The coach encouraged further client expression, using their words, demonst…" at bounding box center [564, 503] width 109 height 35
click at [527, 486] on textarea "Yes! The coach encouraged further client expression, using their words, demonst…" at bounding box center [564, 503] width 109 height 35
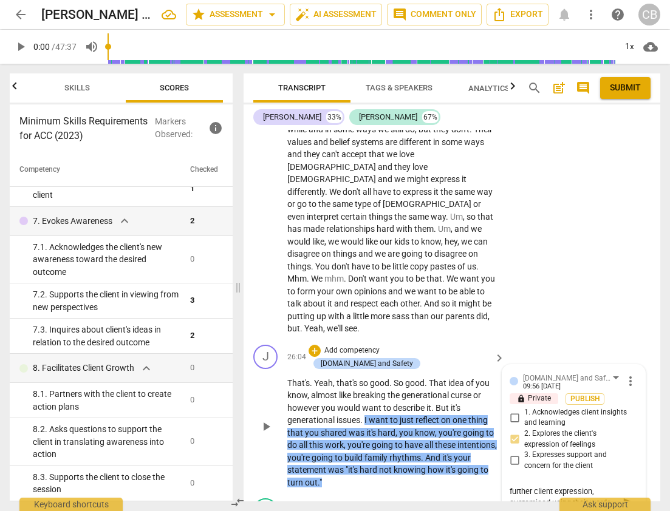
scroll to position [0, 0]
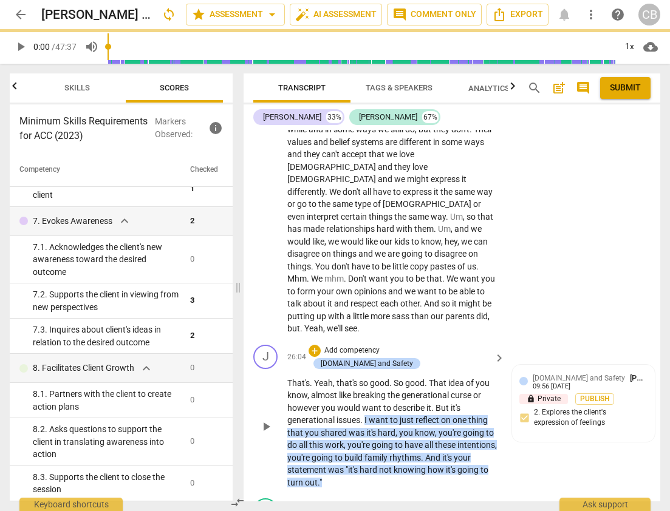
click at [364, 415] on span "." at bounding box center [362, 420] width 4 height 10
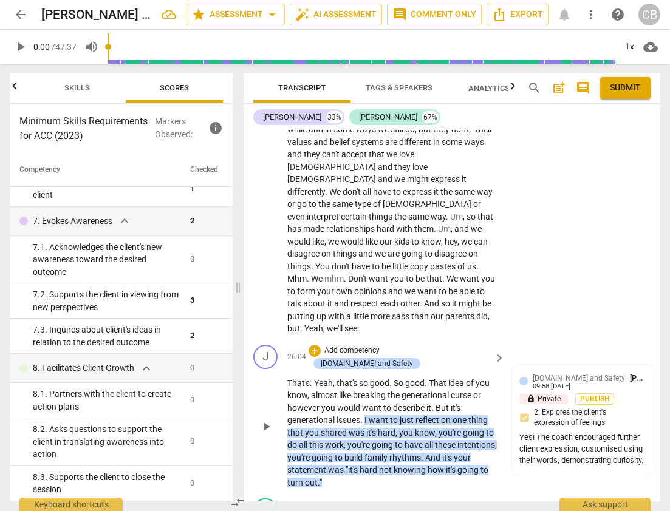
click at [363, 415] on span "." at bounding box center [362, 420] width 4 height 10
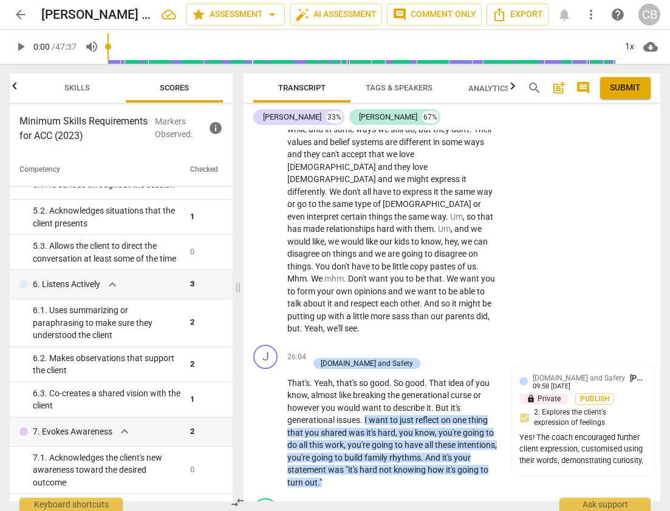
scroll to position [464, 0]
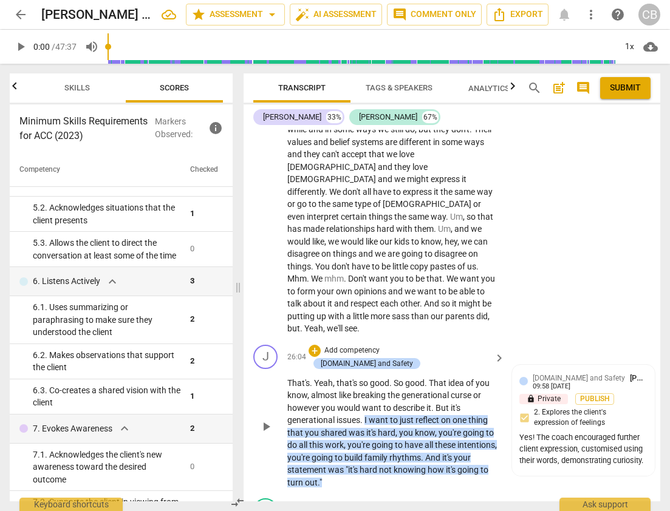
click at [425, 453] on span "." at bounding box center [423, 458] width 4 height 10
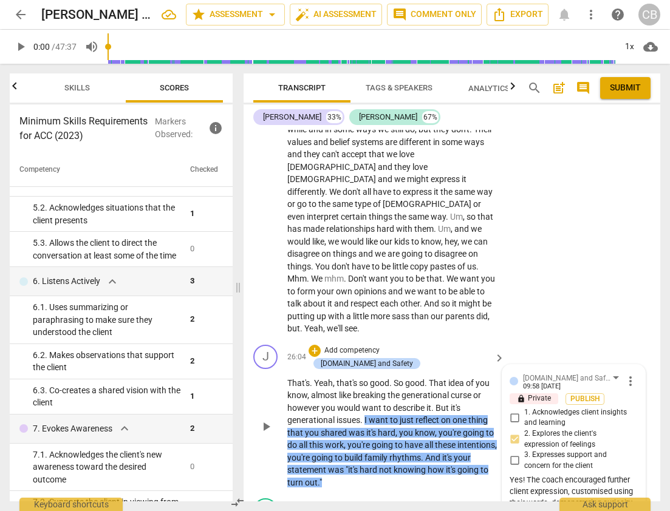
drag, startPoint x: 366, startPoint y: 247, endPoint x: 371, endPoint y: 295, distance: 48.2
click at [371, 377] on p "That's . Yeah , that's so good . So good . That idea of you know , almost like …" at bounding box center [392, 433] width 211 height 112
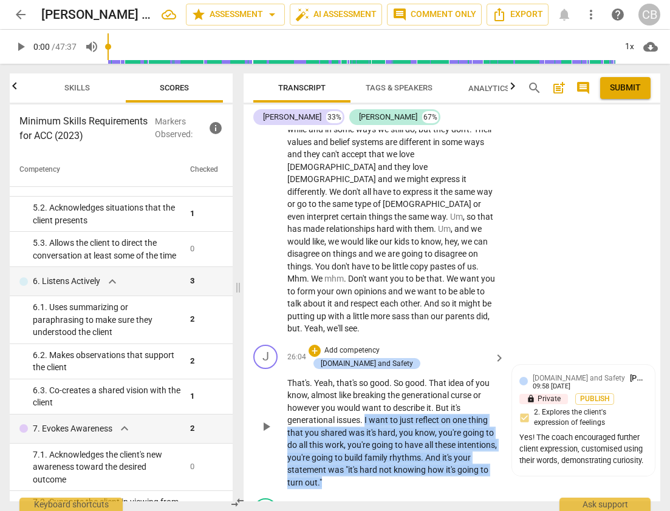
drag, startPoint x: 364, startPoint y: 311, endPoint x: 364, endPoint y: 247, distance: 64.4
click at [364, 377] on p "That's . Yeah , that's so good . So good . That idea of you know , almost like …" at bounding box center [392, 433] width 211 height 112
click at [321, 345] on div "+" at bounding box center [315, 351] width 12 height 12
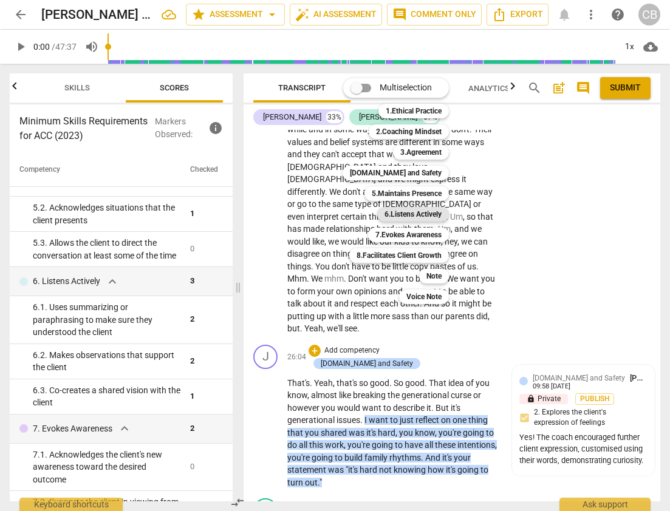
click at [406, 213] on b "6.Listens Actively" at bounding box center [412, 214] width 57 height 15
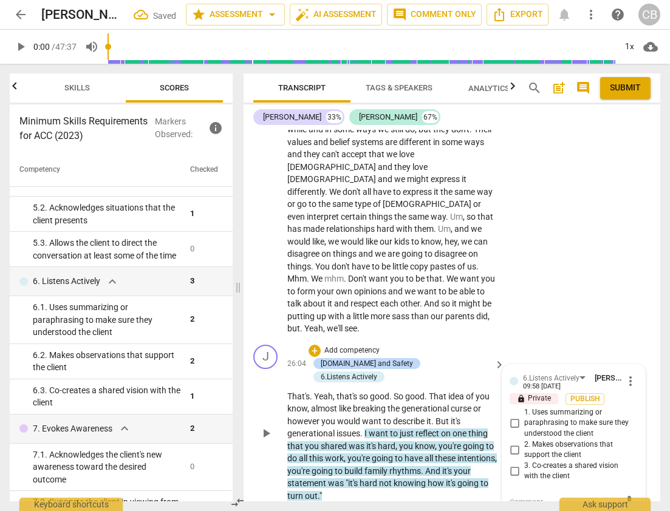
click at [516, 443] on input "2. Makes observations that support the client" at bounding box center [514, 450] width 19 height 15
click at [564, 149] on div "RE play_arrow pause 24:46 + Add competency keyboard_arrow_right Um , and you kn…" at bounding box center [452, 213] width 417 height 254
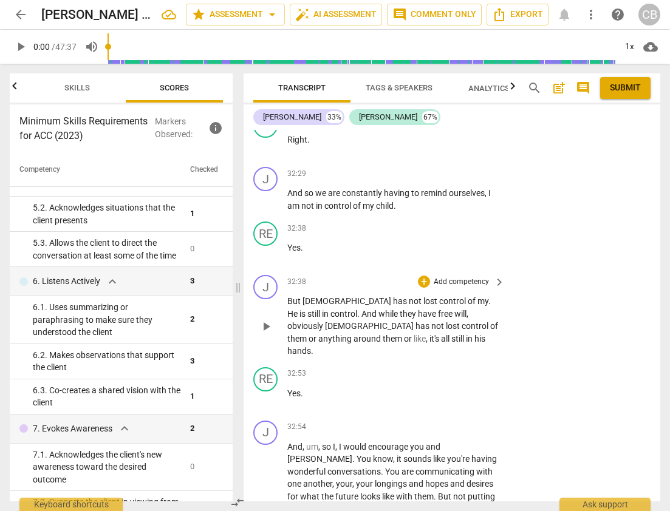
scroll to position [8210, 0]
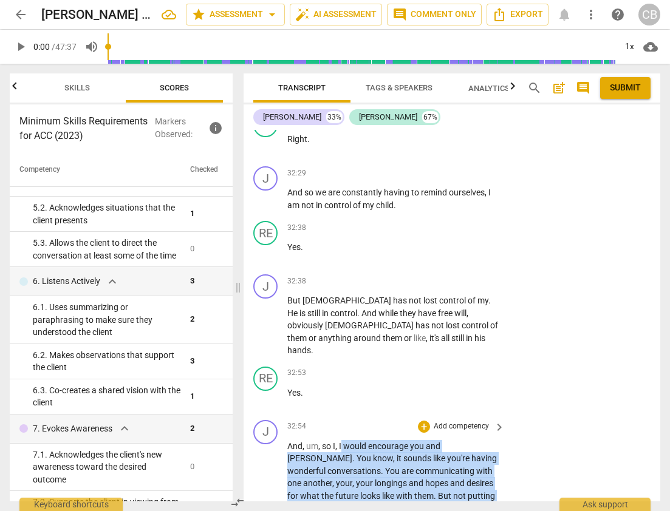
drag, startPoint x: 341, startPoint y: 247, endPoint x: 466, endPoint y: 394, distance: 193.9
click at [466, 440] on p "And , um , so I , I would encourage you and [PERSON_NAME] . You know , it sound…" at bounding box center [392, 521] width 211 height 162
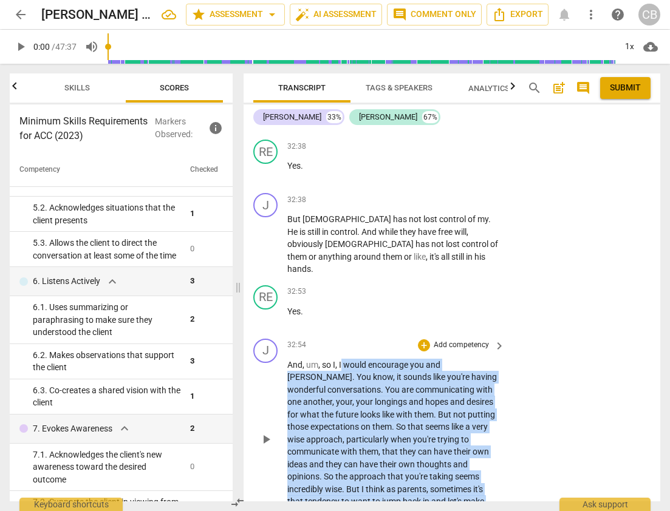
scroll to position [8287, 0]
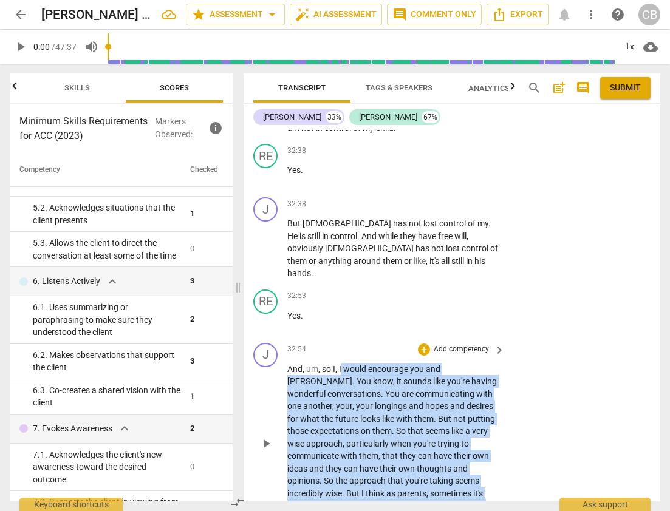
click at [516, 338] on div "J play_arrow pause 32:54 + Add competency keyboard_arrow_right And , um , so I …" at bounding box center [452, 434] width 417 height 192
drag, startPoint x: 340, startPoint y: 168, endPoint x: 395, endPoint y: 463, distance: 300.3
click at [395, 463] on div "J play_arrow pause 00:03 + Add competency keyboard_arrow_right All right , so t…" at bounding box center [452, 316] width 417 height 372
click at [422, 344] on div "+" at bounding box center [424, 350] width 12 height 12
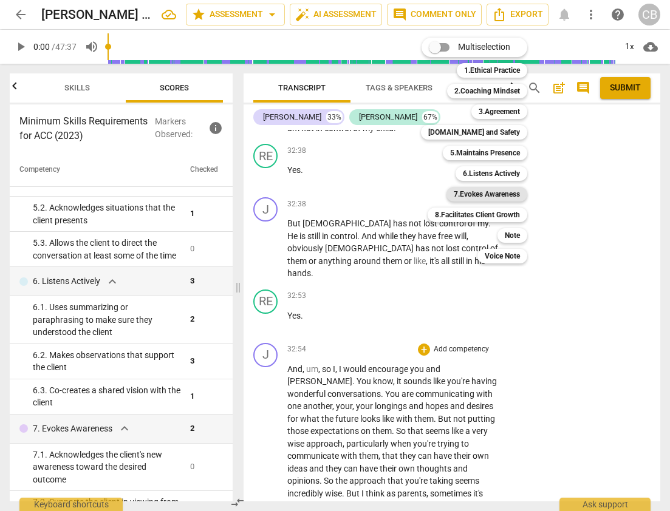
click at [500, 191] on b "7.Evokes Awareness" at bounding box center [487, 194] width 66 height 15
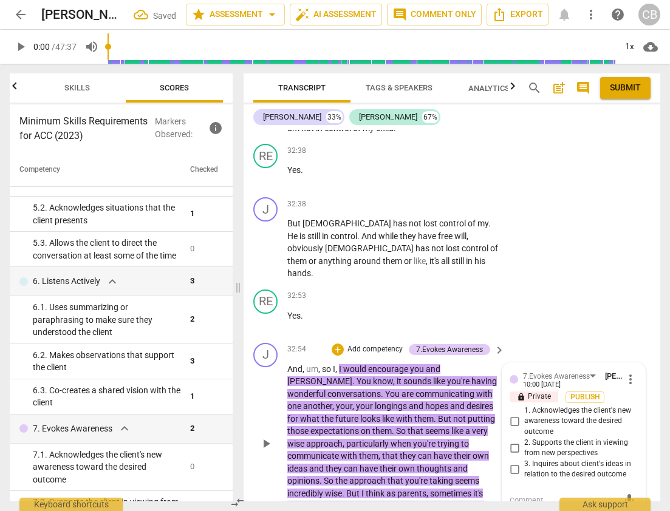
click at [513, 414] on input "1. Acknowledges the client's new awareness toward the desired outcome" at bounding box center [514, 421] width 19 height 15
click at [536, 495] on textarea at bounding box center [564, 501] width 109 height 12
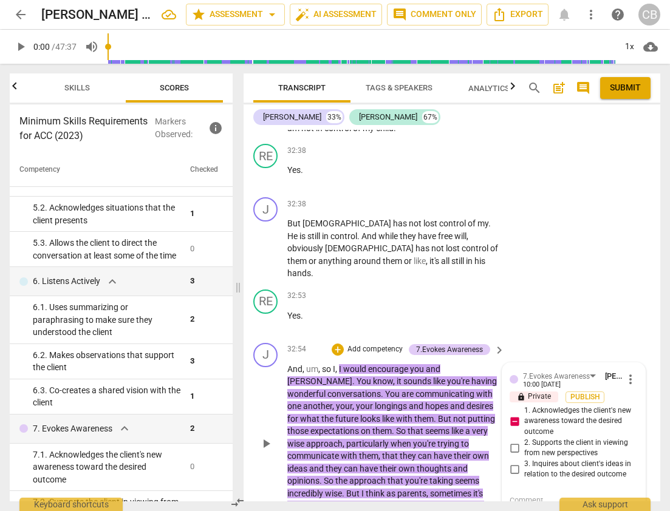
scroll to position [0, 0]
click at [629, 372] on span "more_vert" at bounding box center [630, 379] width 15 height 15
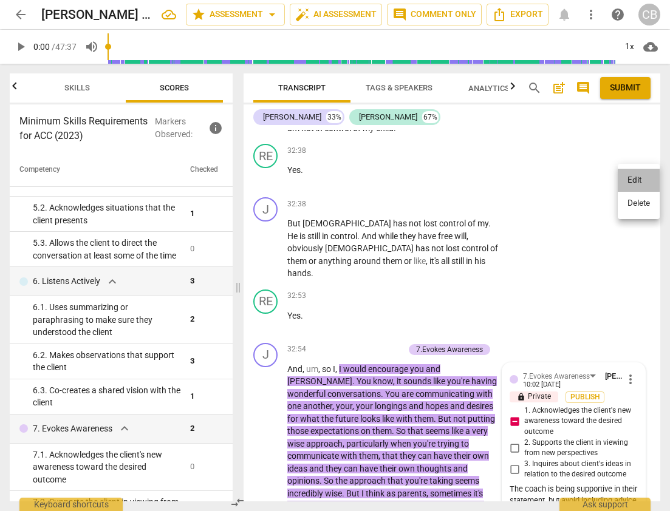
click at [636, 178] on li "Edit" at bounding box center [639, 180] width 42 height 23
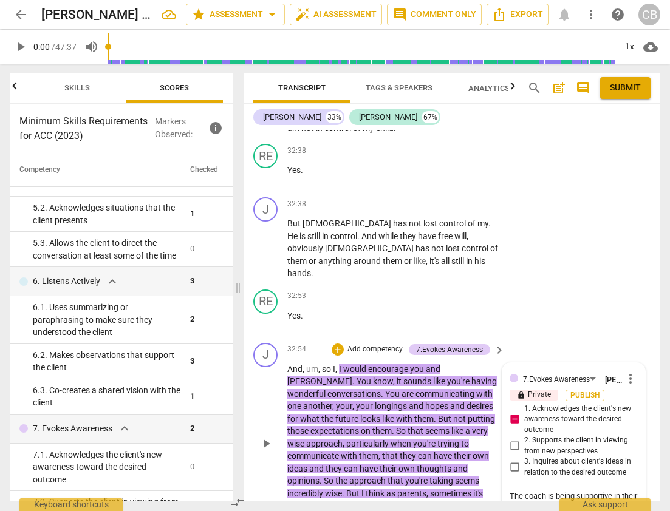
scroll to position [12, 0]
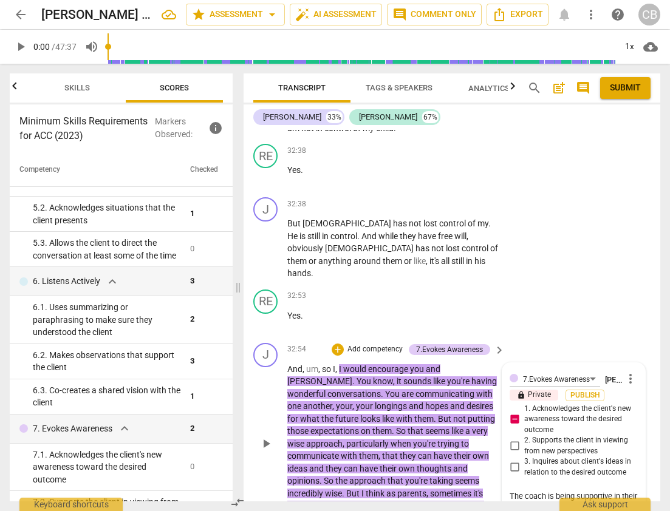
scroll to position [0, 0]
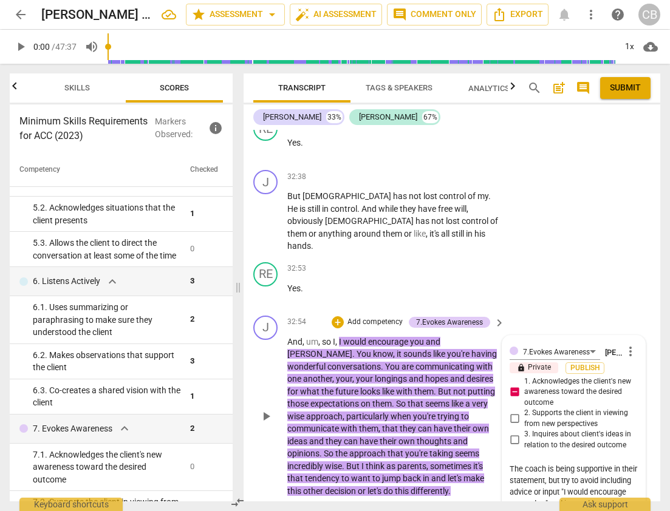
click at [609, 463] on textarea "The coach is being supportive in their statement, but try to avoid including ad…" at bounding box center [574, 503] width 128 height 81
click at [589, 463] on textarea "The coach is being supportive in their statement, but try to avoid including ad…" at bounding box center [574, 503] width 128 height 81
click at [556, 463] on textarea "The coach is being supportive in their statement, but try to avoid including ad…" at bounding box center [574, 503] width 128 height 81
click at [561, 463] on textarea "The coach is being supportive in their statement, but try to avoid including ad…" at bounding box center [574, 509] width 128 height 92
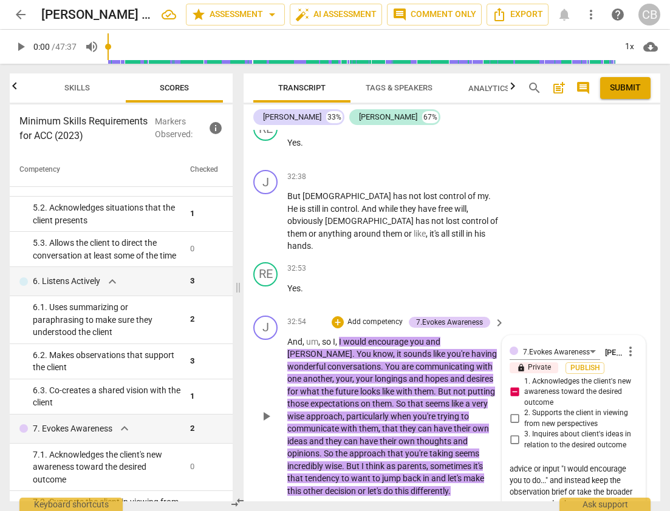
click at [588, 463] on textarea "The coach is being supportive in their statement, but try to avoid including ad…" at bounding box center [574, 509] width 128 height 92
click at [618, 463] on textarea "The coach is being supportive in their statement, but try to avoid including ad…" at bounding box center [574, 503] width 128 height 81
click at [569, 463] on textarea "The coach is being supportive in their statement, but try to avoid including ad…" at bounding box center [574, 503] width 128 height 81
click at [576, 463] on textarea "The coach is being supportive in their statement, but try to avoid including ad…" at bounding box center [574, 503] width 128 height 81
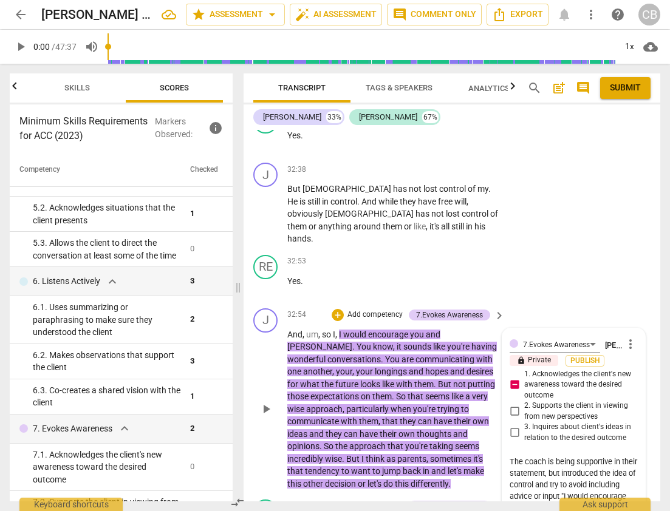
scroll to position [8327, 0]
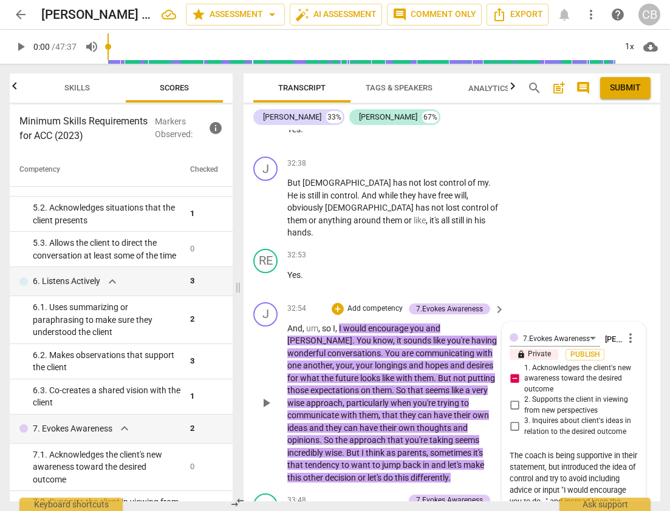
click at [563, 450] on textarea "The coach is being supportive in their statement, but introduced the idea of co…" at bounding box center [574, 496] width 128 height 92
click at [542, 450] on textarea "The coach is being supportive in their statement, but try to avoid including ad…" at bounding box center [574, 490] width 128 height 81
click at [510, 450] on textarea "The coach is being supportive in their statement, but try to avoid including ad…" at bounding box center [574, 490] width 128 height 81
click at [558, 450] on textarea "The coach is being supportive in their statement, but try to avoid advice or in…" at bounding box center [574, 490] width 128 height 81
click at [532, 450] on textarea "The coach is being supportive in their statement, but try to avoid advice or in…" at bounding box center [574, 490] width 128 height 81
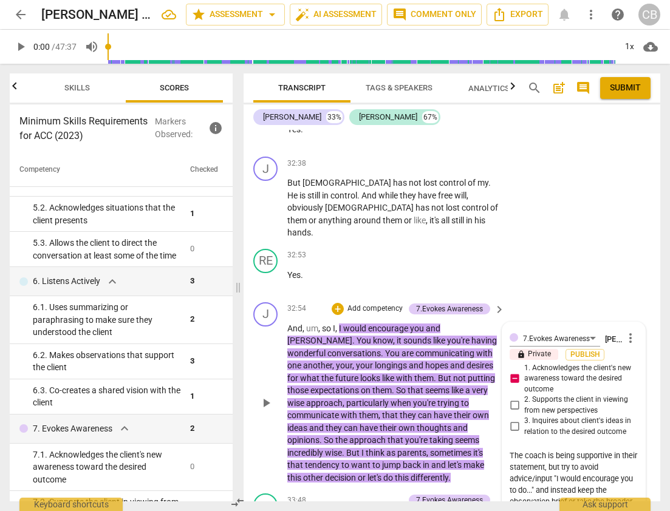
click at [553, 450] on textarea "The coach is being supportive in their statement, but try to avoid advice/input…" at bounding box center [574, 490] width 128 height 81
click at [578, 450] on textarea "The coach is being supportive in their statement, but try to avoid advice/input…" at bounding box center [574, 490] width 128 height 81
click at [577, 450] on textarea "The coach is being supportive in their statement, but try to avoid advice/input…" at bounding box center [574, 490] width 128 height 81
click at [568, 450] on textarea "The coach is being supportive in their statement, but try to avoid advice/input…" at bounding box center [574, 484] width 128 height 69
click at [590, 450] on textarea "The coach is being supportive in their statement, but try to avoid advice/input…" at bounding box center [574, 484] width 128 height 69
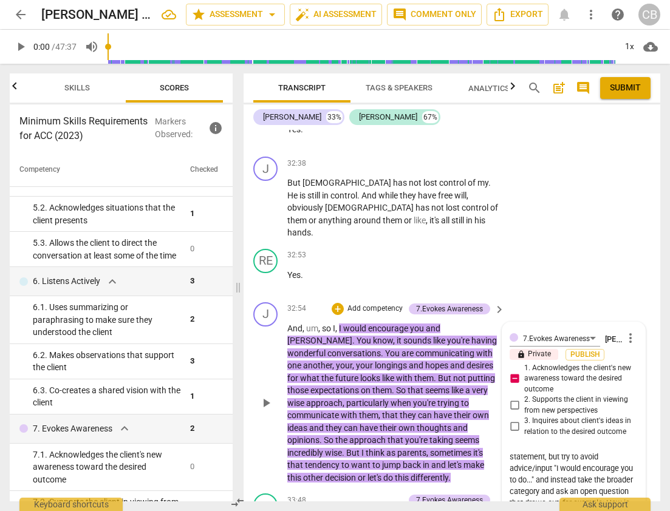
scroll to position [22, 0]
click at [581, 450] on textarea "The coach is being supportive in their statement, but try to avoid advice/input…" at bounding box center [574, 496] width 128 height 92
click at [611, 450] on textarea "The coach is being supportive in their statement, but try to avoid advice/input…" at bounding box center [574, 496] width 128 height 92
click at [541, 450] on textarea "The coach is being supportive in their statement, but try to avoid advice/input…" at bounding box center [574, 496] width 128 height 92
click at [523, 450] on textarea "The coach is being supportive in their statement, but try to avoid advice/input…" at bounding box center [574, 496] width 128 height 92
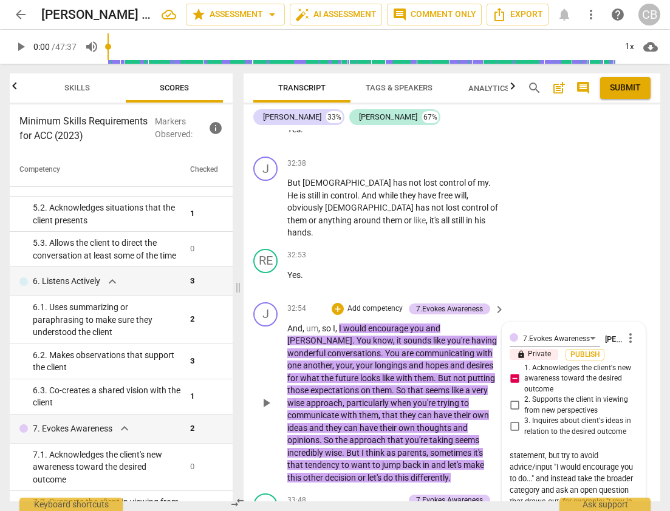
click at [542, 450] on textarea "The coach is being supportive in their statement, but try to avoid advice/input…" at bounding box center [574, 496] width 128 height 92
click at [618, 450] on textarea "The coach is being supportive in their statement, but try to avoid advice/input…" at bounding box center [574, 496] width 128 height 92
click at [616, 450] on textarea "The coach is being supportive in their statement, but try to avoid advice/input…" at bounding box center [574, 496] width 128 height 92
click at [528, 450] on textarea "The coach is being supportive in their statement, but try to avoid advice/input…" at bounding box center [574, 496] width 128 height 92
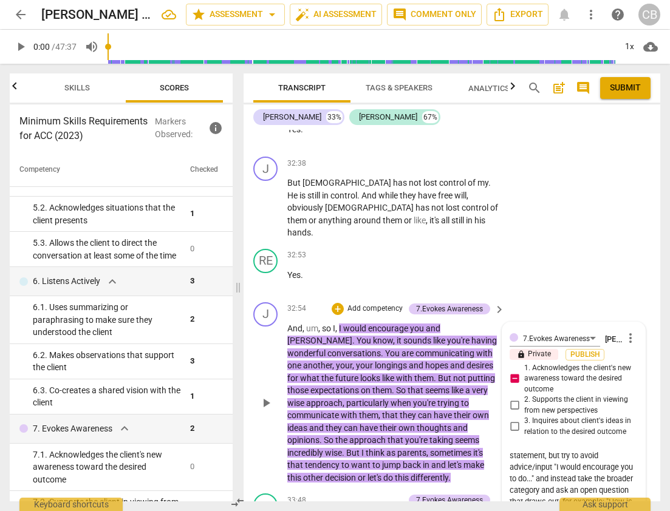
click at [616, 450] on textarea "The coach is being supportive in their statement, but try to avoid advice/input…" at bounding box center [574, 496] width 128 height 92
click at [579, 450] on textarea "The coach is being supportive in their statement, but try to avoid advice/input…" at bounding box center [574, 496] width 128 height 92
click at [620, 450] on textarea "The coach is being supportive in their statement, but try to avoid advice/input…" at bounding box center [574, 496] width 128 height 92
click at [523, 450] on textarea "The coach is being supportive in their statement, but try to avoid advice/input…" at bounding box center [574, 496] width 128 height 92
click at [609, 450] on textarea "The coach is being supportive in their statement, but try to avoid advice/input…" at bounding box center [574, 496] width 128 height 92
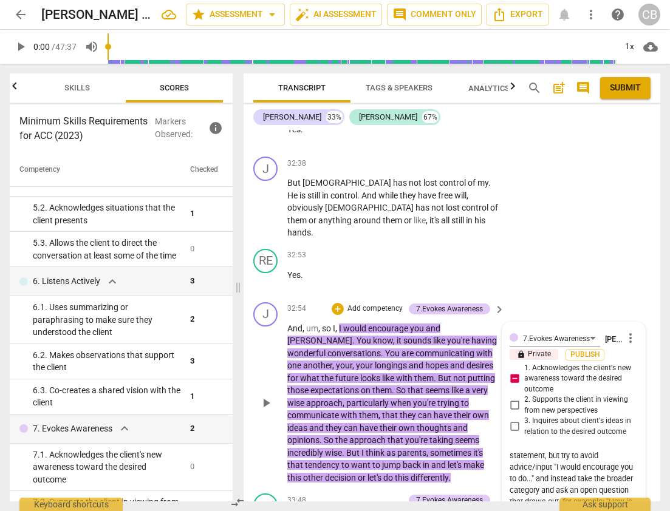
scroll to position [0, 0]
click at [510, 450] on textarea "The coach is being supportive in their statement, but try to avoid advice/input…" at bounding box center [574, 496] width 128 height 92
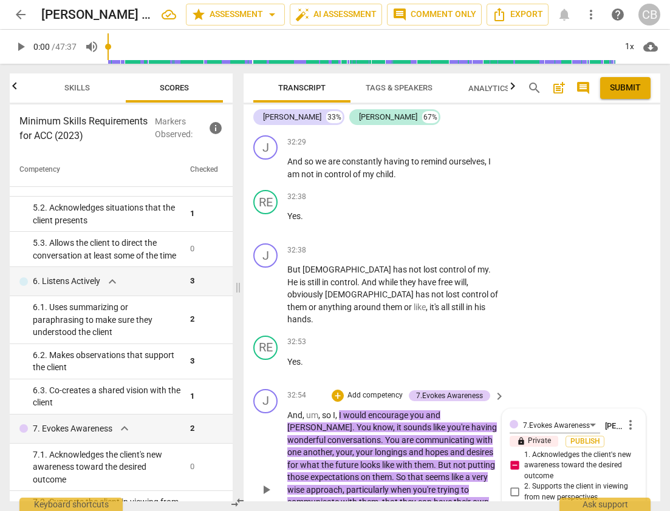
scroll to position [8259, 0]
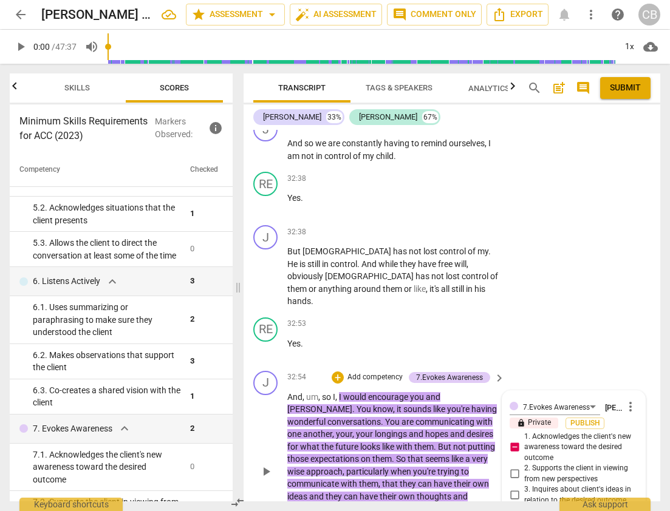
paste textarea "The coach is being supportive in their statement, but try to avoid advice/input…"
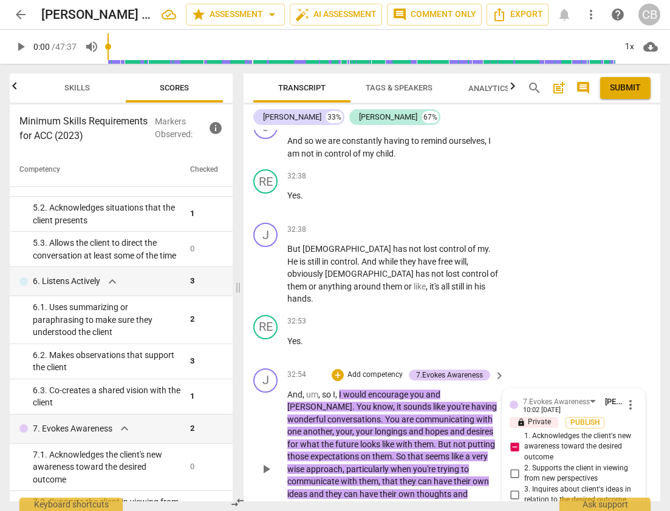
scroll to position [8259, 0]
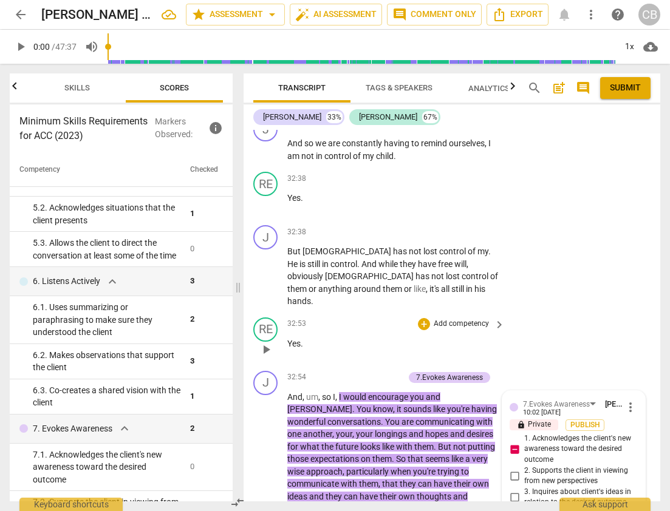
click at [493, 338] on p "Yes ." at bounding box center [392, 344] width 211 height 13
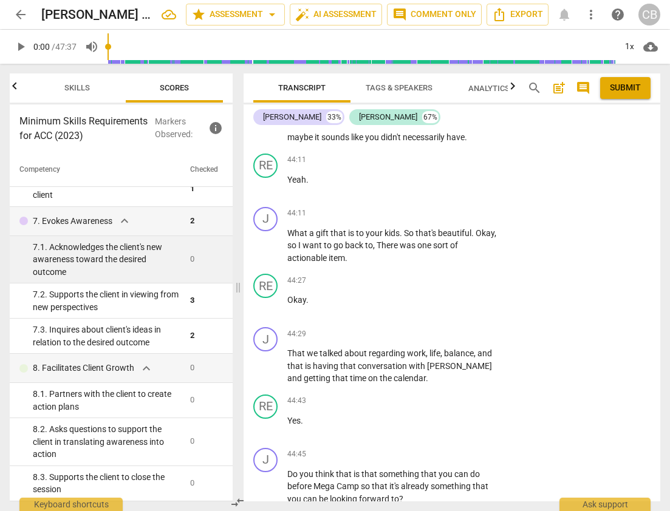
scroll to position [11450, 0]
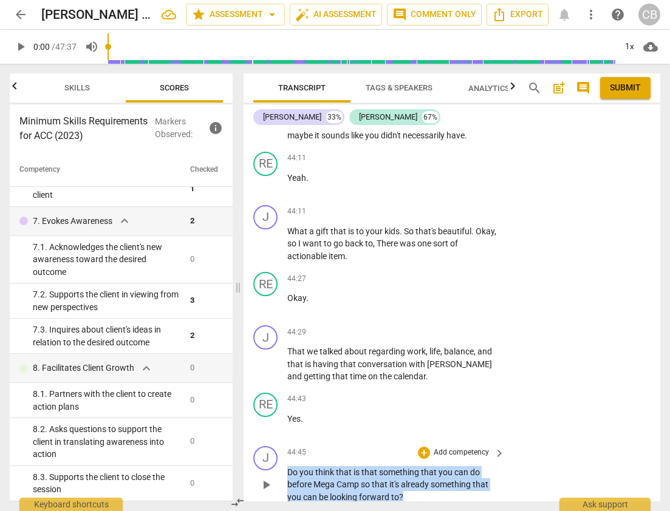
drag, startPoint x: 287, startPoint y: 222, endPoint x: 412, endPoint y: 247, distance: 127.5
click at [412, 466] on p "Do you think that is that something that you can do before Mega Camp so that it…" at bounding box center [392, 485] width 211 height 38
click at [423, 447] on div "+" at bounding box center [424, 453] width 12 height 12
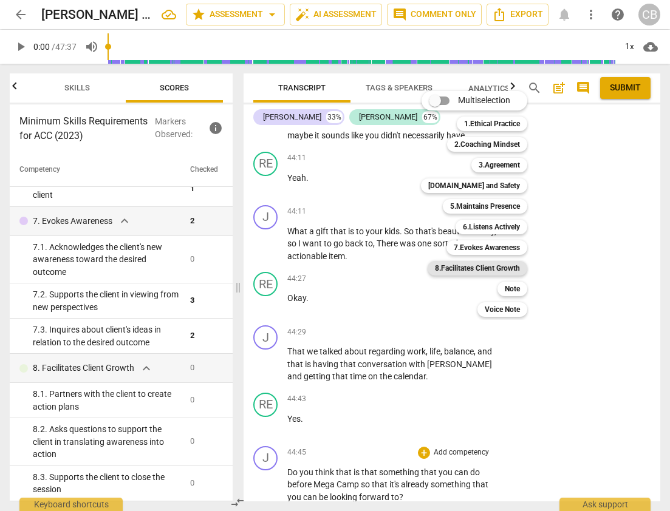
click at [477, 264] on b "8.Facilitates Client Growth" at bounding box center [477, 268] width 85 height 15
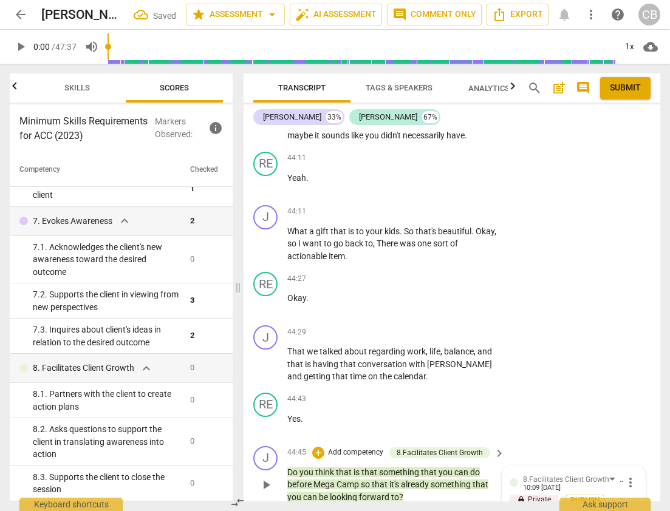
click at [513, 511] on input "1. Partners with the client to create action plans" at bounding box center [514, 519] width 19 height 15
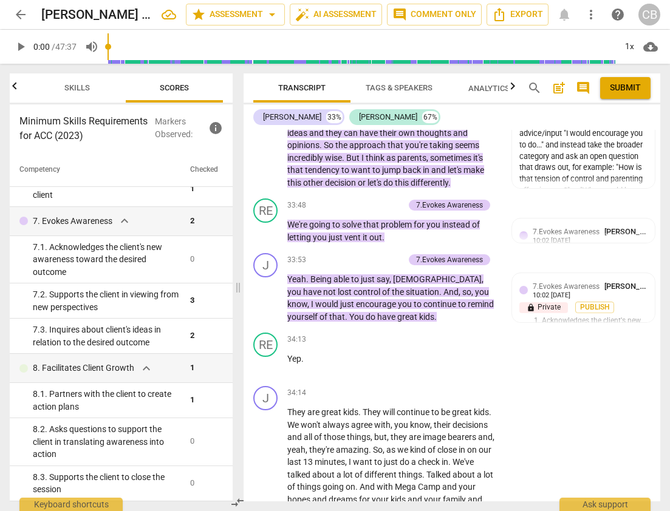
scroll to position [8625, 0]
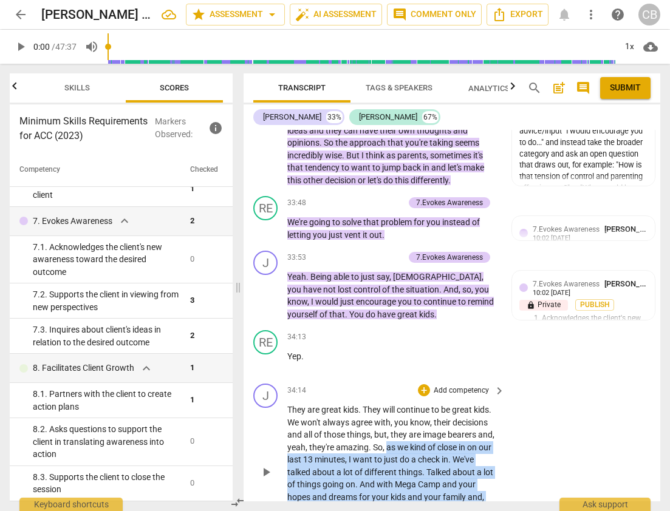
drag, startPoint x: 385, startPoint y: 249, endPoint x: 357, endPoint y: 311, distance: 68.2
click at [357, 404] on p "They are great kids . They will continue to be great kids . We won't always agr…" at bounding box center [392, 472] width 211 height 137
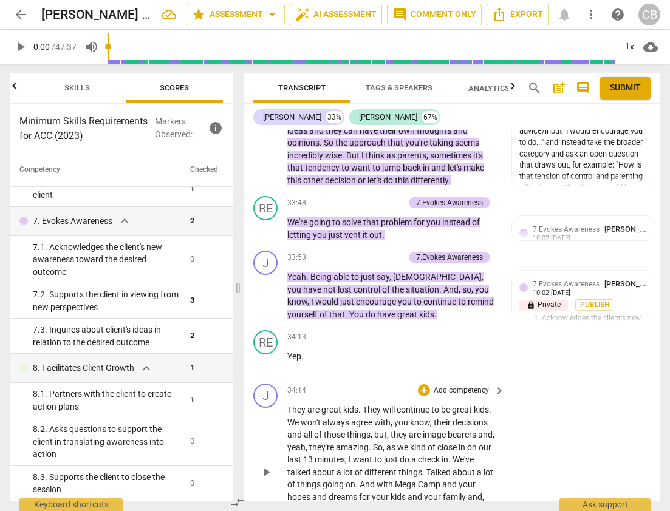
drag, startPoint x: 361, startPoint y: 311, endPoint x: 504, endPoint y: 334, distance: 144.6
click at [504, 379] on div "J play_arrow pause 34:14 + Add competency keyboard_arrow_right They are great k…" at bounding box center [452, 462] width 417 height 167
click at [421, 384] on div "+" at bounding box center [424, 390] width 12 height 12
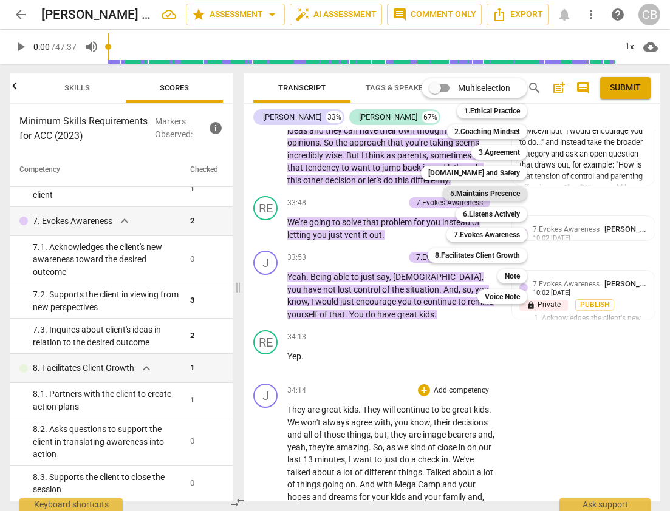
click at [485, 195] on b "5.Maintains Presence" at bounding box center [485, 193] width 70 height 15
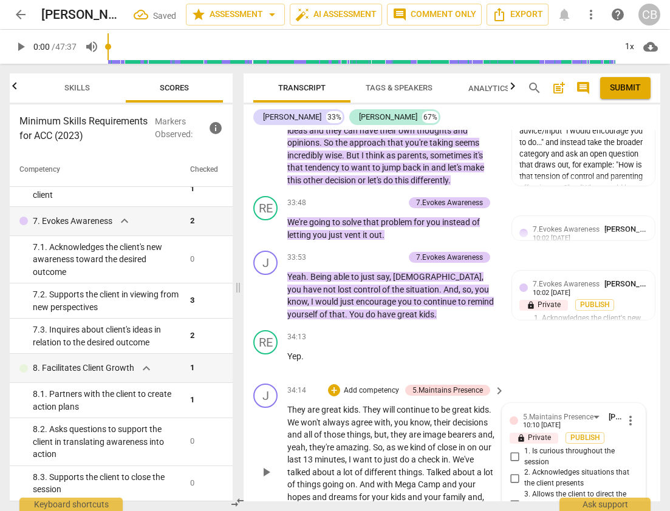
click at [513, 498] on input "3. Allows the client to direct the conversation at least some of the time" at bounding box center [514, 505] width 19 height 15
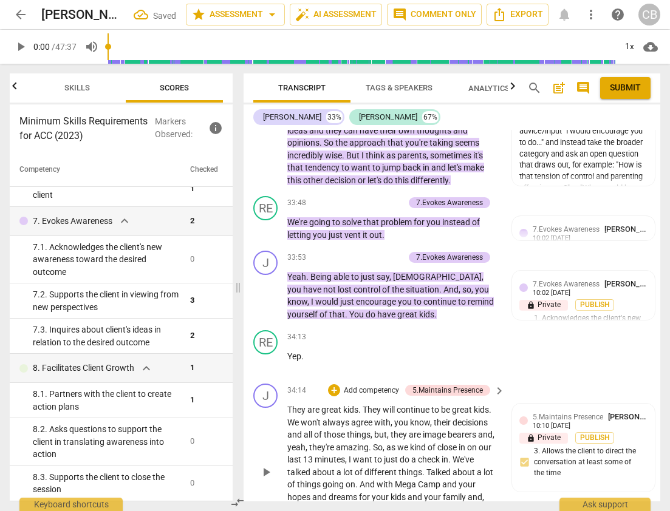
drag, startPoint x: 361, startPoint y: 307, endPoint x: 502, endPoint y: 337, distance: 144.0
click at [502, 404] on div "They are great kids . They will continue to be great kids . We won't always agr…" at bounding box center [396, 472] width 219 height 137
click at [333, 384] on div "+" at bounding box center [334, 390] width 12 height 12
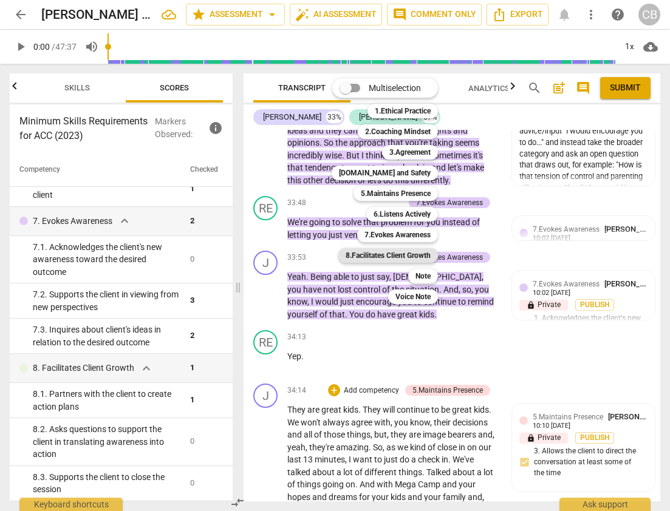
click at [416, 256] on b "8.Facilitates Client Growth" at bounding box center [388, 255] width 85 height 15
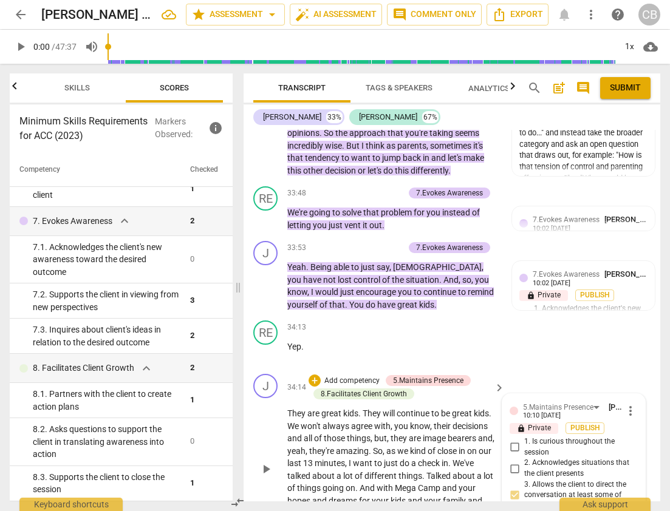
scroll to position [8635, 0]
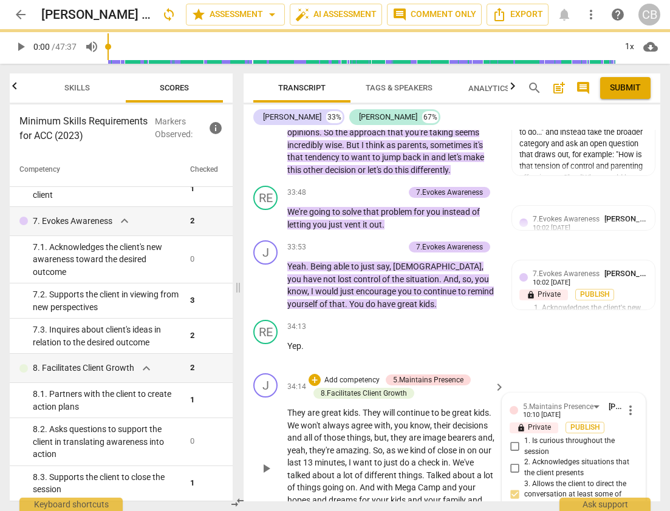
scroll to position [0, 0]
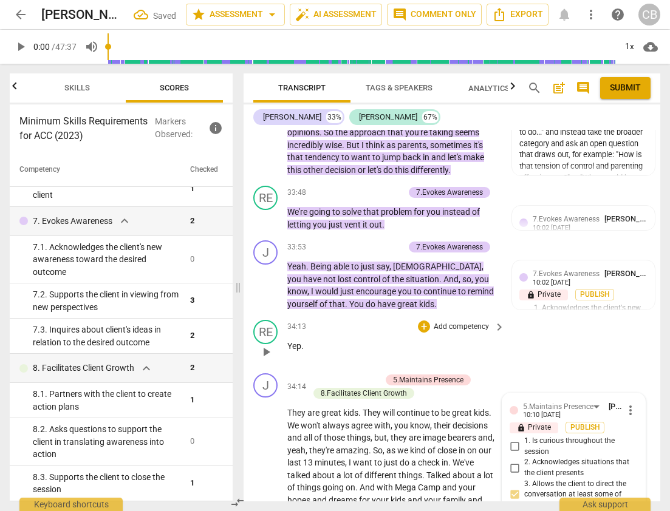
click at [525, 315] on div "RE play_arrow pause 34:13 + Add competency keyboard_arrow_right Yep ." at bounding box center [452, 341] width 417 height 53
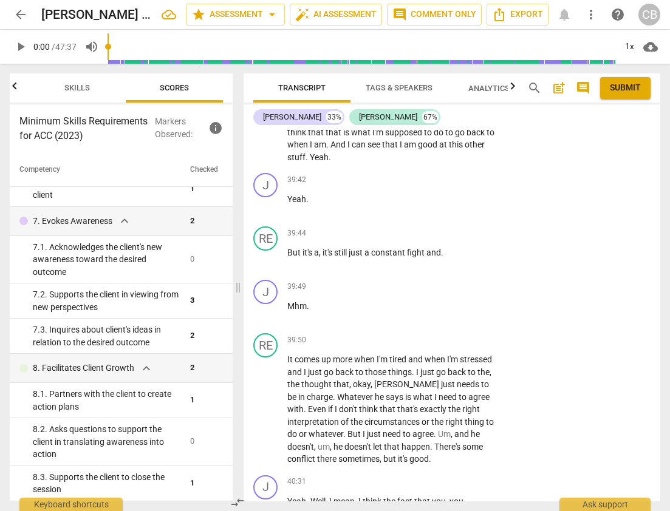
scroll to position [10158, 0]
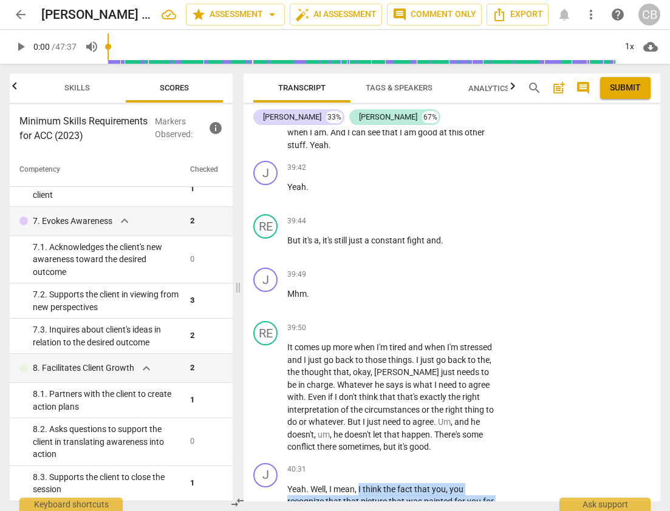
drag, startPoint x: 360, startPoint y: 253, endPoint x: 433, endPoint y: 415, distance: 177.2
click at [433, 415] on div "J play_arrow pause 00:03 + Add competency keyboard_arrow_right All right , so t…" at bounding box center [452, 316] width 417 height 372
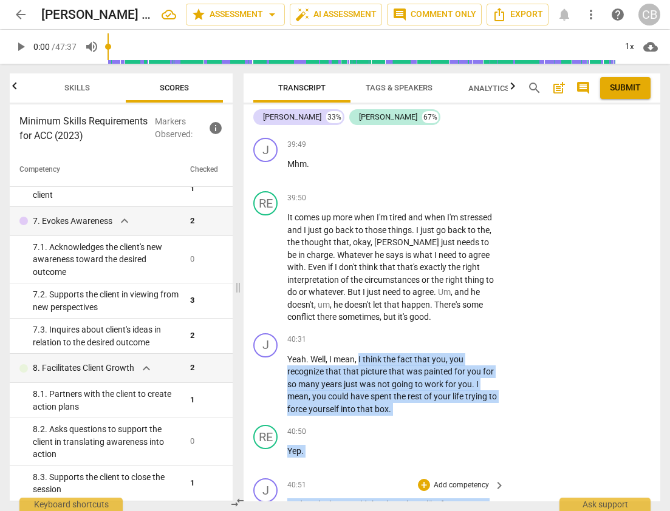
scroll to position [10297, 0]
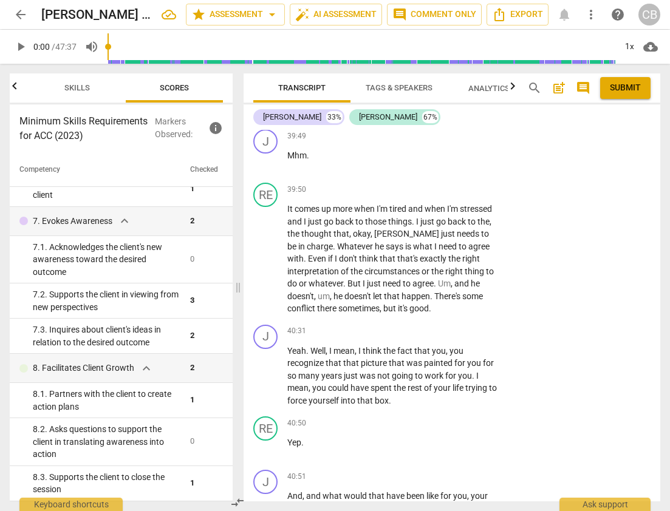
drag, startPoint x: 288, startPoint y: 367, endPoint x: 390, endPoint y: 390, distance: 104.0
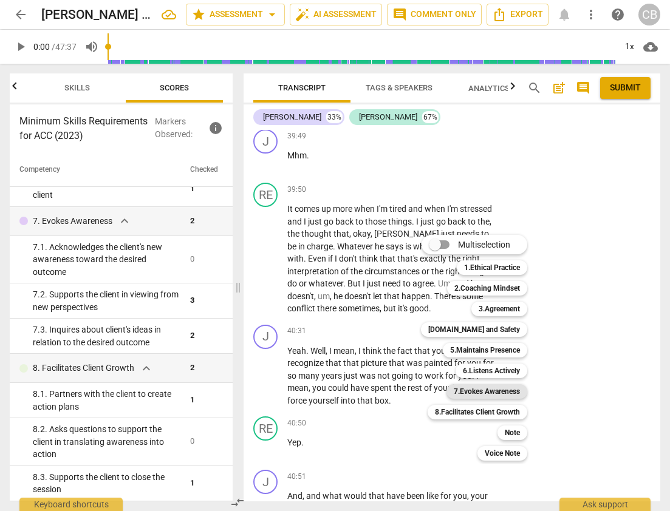
click at [484, 393] on b "7.Evokes Awareness" at bounding box center [487, 391] width 66 height 15
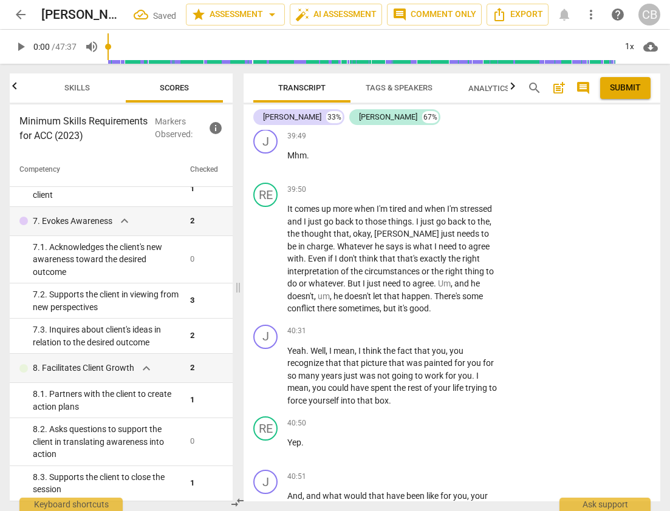
scroll to position [10299, 0]
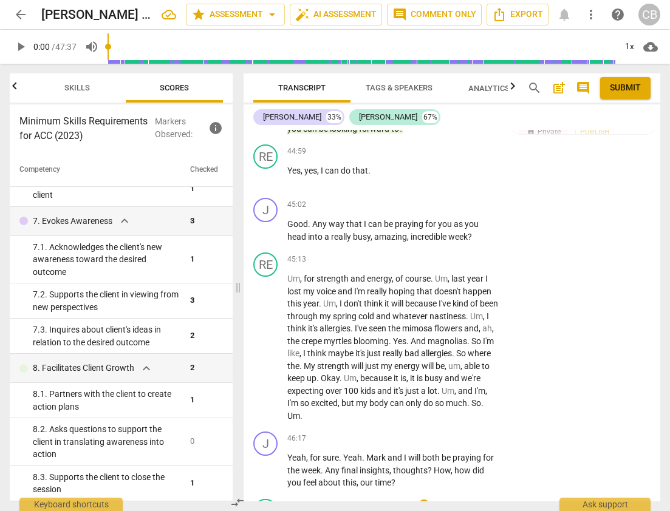
scroll to position [11824, 0]
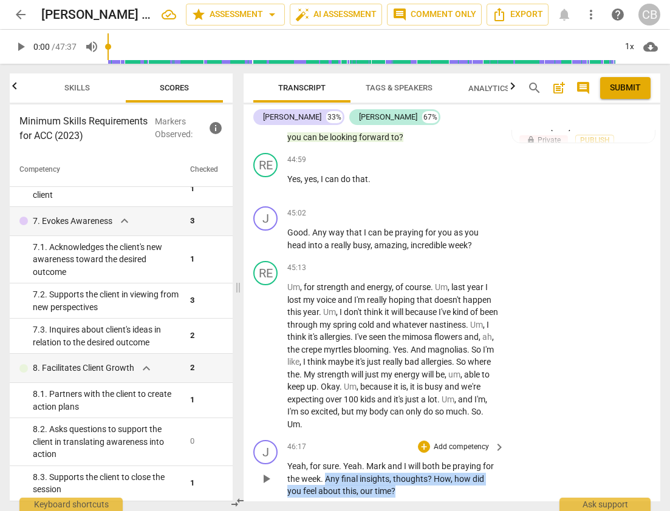
drag, startPoint x: 327, startPoint y: 230, endPoint x: 395, endPoint y: 237, distance: 68.4
click at [395, 460] on p "Yeah , for sure . Yeah . [PERSON_NAME] and I will both be praying for the week …" at bounding box center [392, 479] width 211 height 38
click at [423, 441] on div "+" at bounding box center [424, 447] width 12 height 12
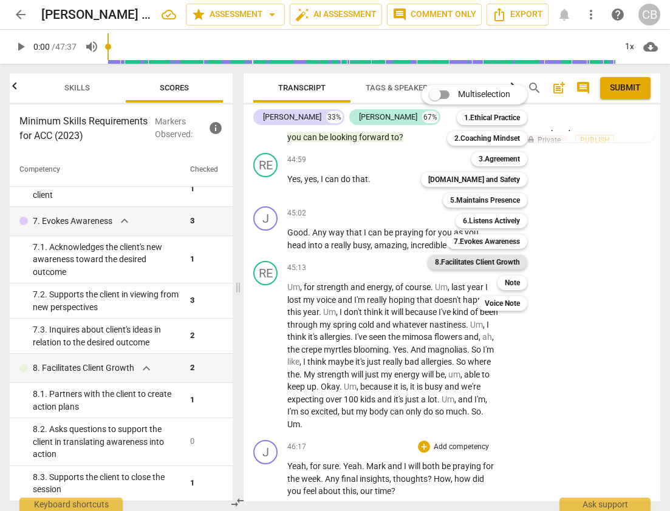
click at [483, 260] on b "8.Facilitates Client Growth" at bounding box center [477, 262] width 85 height 15
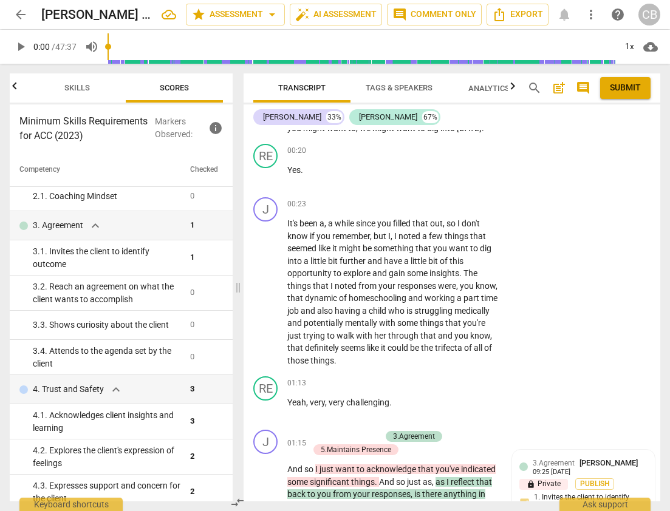
scroll to position [0, 0]
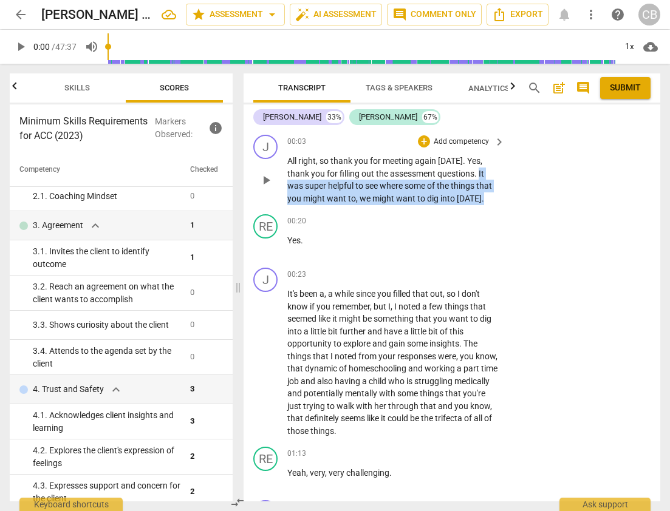
drag, startPoint x: 480, startPoint y: 174, endPoint x: 486, endPoint y: 207, distance: 33.2
click at [486, 207] on div "J play_arrow pause 00:03 + Add competency keyboard_arrow_right All right , so t…" at bounding box center [452, 170] width 417 height 80
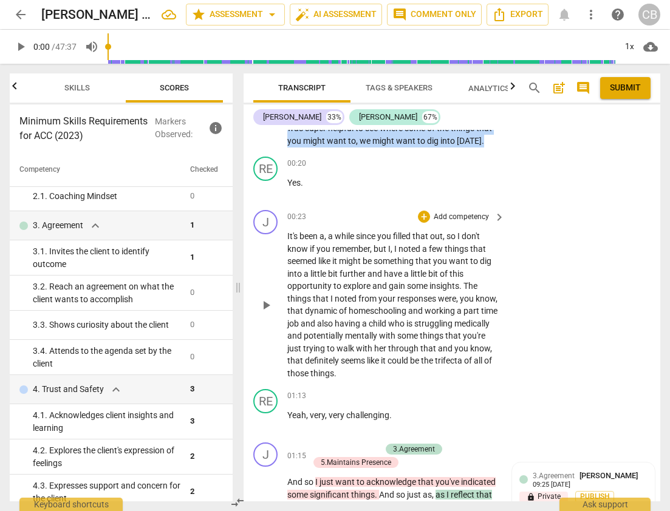
scroll to position [59, 0]
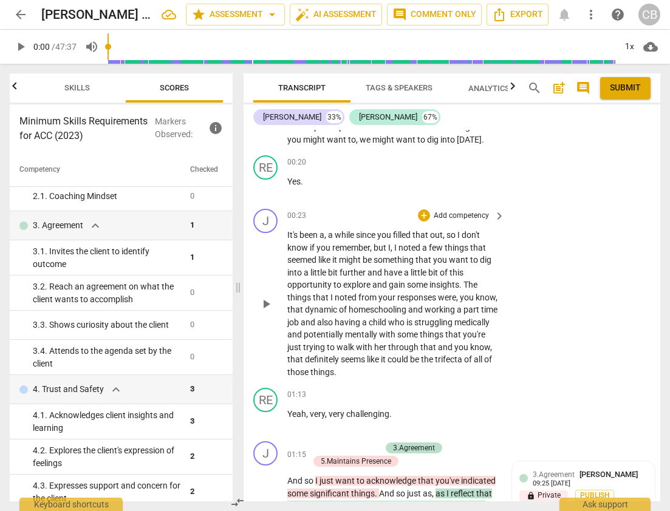
click at [463, 284] on span "The" at bounding box center [470, 285] width 14 height 10
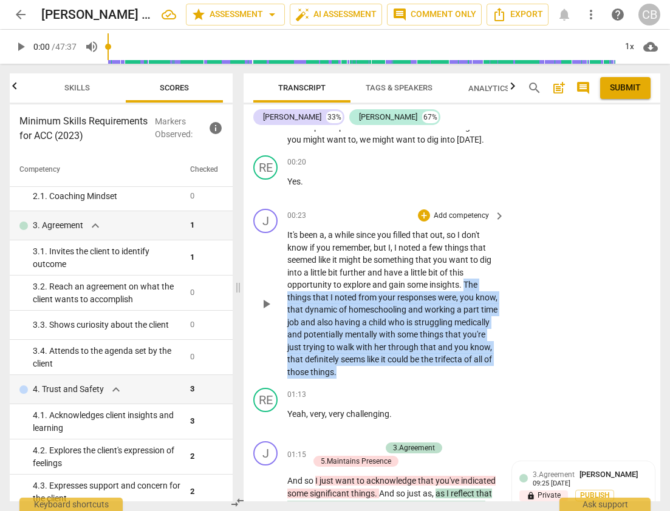
drag, startPoint x: 464, startPoint y: 285, endPoint x: 469, endPoint y: 371, distance: 85.8
click at [469, 371] on p "It's been a , a while since you filled that out , so I don't know if you rememb…" at bounding box center [392, 303] width 211 height 149
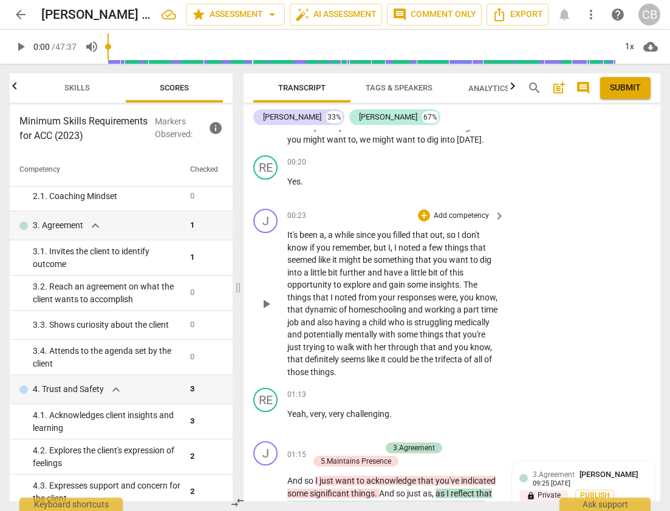
click at [437, 259] on span "you" at bounding box center [441, 260] width 16 height 10
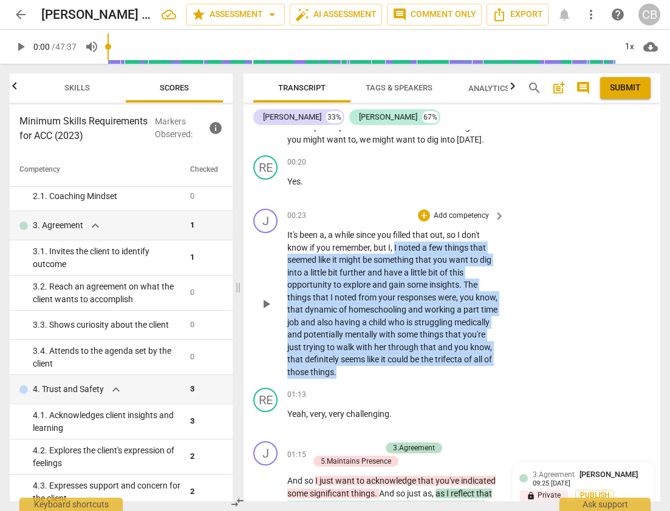
drag, startPoint x: 394, startPoint y: 248, endPoint x: 427, endPoint y: 367, distance: 124.1
click at [427, 367] on p "It's been a , a while since you filled that out , so I don't know if you rememb…" at bounding box center [392, 303] width 211 height 149
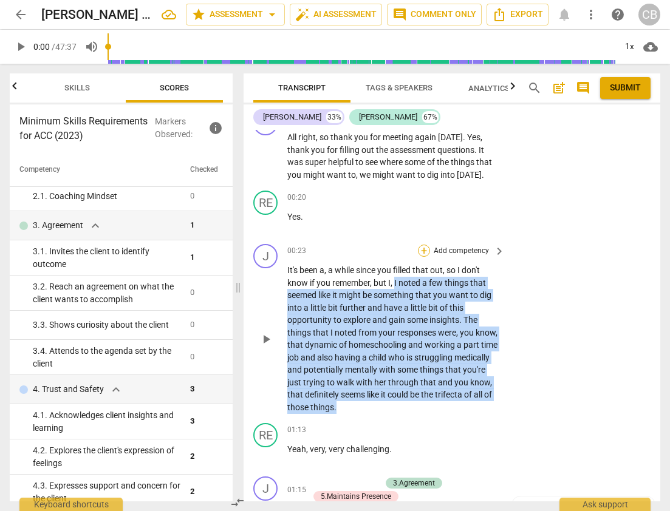
scroll to position [18, 0]
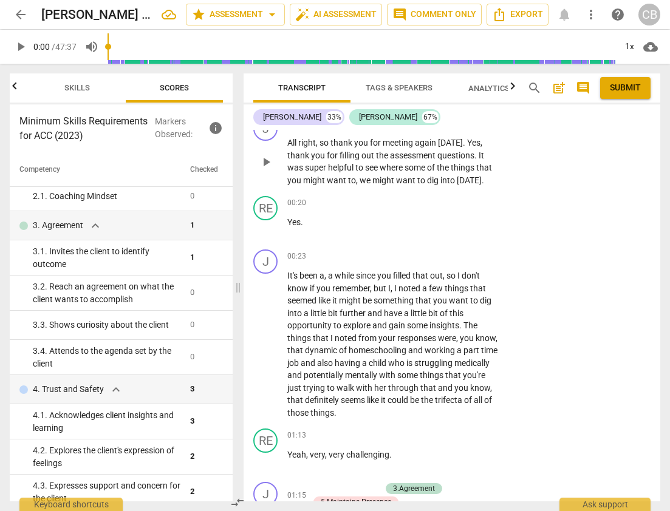
click at [428, 159] on span "assessment" at bounding box center [413, 156] width 47 height 10
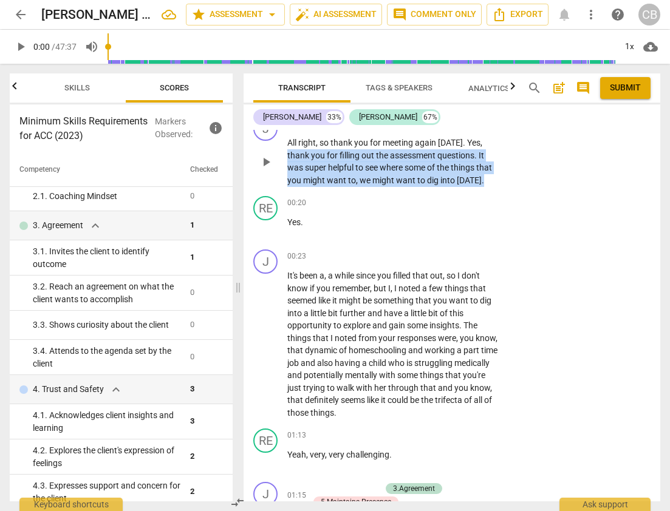
drag, startPoint x: 287, startPoint y: 155, endPoint x: 480, endPoint y: 183, distance: 195.2
click at [480, 183] on p "All right , so thank you for meeting again [DATE] . Yes , thank you for filling…" at bounding box center [392, 162] width 211 height 50
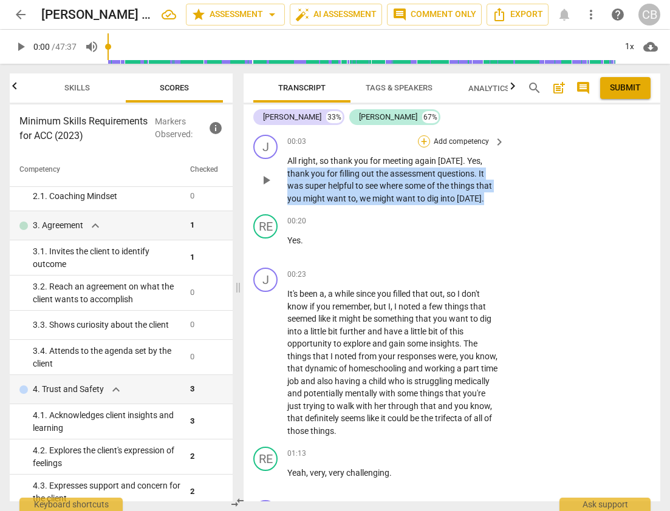
click at [421, 145] on div "+" at bounding box center [424, 141] width 12 height 12
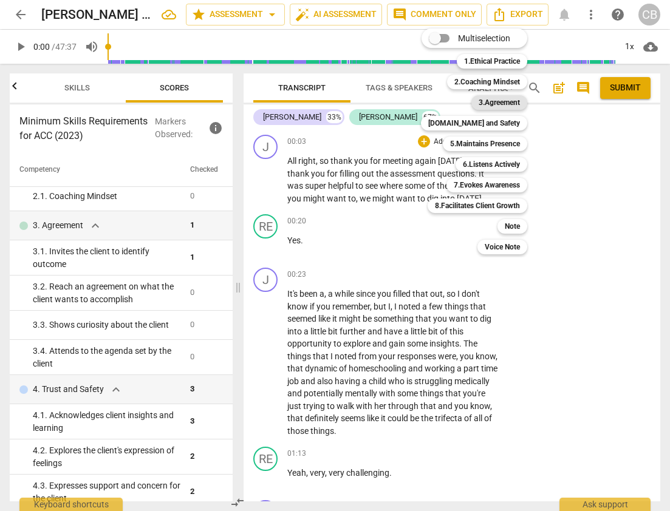
click at [495, 97] on b "3.Agreement" at bounding box center [499, 102] width 41 height 15
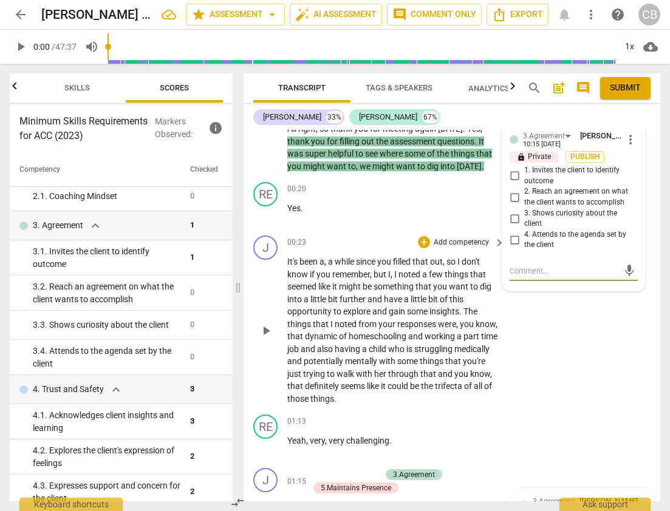
scroll to position [36, 0]
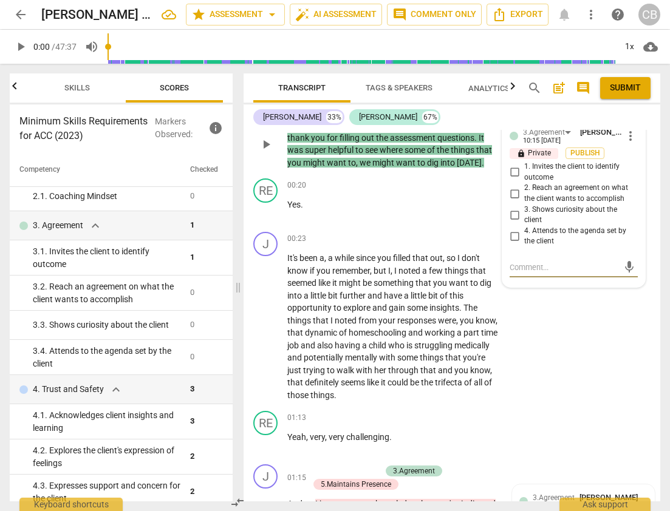
click at [511, 171] on input "1. Invites the client to identify outcome" at bounding box center [514, 172] width 19 height 15
click at [553, 341] on div "J play_arrow pause 00:23 + Add competency keyboard_arrow_right It's been a , a …" at bounding box center [452, 316] width 417 height 179
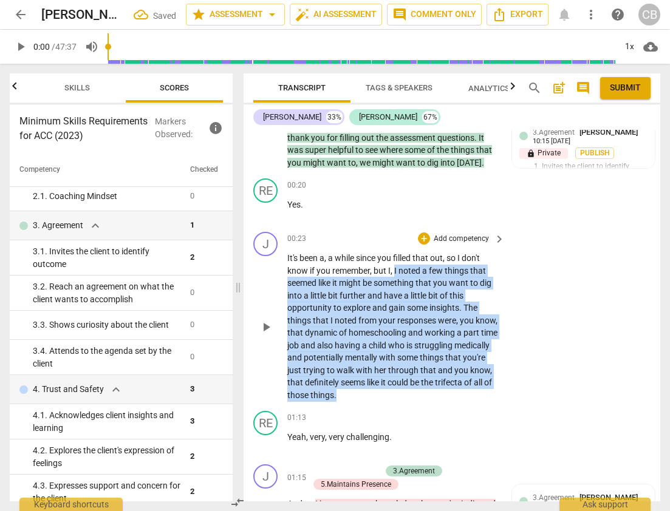
drag, startPoint x: 394, startPoint y: 271, endPoint x: 425, endPoint y: 395, distance: 128.3
click at [425, 395] on p "It's been a , a while since you filled that out , so I don't know if you rememb…" at bounding box center [392, 326] width 211 height 149
click at [421, 236] on div "+" at bounding box center [424, 239] width 12 height 12
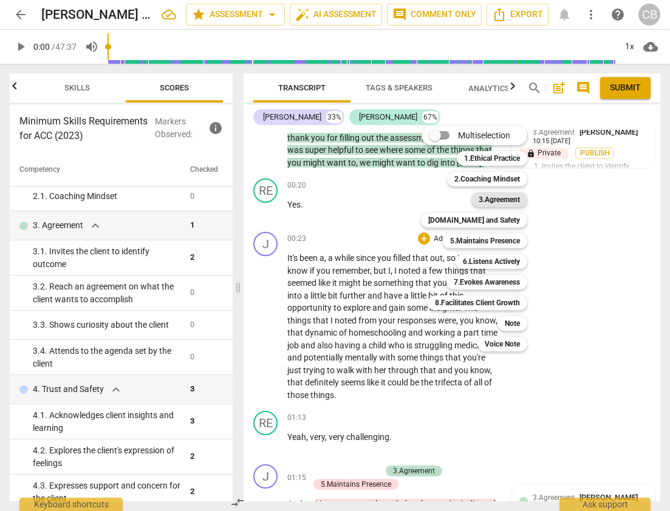
click at [505, 196] on b "3.Agreement" at bounding box center [499, 200] width 41 height 15
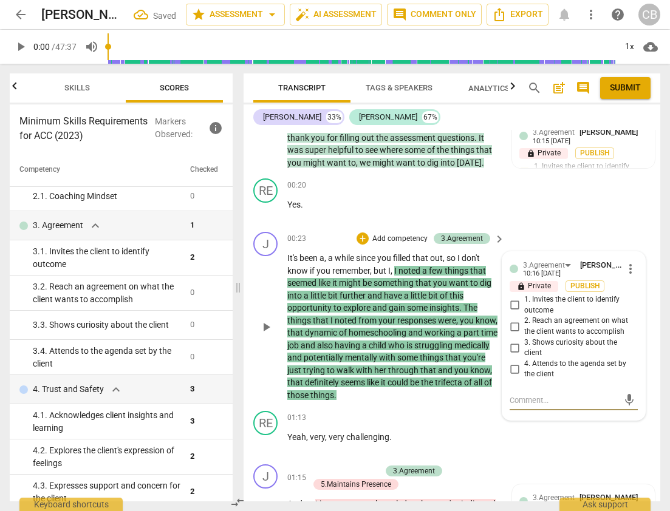
click at [517, 344] on input "3. Shows curiosity about the client" at bounding box center [514, 348] width 19 height 15
click at [530, 396] on textarea at bounding box center [564, 401] width 109 height 12
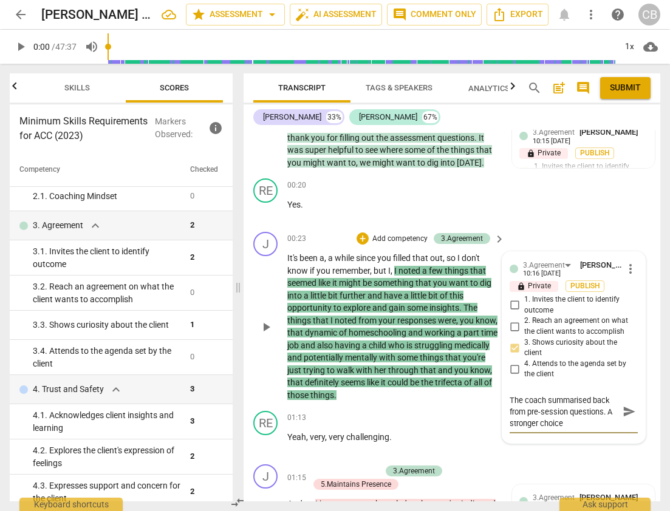
click at [607, 414] on textarea "The coach summarised back from pre-session questions. A stronger choice" at bounding box center [564, 412] width 109 height 35
click at [506, 400] on div "3.Agreement [PERSON_NAME] 10:16 [DATE] more_vert lock Private Publish 1. Invite…" at bounding box center [573, 342] width 143 height 180
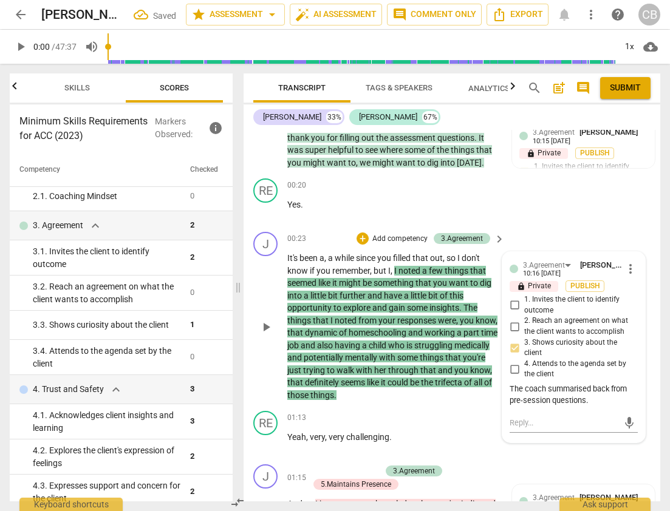
click at [513, 401] on div "The coach summarised back from pre-session questions." at bounding box center [574, 395] width 128 height 23
click at [510, 388] on div "The coach summarised back from pre-session questions." at bounding box center [574, 395] width 128 height 23
click at [565, 395] on div "The coach summarised back from pre-session questions." at bounding box center [574, 395] width 128 height 23
click at [626, 265] on span "more_vert" at bounding box center [630, 269] width 15 height 15
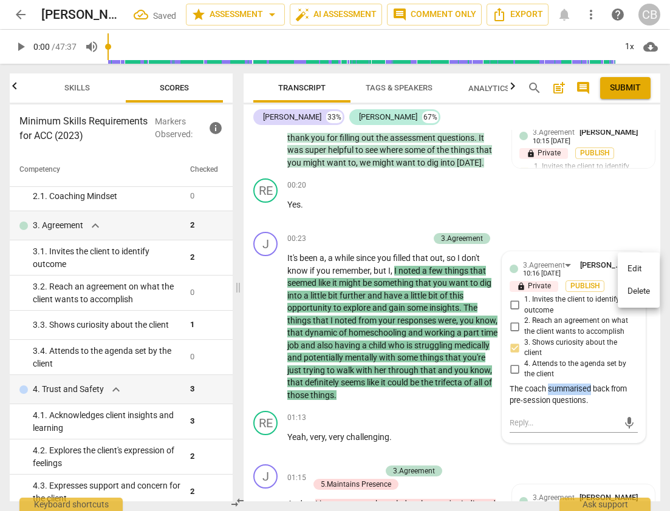
click at [632, 265] on li "Edit" at bounding box center [639, 269] width 42 height 23
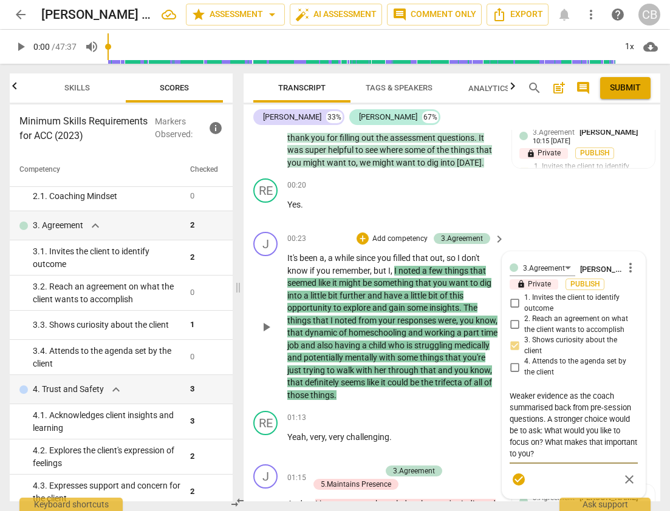
click at [542, 431] on textarea "Weaker evidence as the coach summarised back from pre-session questions. A stro…" at bounding box center [574, 425] width 128 height 69
click at [555, 411] on textarea "Weaker evidence as the coach summarised back from pre-session questions. A stro…" at bounding box center [574, 425] width 128 height 69
click at [550, 420] on textarea "Weaker evidence as the coach summarised back from pre-session questions. A stro…" at bounding box center [574, 425] width 128 height 69
click at [538, 431] on textarea "Weaker evidence as the coach summarised back from pre-session questions. A stro…" at bounding box center [574, 425] width 128 height 69
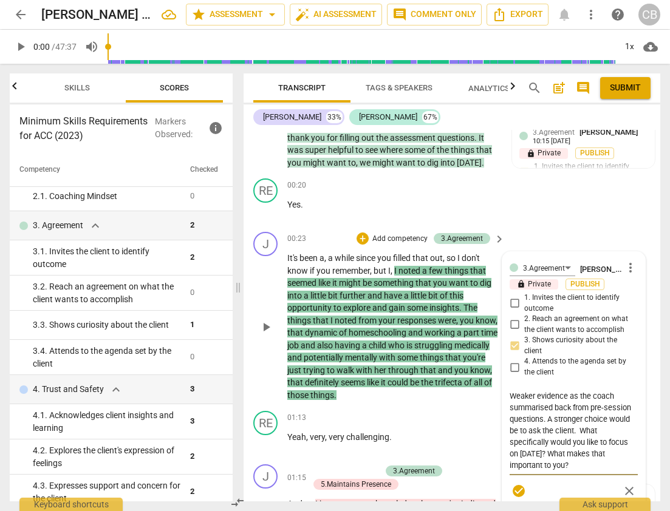
click at [542, 420] on textarea "Weaker evidence as the coach summarised back from pre-session questions. A stro…" at bounding box center [574, 431] width 128 height 81
click at [542, 468] on textarea "Weaker evidence as the coach summarised back from pre-session questions - showi…" at bounding box center [574, 437] width 128 height 92
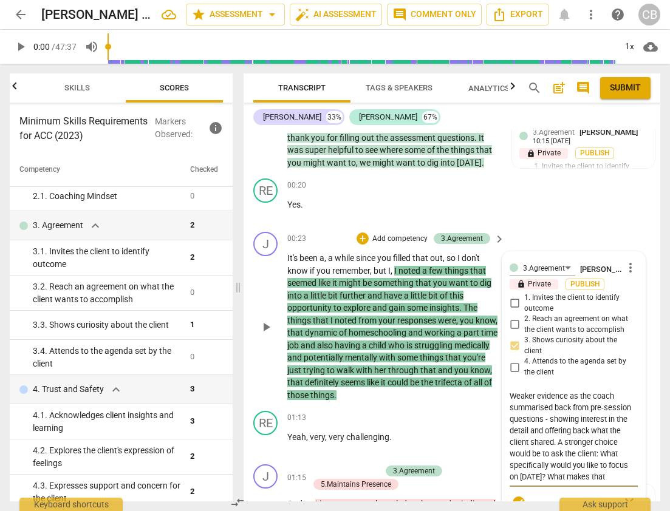
scroll to position [12, 0]
click at [570, 222] on div "RE play_arrow pause 00:20 + Add competency keyboard_arrow_right Yes ." at bounding box center [452, 200] width 417 height 53
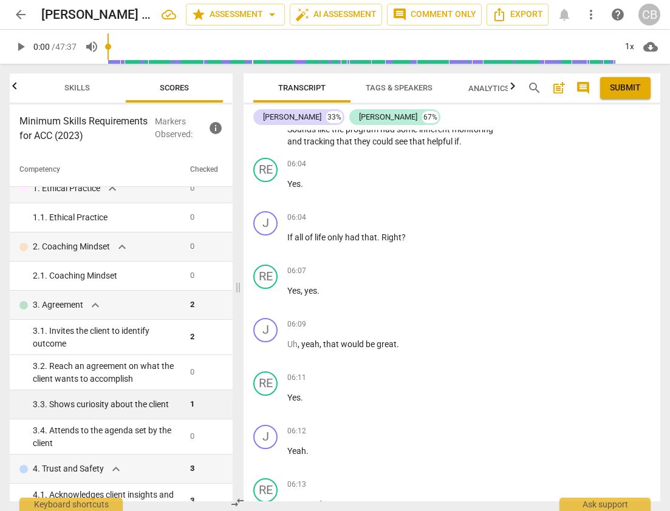
scroll to position [0, 0]
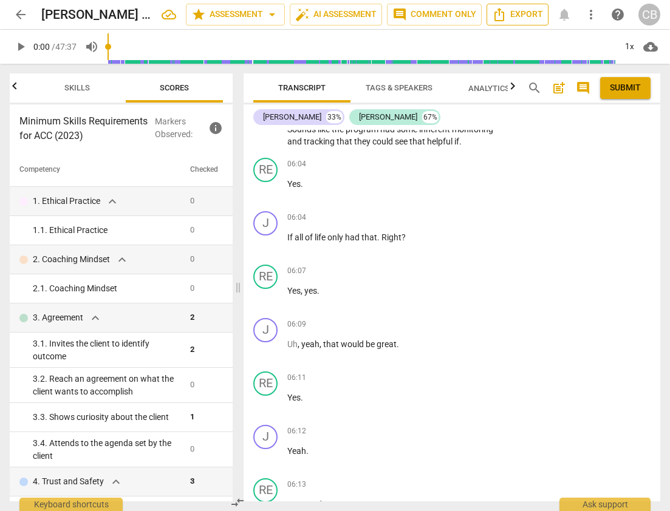
click at [505, 14] on icon "Export" at bounding box center [499, 14] width 15 height 15
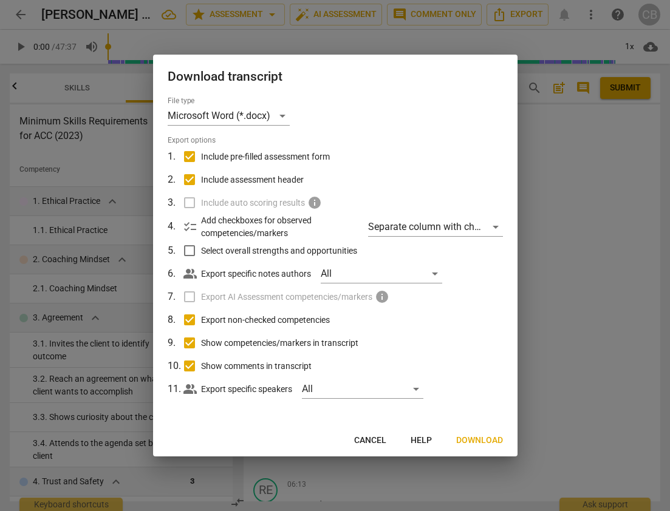
click at [465, 445] on span "Download" at bounding box center [479, 441] width 47 height 12
